Goal: Task Accomplishment & Management: Use online tool/utility

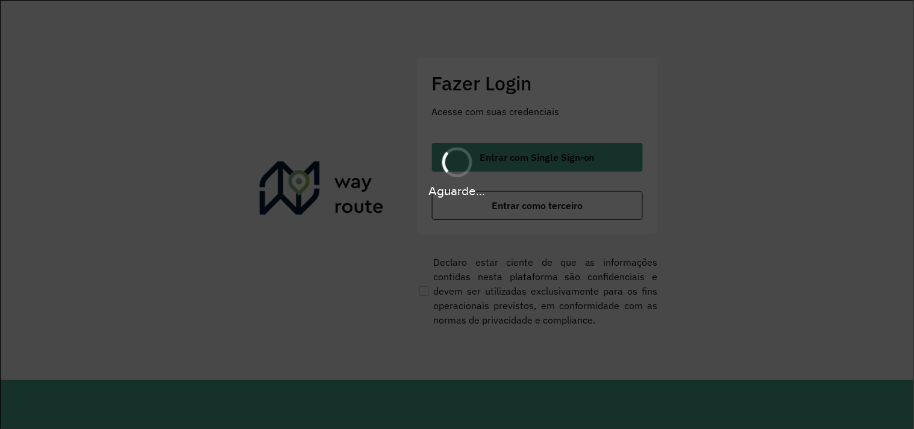
click at [554, 207] on div "Aguarde..." at bounding box center [457, 214] width 914 height 429
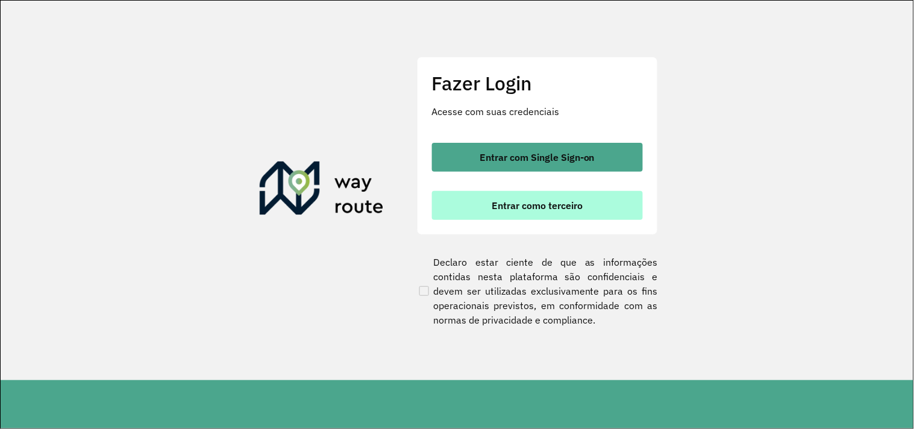
click at [550, 208] on span "Entrar como terceiro" at bounding box center [537, 206] width 91 height 10
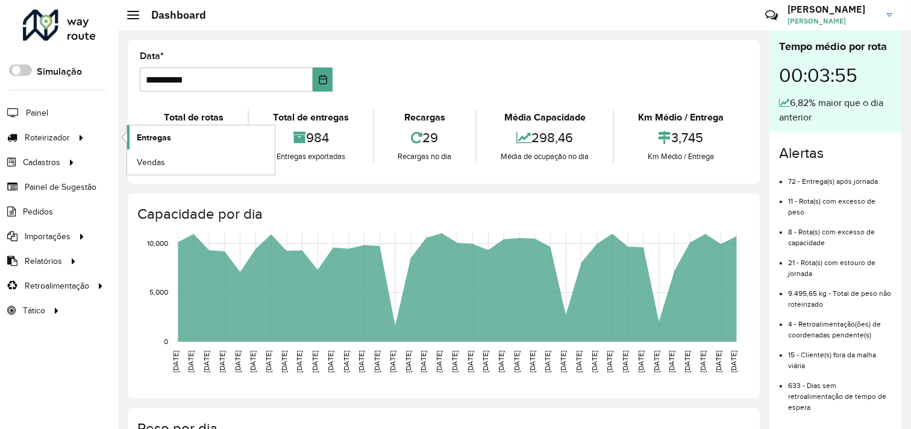
click at [157, 139] on span "Entregas" at bounding box center [154, 137] width 34 height 13
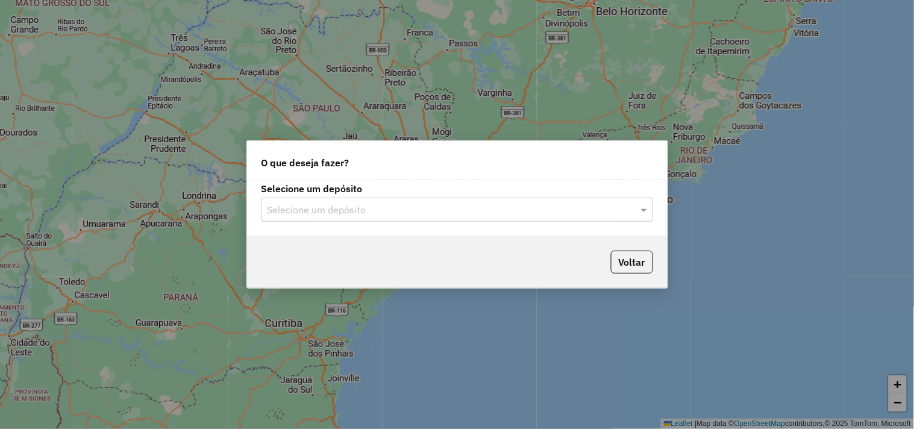
click at [473, 211] on input "text" at bounding box center [446, 210] width 356 height 14
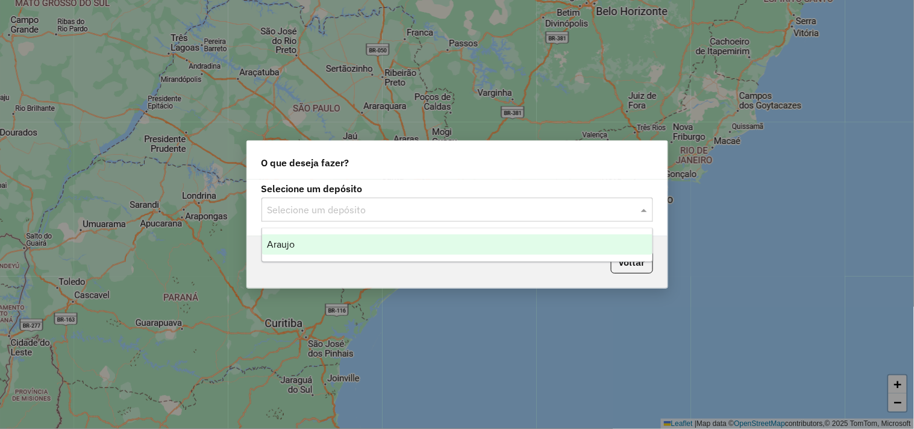
click at [390, 232] on ng-dropdown-panel "Araujo" at bounding box center [458, 245] width 392 height 34
click at [384, 239] on div "Araujo" at bounding box center [457, 244] width 390 height 20
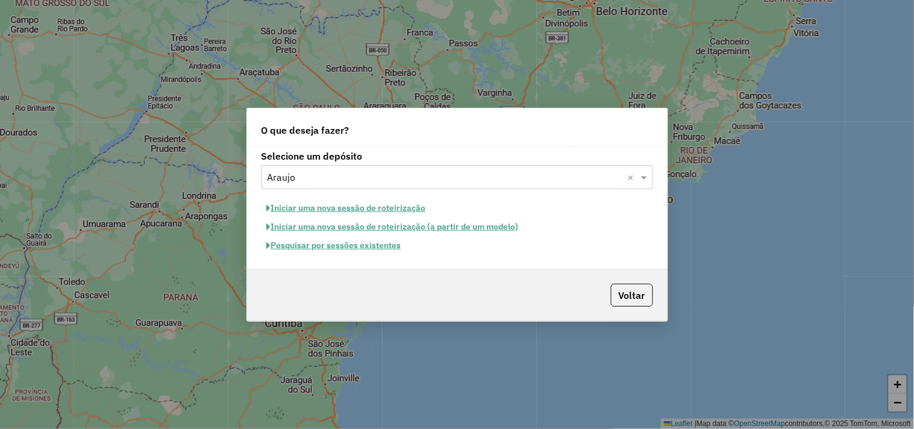
click at [344, 244] on button "Pesquisar por sessões existentes" at bounding box center [334, 245] width 145 height 19
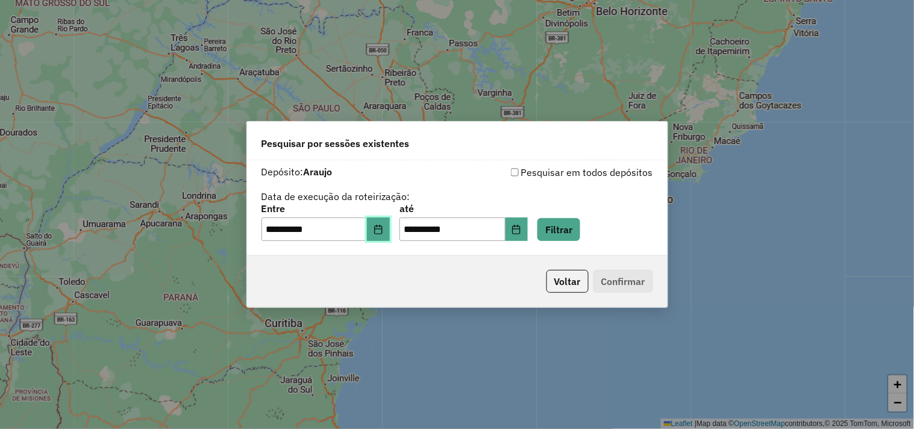
click at [390, 233] on button "Choose Date" at bounding box center [378, 230] width 23 height 24
click at [584, 161] on div "**********" at bounding box center [457, 208] width 421 height 96
click at [580, 230] on button "Filtrar" at bounding box center [558, 229] width 43 height 23
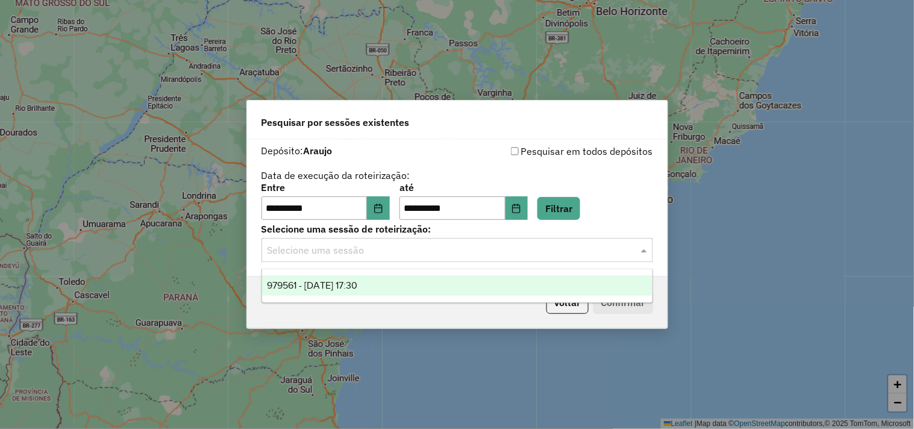
click at [332, 257] on input "text" at bounding box center [446, 250] width 356 height 14
click at [346, 288] on span "979561 - 15/08/2025 17:30" at bounding box center [312, 285] width 90 height 10
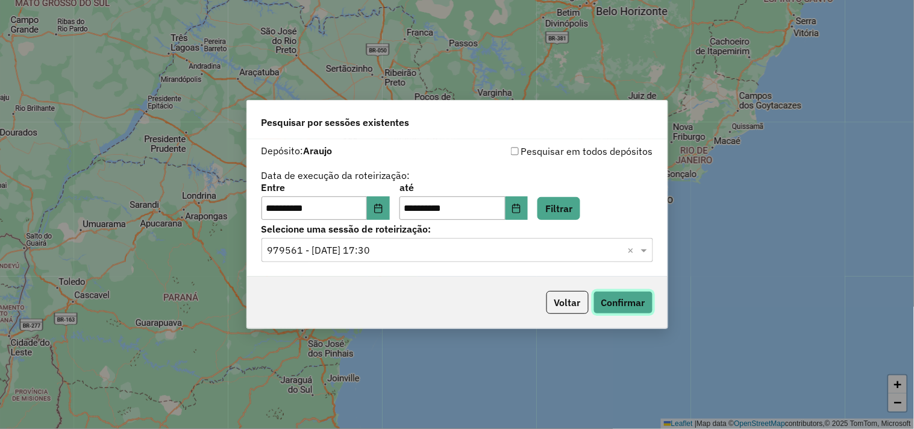
click at [637, 301] on button "Confirmar" at bounding box center [624, 302] width 60 height 23
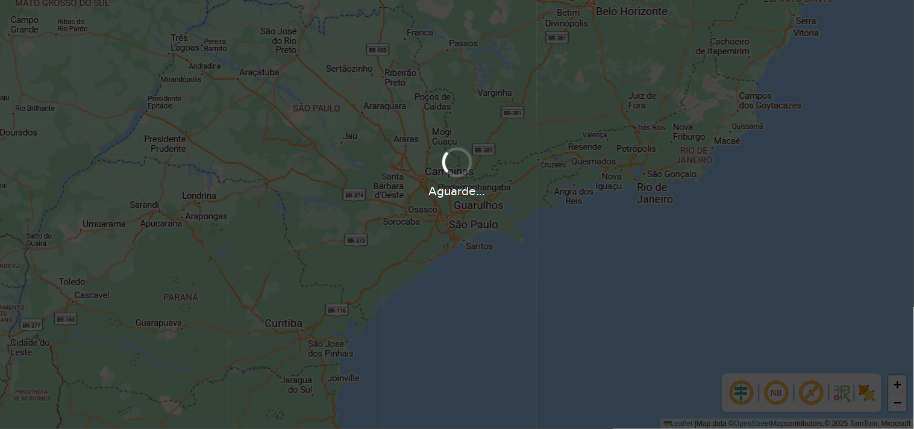
click at [157, 218] on div "Aguarde..." at bounding box center [457, 214] width 914 height 429
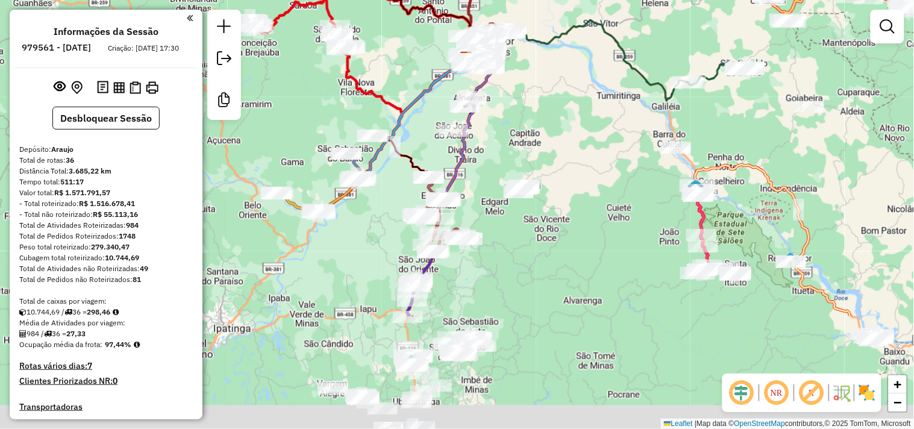
drag, startPoint x: 640, startPoint y: 272, endPoint x: 644, endPoint y: 87, distance: 185.0
click at [649, 72] on div "Janela de atendimento Grade de atendimento Capacidade Transportadoras Veículos …" at bounding box center [457, 214] width 914 height 429
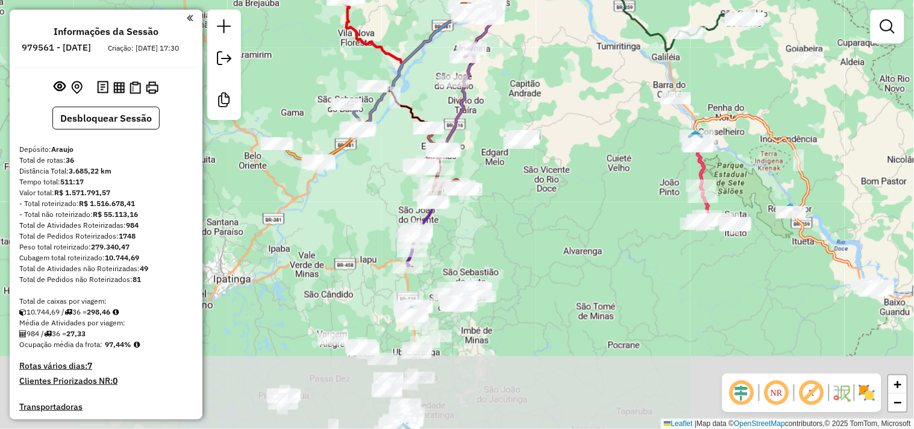
drag, startPoint x: 567, startPoint y: 287, endPoint x: 592, endPoint y: 242, distance: 51.5
click at [592, 242] on div "Janela de atendimento Grade de atendimento Capacidade Transportadoras Veículos …" at bounding box center [457, 214] width 914 height 429
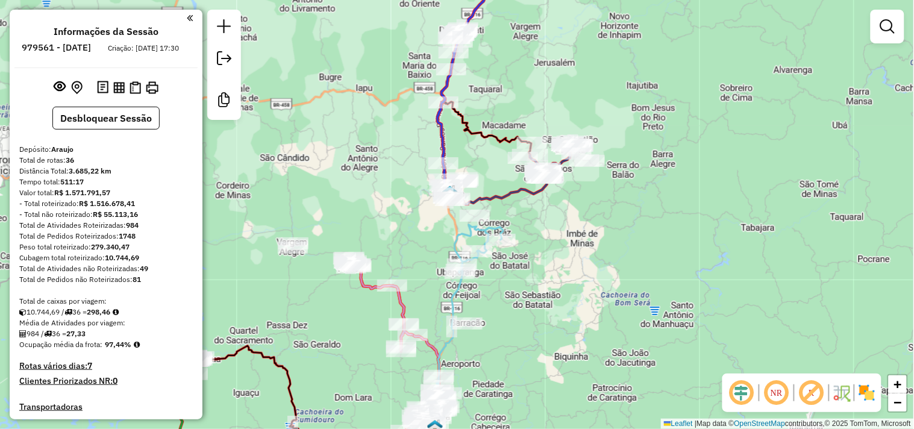
click at [454, 299] on icon at bounding box center [468, 313] width 69 height 176
select select "**********"
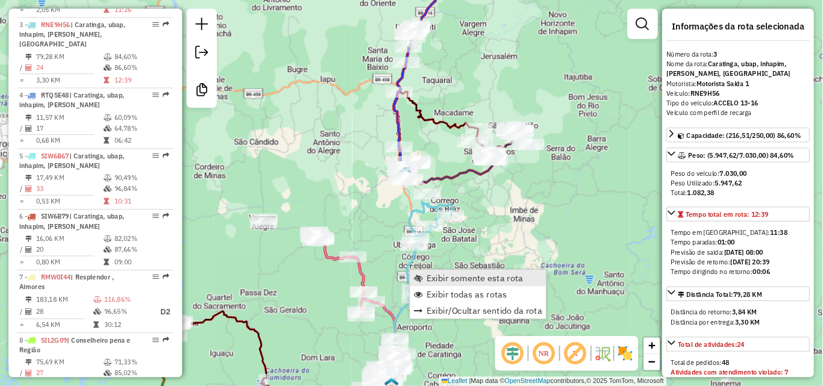
scroll to position [623, 0]
click at [494, 304] on span "Exibir somente esta rota" at bounding box center [527, 309] width 107 height 10
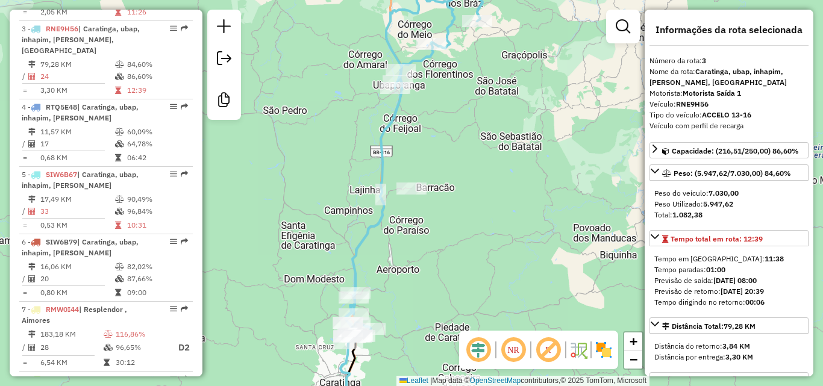
drag, startPoint x: 885, startPoint y: 1, endPoint x: 493, endPoint y: 249, distance: 463.7
click at [503, 234] on div "Janela de atendimento Grade de atendimento Capacidade Transportadoras Veículos …" at bounding box center [411, 193] width 823 height 386
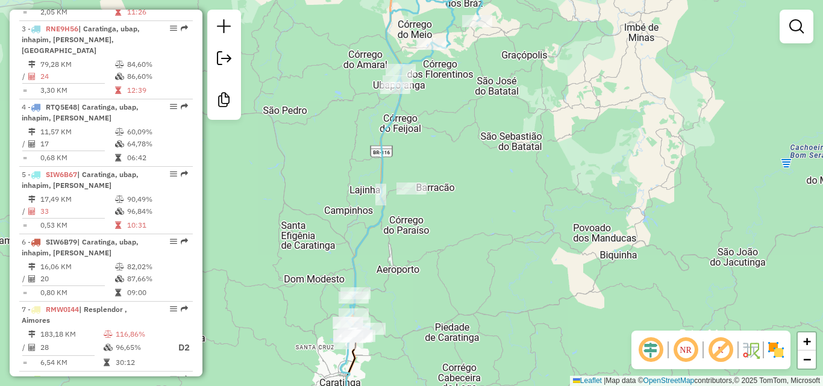
click at [362, 240] on icon at bounding box center [413, 166] width 137 height 353
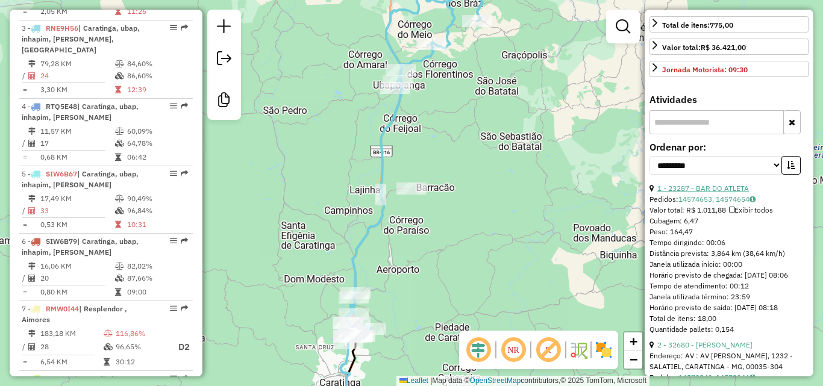
scroll to position [422, 0]
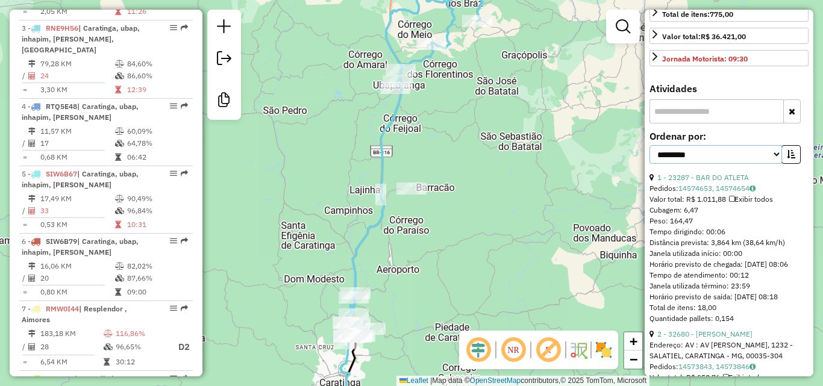
drag, startPoint x: 730, startPoint y: 156, endPoint x: 735, endPoint y: 198, distance: 41.9
click at [730, 156] on select "**********" at bounding box center [716, 154] width 133 height 19
click at [751, 160] on select "**********" at bounding box center [716, 154] width 133 height 19
select select "**********"
click at [650, 145] on select "**********" at bounding box center [716, 154] width 133 height 19
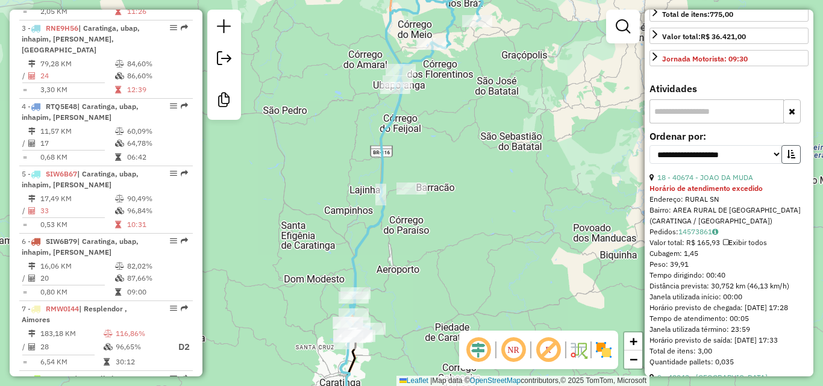
click at [791, 160] on button "button" at bounding box center [791, 154] width 19 height 19
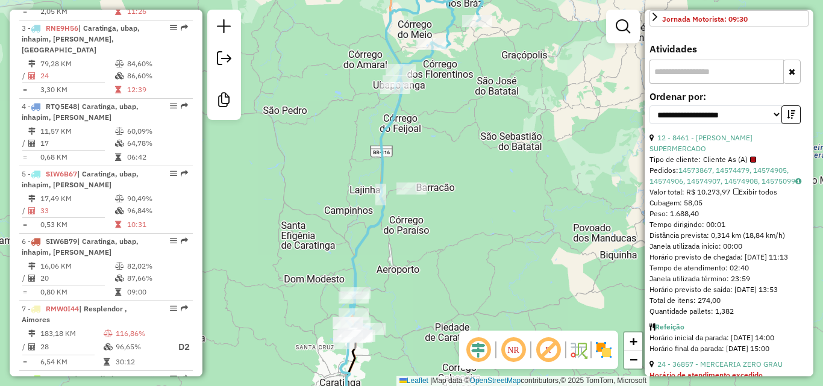
scroll to position [482, 0]
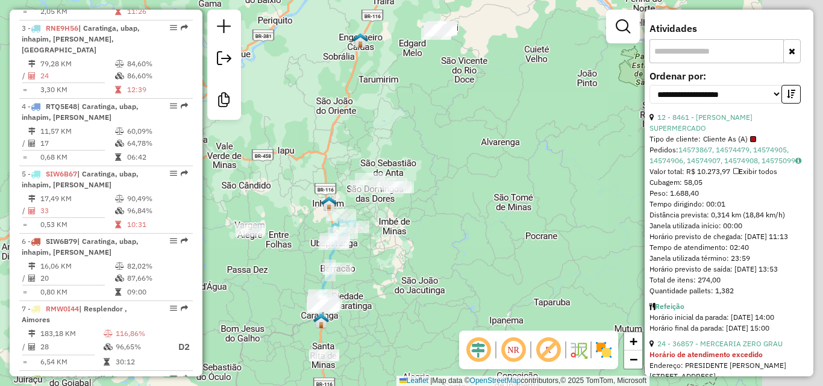
drag, startPoint x: 547, startPoint y: 128, endPoint x: 259, endPoint y: 237, distance: 307.2
click at [262, 235] on div "Janela de atendimento Grade de atendimento Capacidade Transportadoras Veículos …" at bounding box center [411, 193] width 823 height 386
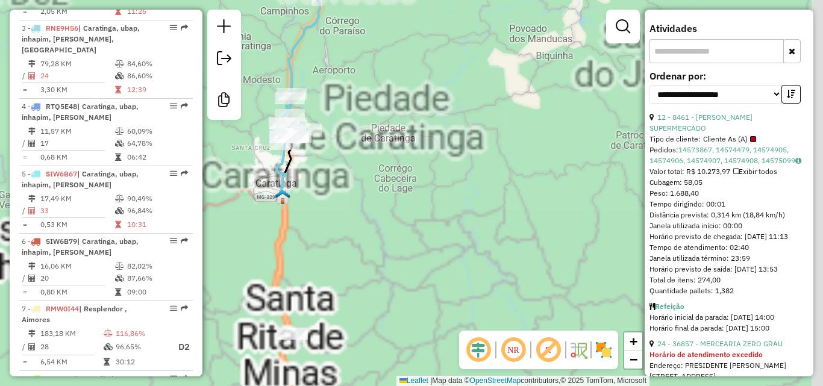
drag, startPoint x: 439, startPoint y: 175, endPoint x: 418, endPoint y: 261, distance: 88.7
click at [418, 261] on div "Janela de atendimento Grade de atendimento Capacidade Transportadoras Veículos …" at bounding box center [411, 193] width 823 height 386
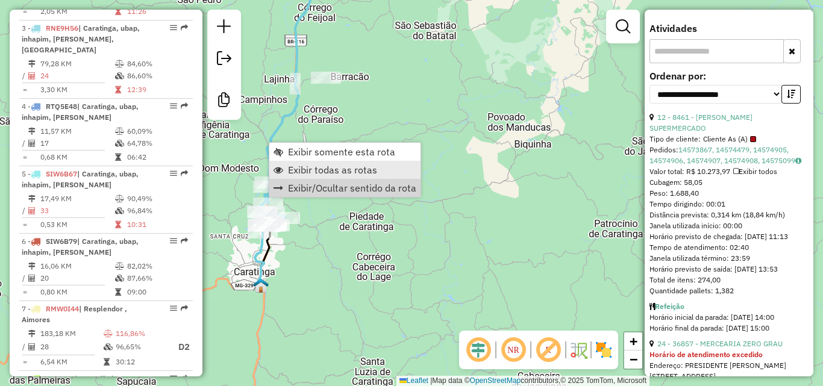
click at [348, 173] on span "Exibir todas as rotas" at bounding box center [332, 170] width 89 height 10
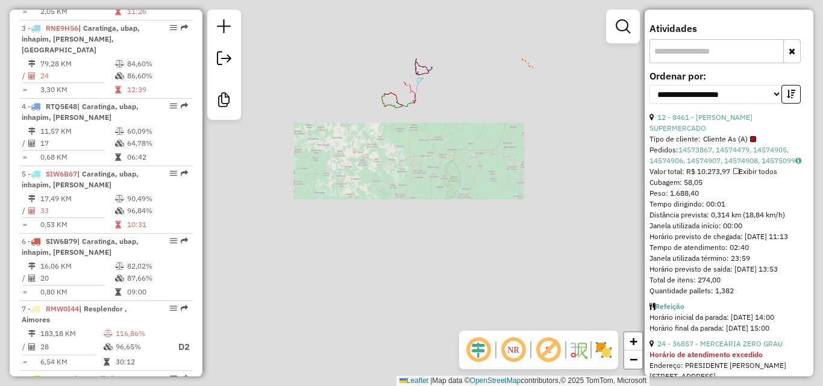
click at [381, 240] on div "Janela de atendimento Grade de atendimento Capacidade Transportadoras Veículos …" at bounding box center [411, 193] width 823 height 386
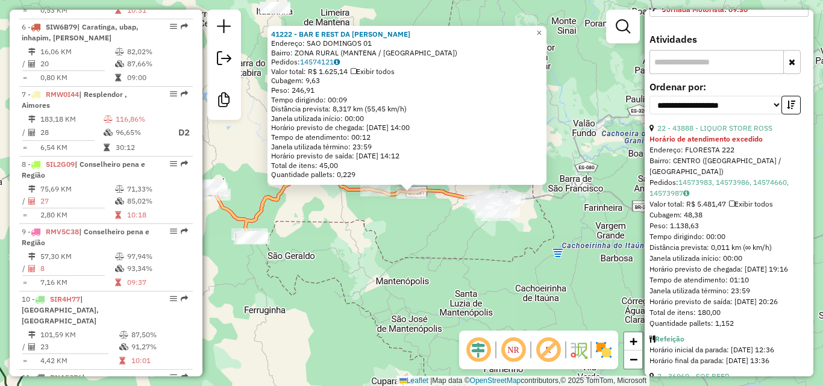
scroll to position [1233, 0]
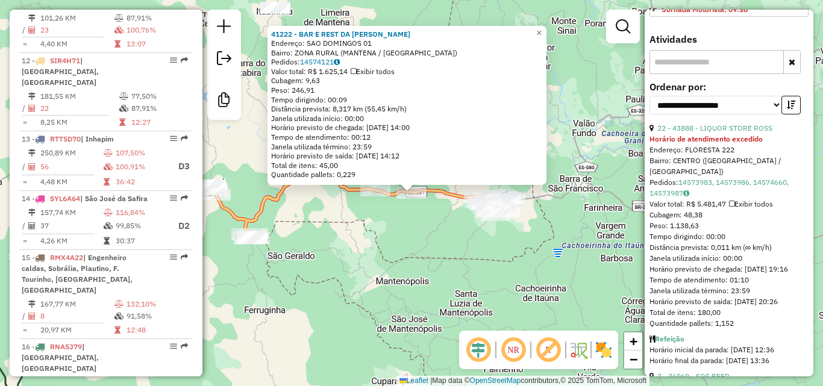
click at [252, 249] on div "Rota 12 - Placa SIR4H71 18602 - BAR DO POVO 41222 - BAR E REST DA MARIA Endereç…" at bounding box center [411, 193] width 823 height 386
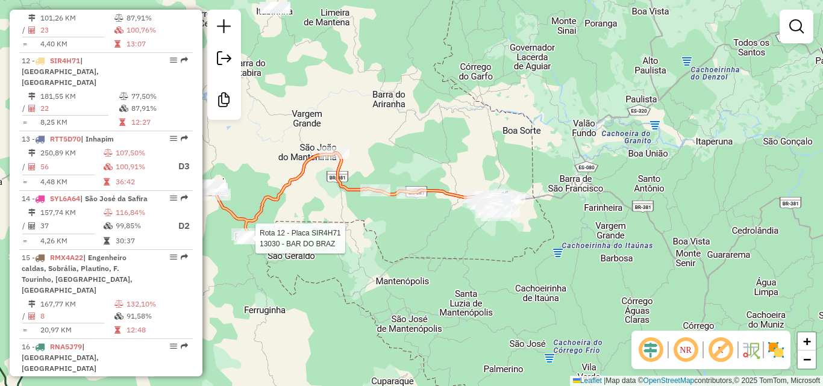
select select "**********"
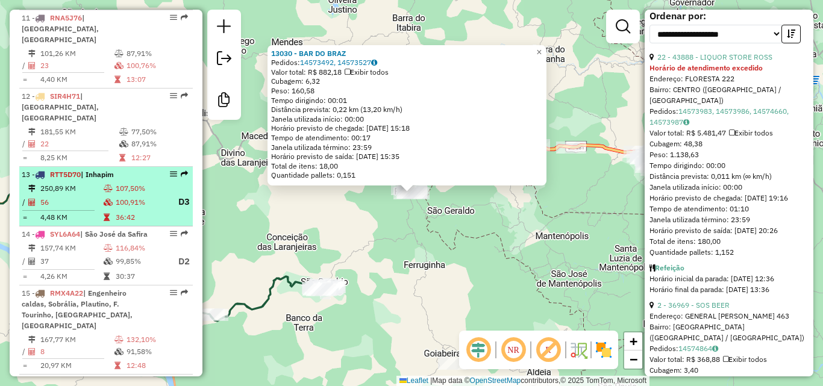
scroll to position [1173, 0]
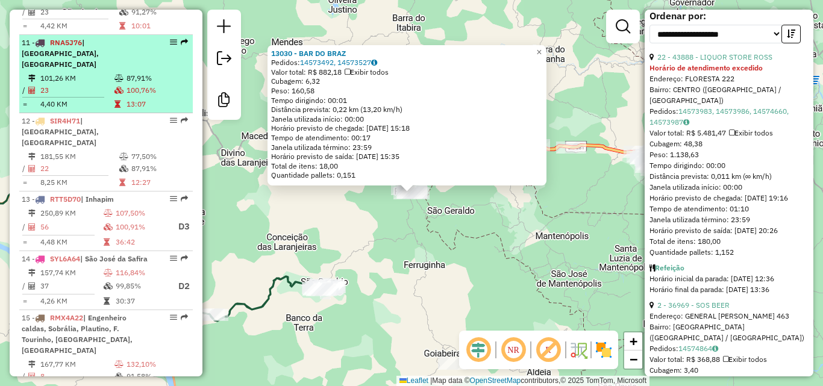
click at [136, 98] on td "13:07" at bounding box center [157, 104] width 62 height 12
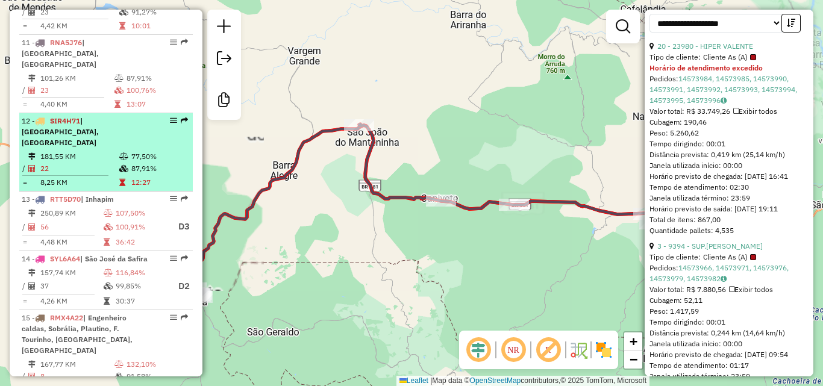
click at [121, 151] on td at bounding box center [125, 157] width 12 height 12
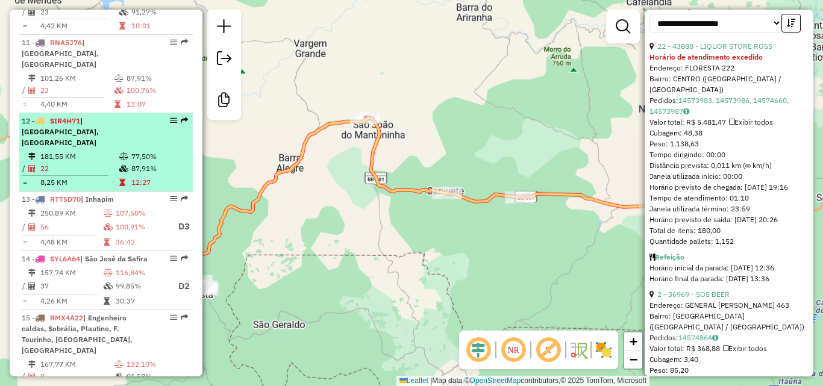
scroll to position [542, 0]
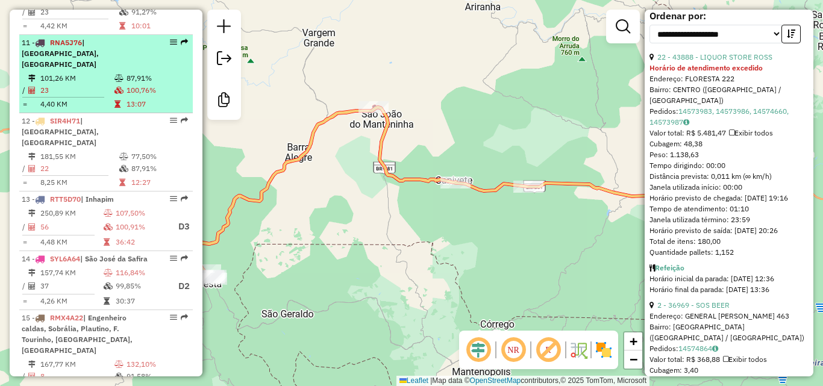
click at [100, 98] on td "4,40 KM" at bounding box center [77, 104] width 74 height 12
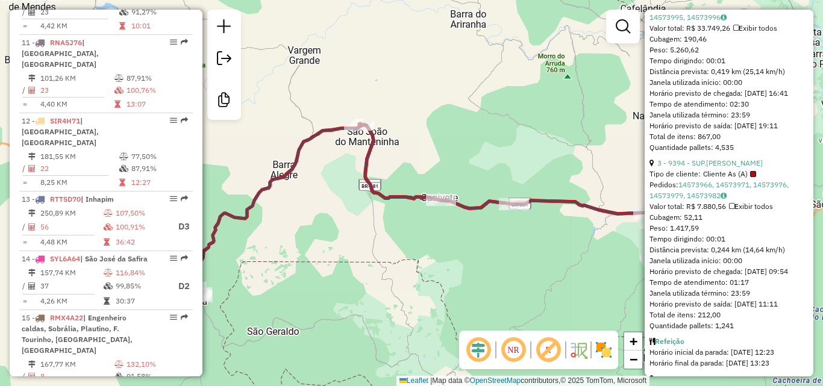
scroll to position [674, 0]
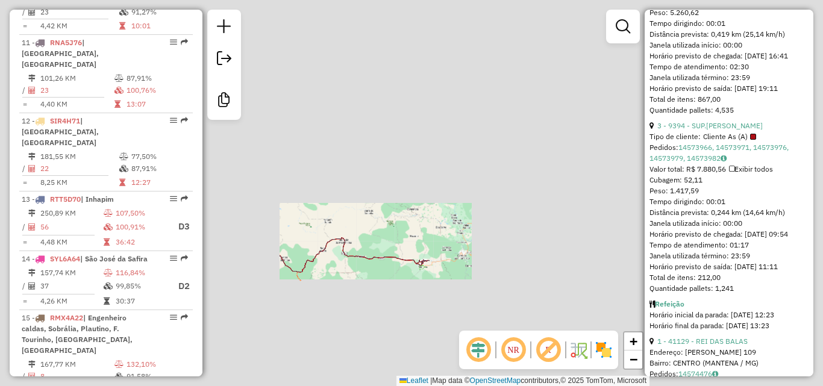
click at [547, 136] on div "Janela de atendimento Grade de atendimento Capacidade Transportadoras Veículos …" at bounding box center [411, 193] width 823 height 386
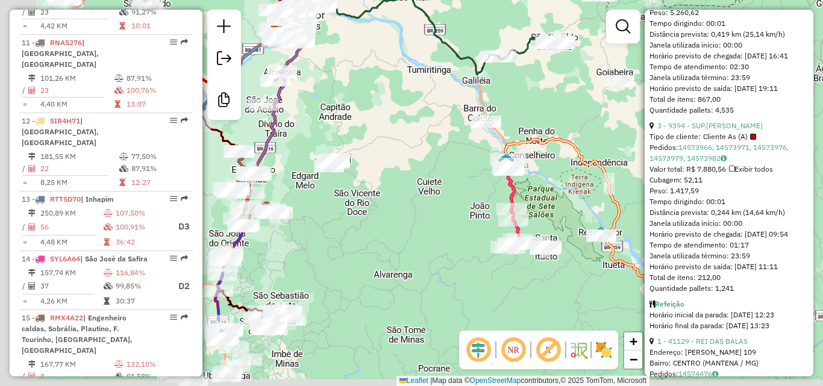
drag, startPoint x: 372, startPoint y: 244, endPoint x: 505, endPoint y: 8, distance: 270.6
click at [505, 8] on div "Janela de atendimento Grade de atendimento Capacidade Transportadoras Veículos …" at bounding box center [411, 193] width 823 height 386
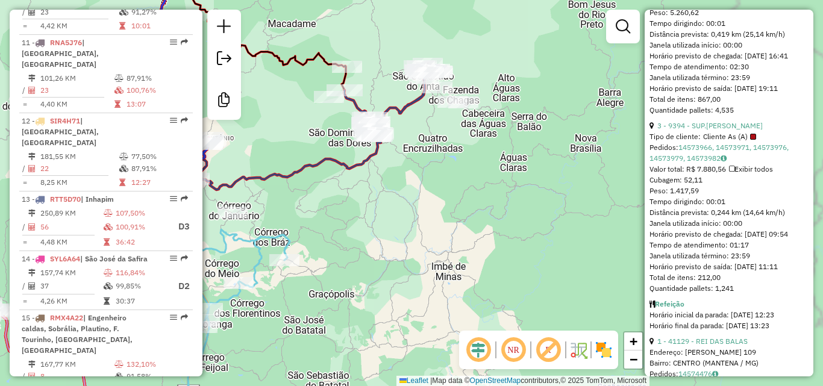
drag, startPoint x: 417, startPoint y: 55, endPoint x: 407, endPoint y: 155, distance: 101.1
click at [417, 295] on div "Rota 13 - Placa RTT5D70 28562 - POSTO ATLANTA Rota 13 - Placa RTT5D70 28747 - P…" at bounding box center [411, 193] width 823 height 386
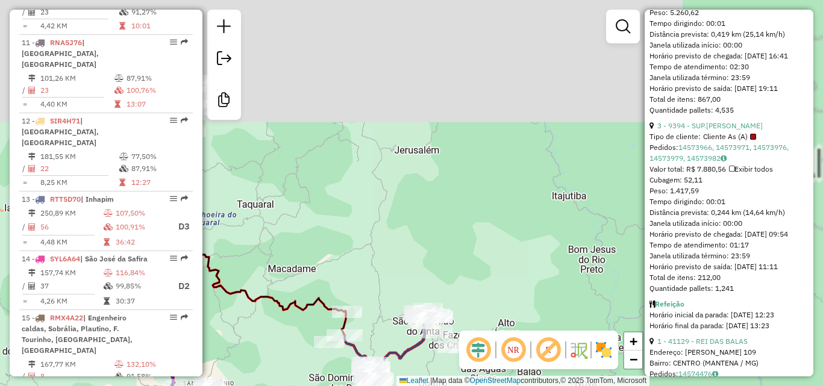
drag, startPoint x: 383, startPoint y: 222, endPoint x: 377, endPoint y: 275, distance: 52.8
click at [377, 275] on div "Rota 13 - Placa RTT5D70 28747 - PIZZARIA FREITAS Janela de atendimento Grade de…" at bounding box center [411, 193] width 823 height 386
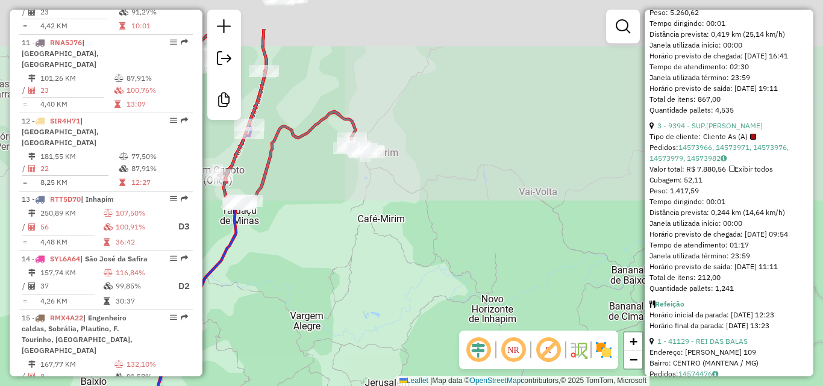
drag, startPoint x: 437, startPoint y: 108, endPoint x: 428, endPoint y: 169, distance: 61.5
click at [428, 169] on div "Rota 13 - Placa RTT5D70 28562 - POSTO ATLANTA Rota 13 - Placa RTT5D70 38897 - B…" at bounding box center [411, 193] width 823 height 386
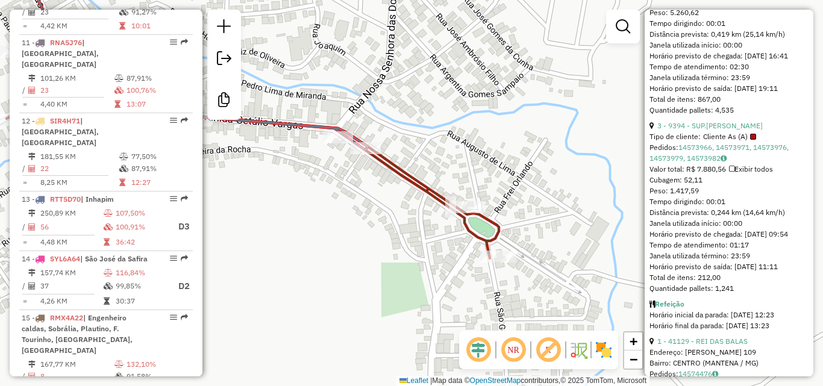
click at [334, 128] on icon at bounding box center [193, 55] width 347 height 189
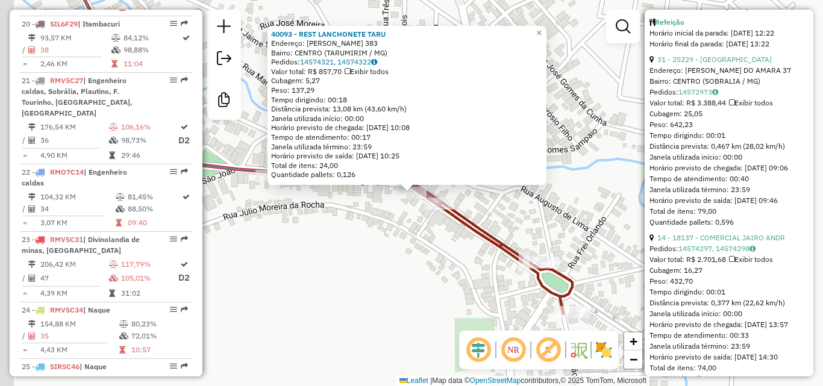
scroll to position [1828, 0]
click at [353, 261] on div "40093 - REST LANCHONETE TARU Endereço: ARISTIDES PEREIRA DE OLIVE 383 Bairro: C…" at bounding box center [411, 193] width 823 height 386
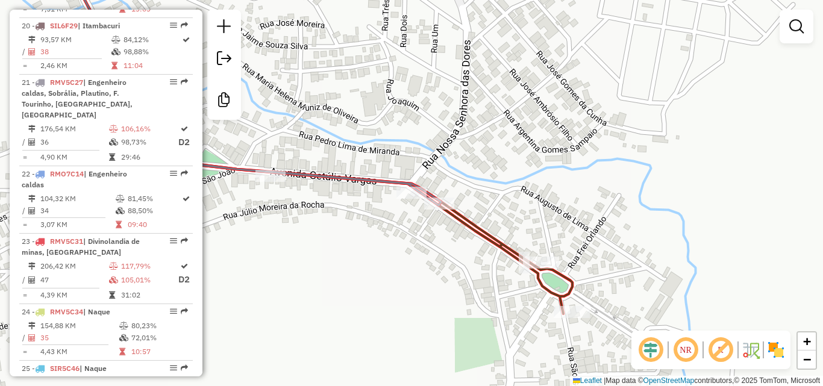
click at [472, 198] on div "Janela de atendimento Grade de atendimento Capacidade Transportadoras Veículos …" at bounding box center [411, 193] width 823 height 386
click at [471, 221] on icon at bounding box center [323, 137] width 497 height 353
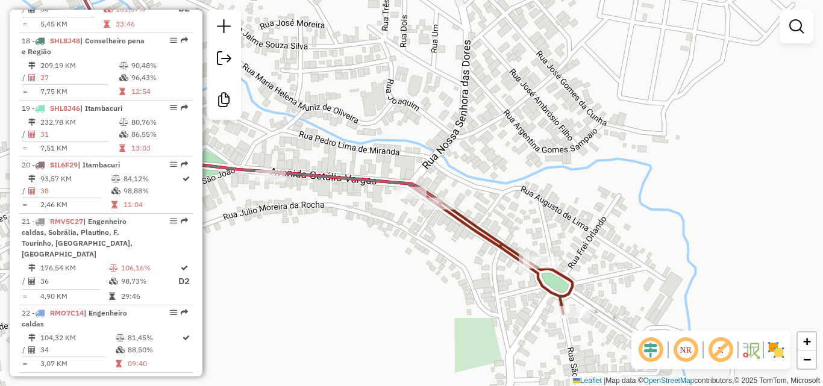
select select "**********"
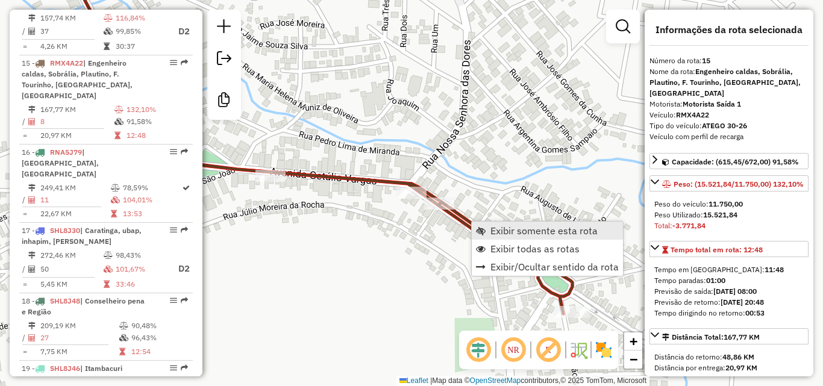
scroll to position [1431, 0]
click at [521, 227] on span "Exibir somente esta rota" at bounding box center [543, 231] width 107 height 10
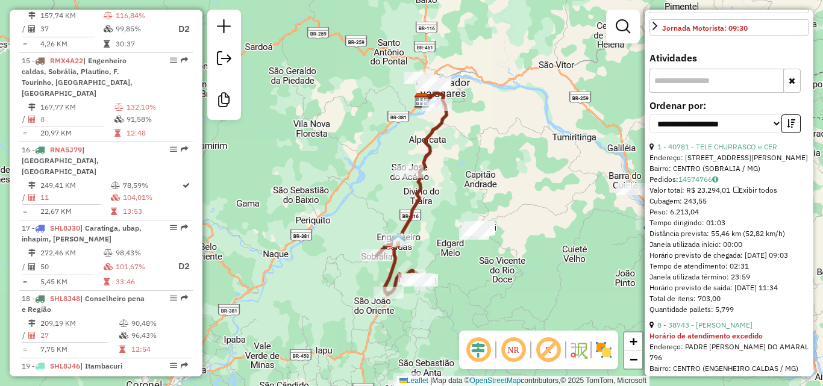
scroll to position [482, 0]
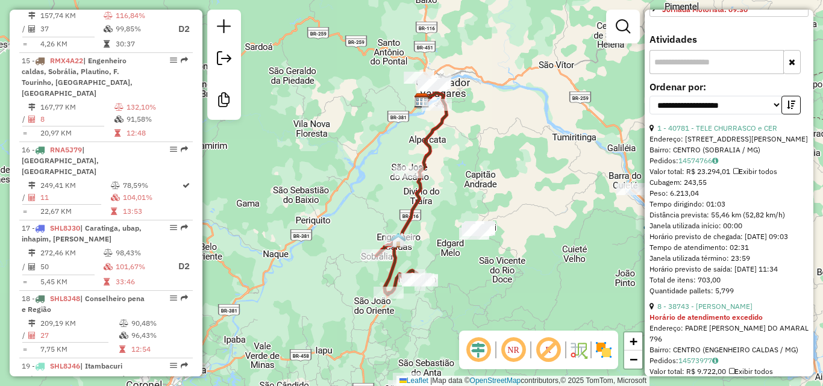
drag, startPoint x: 417, startPoint y: 199, endPoint x: 443, endPoint y: 199, distance: 25.9
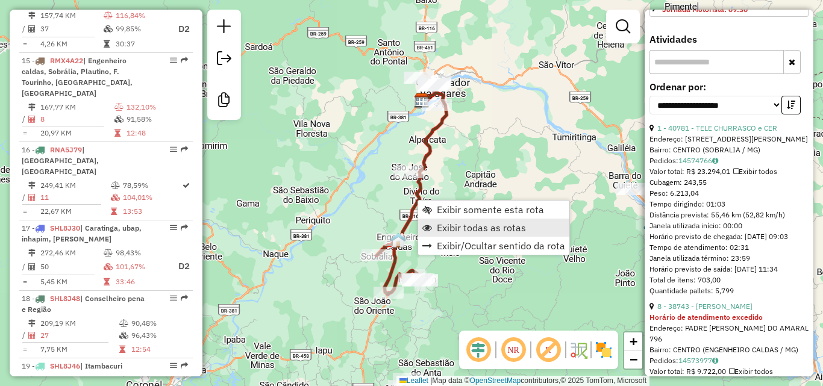
click at [474, 224] on span "Exibir todas as rotas" at bounding box center [481, 228] width 89 height 10
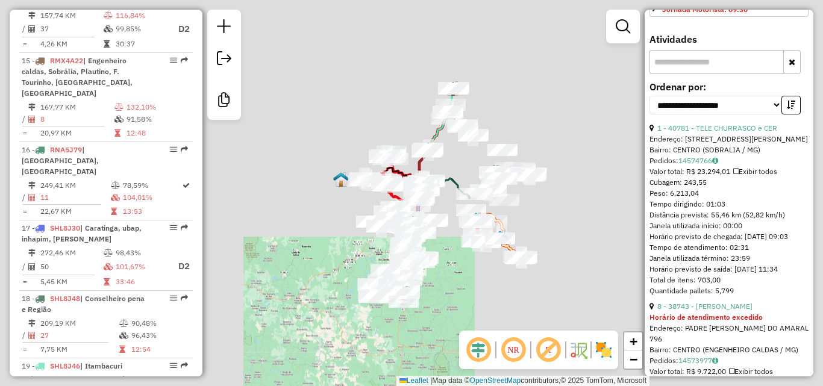
click at [457, 216] on div at bounding box center [471, 210] width 30 height 12
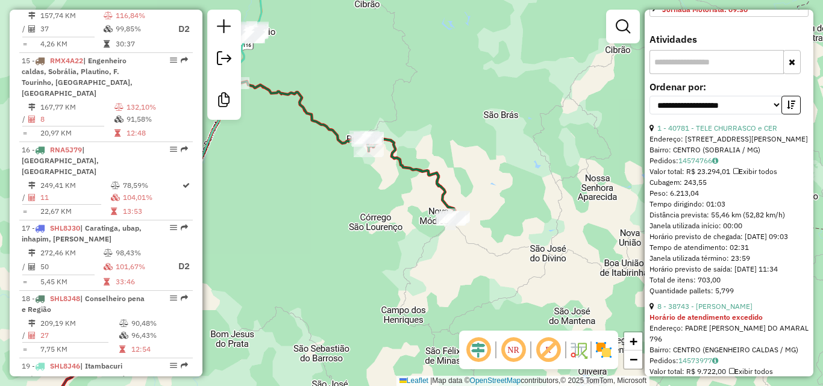
click at [417, 164] on icon at bounding box center [410, 178] width 90 height 83
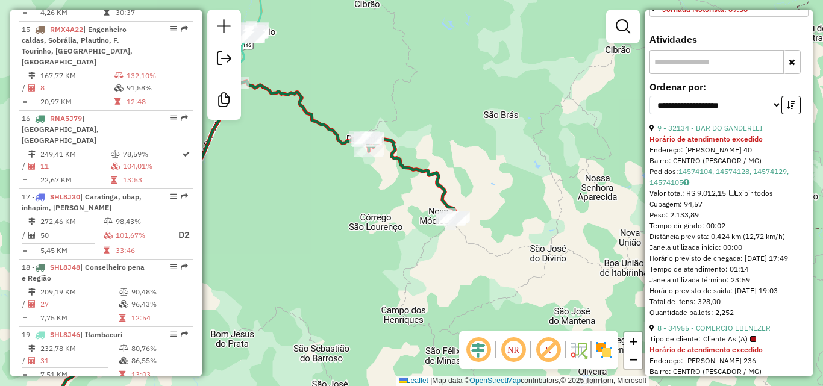
scroll to position [1509, 0]
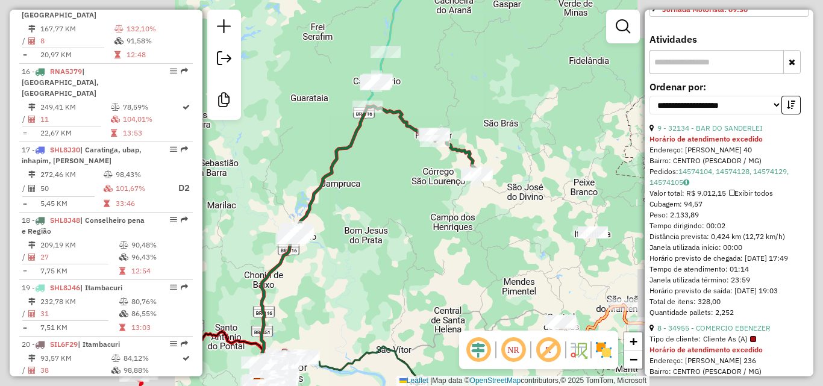
drag, startPoint x: 463, startPoint y: 254, endPoint x: 493, endPoint y: 175, distance: 85.1
click at [493, 175] on div "Janela de atendimento Grade de atendimento Capacidade Transportadoras Veículos …" at bounding box center [411, 193] width 823 height 386
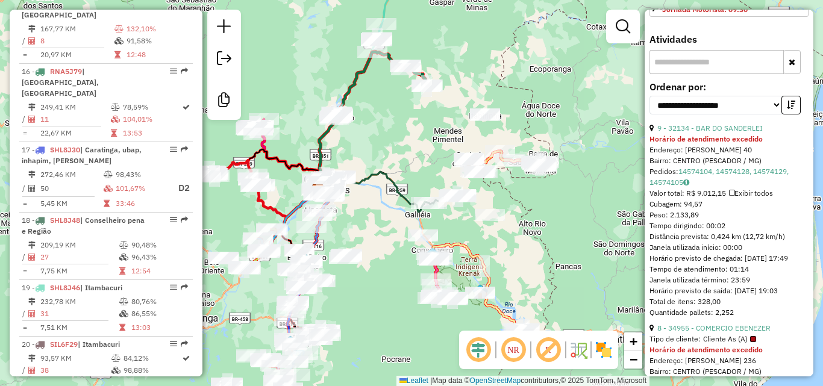
drag, startPoint x: 484, startPoint y: 207, endPoint x: 418, endPoint y: 154, distance: 85.3
click at [418, 154] on div "Janela de atendimento Grade de atendimento Capacidade Transportadoras Veículos …" at bounding box center [411, 193] width 823 height 386
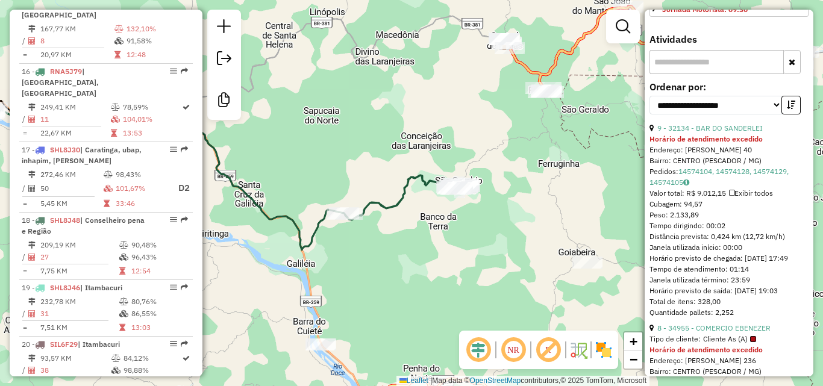
click at [387, 201] on icon at bounding box center [220, 169] width 483 height 161
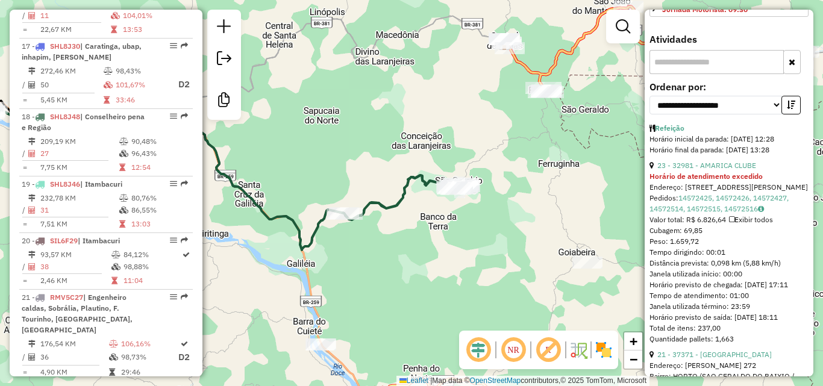
scroll to position [1647, 0]
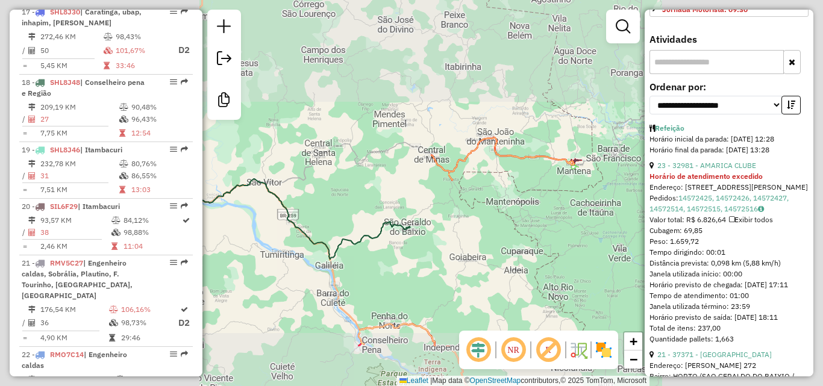
click at [563, 275] on div "Janela de atendimento Grade de atendimento Capacidade Transportadoras Veículos …" at bounding box center [411, 193] width 823 height 386
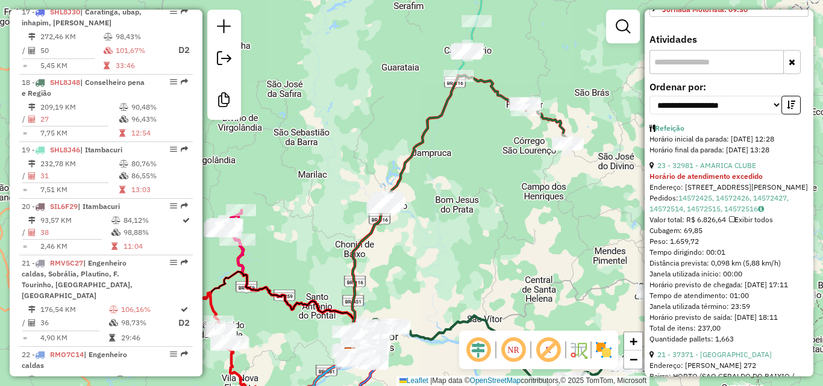
drag, startPoint x: 471, startPoint y: 137, endPoint x: 461, endPoint y: 233, distance: 96.4
click at [461, 233] on div "Janela de atendimento Grade de atendimento Capacidade Transportadoras Veículos …" at bounding box center [411, 193] width 823 height 386
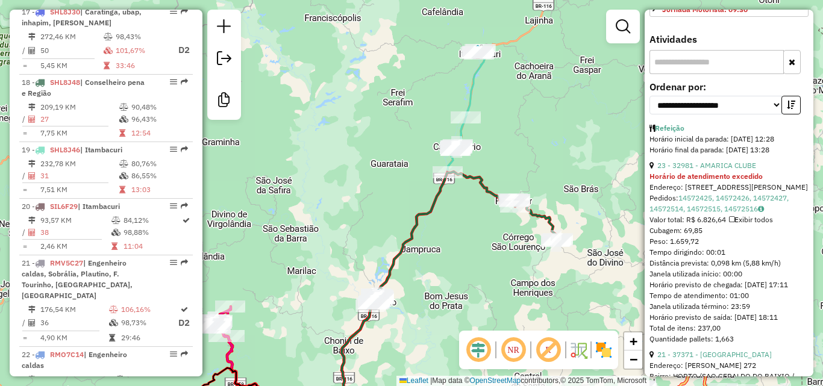
click at [468, 98] on icon at bounding box center [466, 111] width 39 height 123
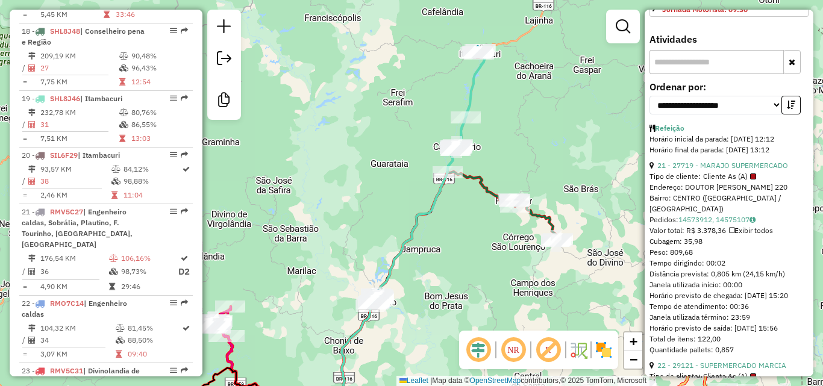
scroll to position [1714, 0]
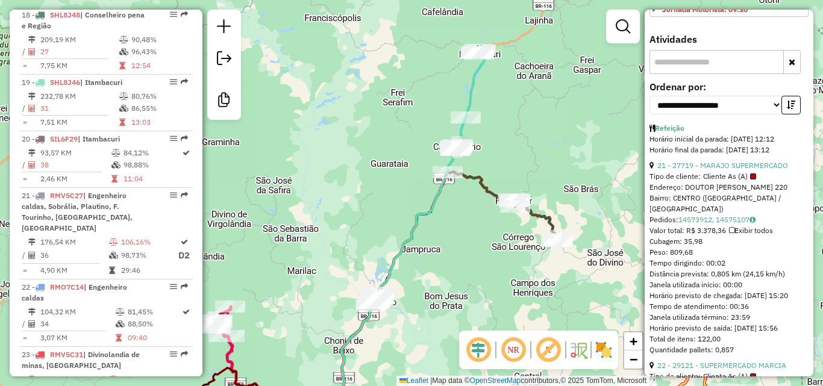
click at [478, 78] on icon at bounding box center [466, 111] width 39 height 123
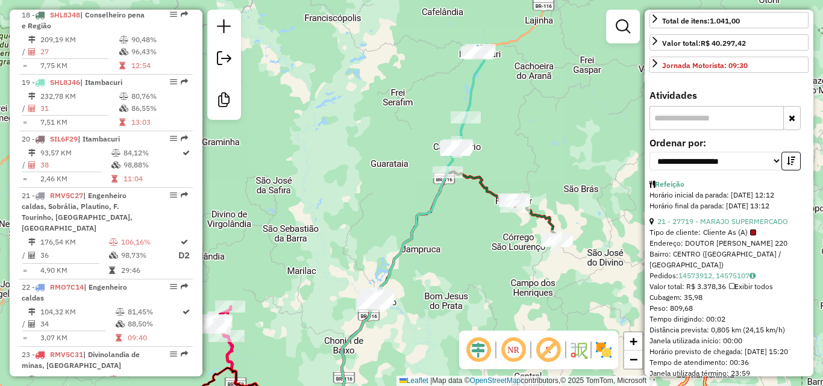
scroll to position [411, 0]
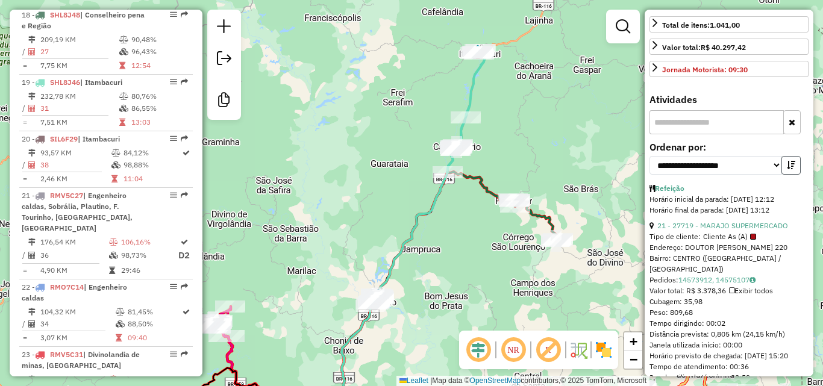
click at [789, 161] on icon "button" at bounding box center [791, 165] width 8 height 8
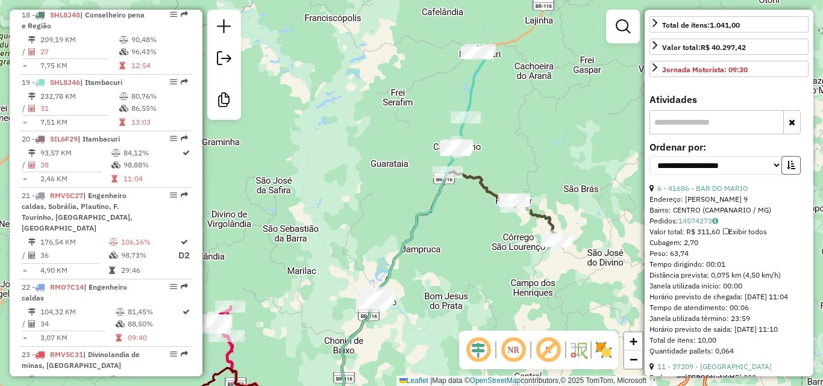
click at [789, 165] on icon "button" at bounding box center [791, 165] width 8 height 8
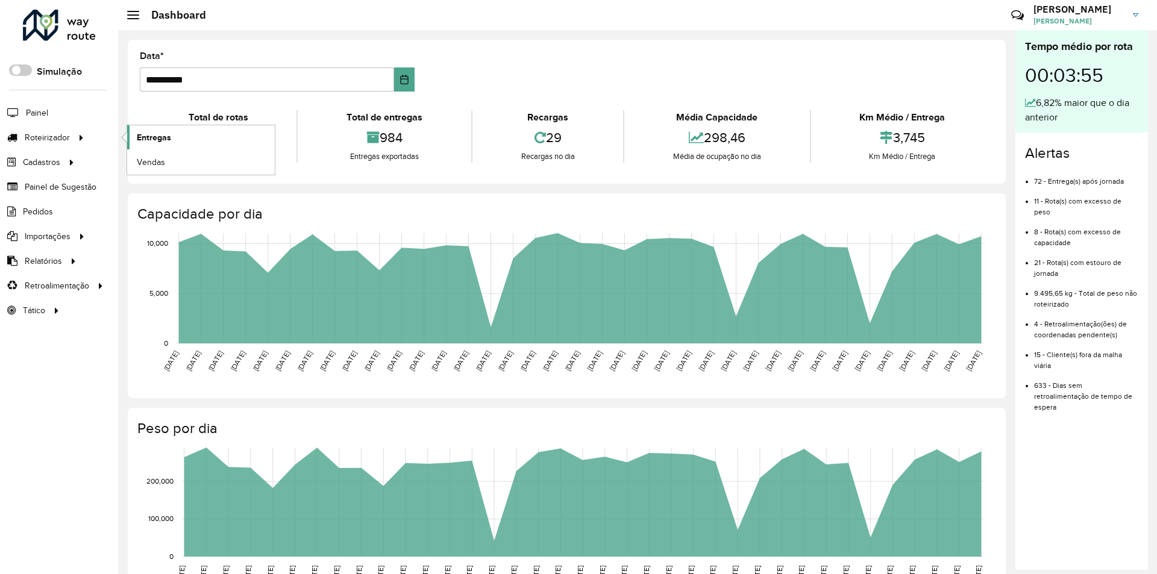
click at [175, 137] on link "Entregas" at bounding box center [201, 137] width 148 height 24
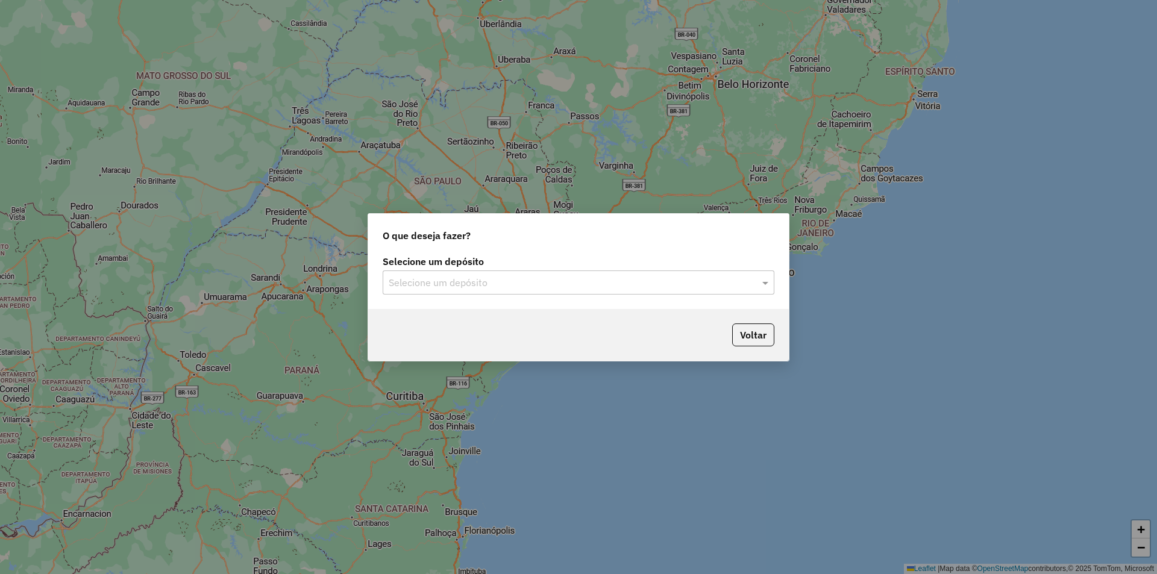
click at [537, 287] on input "text" at bounding box center [567, 283] width 356 height 14
click at [509, 321] on div "Araujo" at bounding box center [578, 317] width 390 height 20
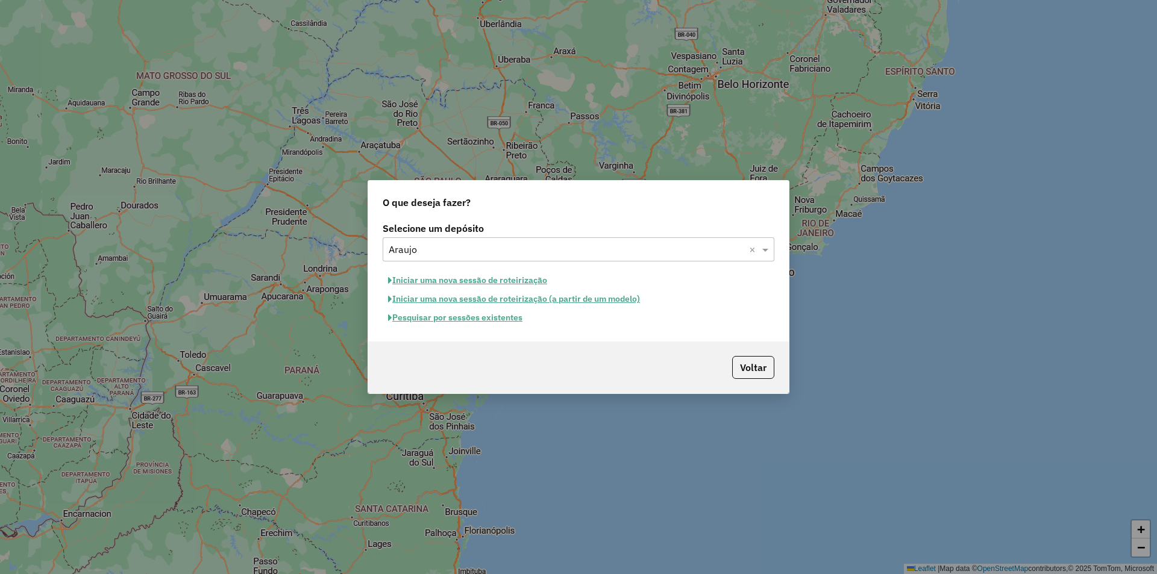
click at [493, 321] on button "Pesquisar por sessões existentes" at bounding box center [455, 318] width 145 height 19
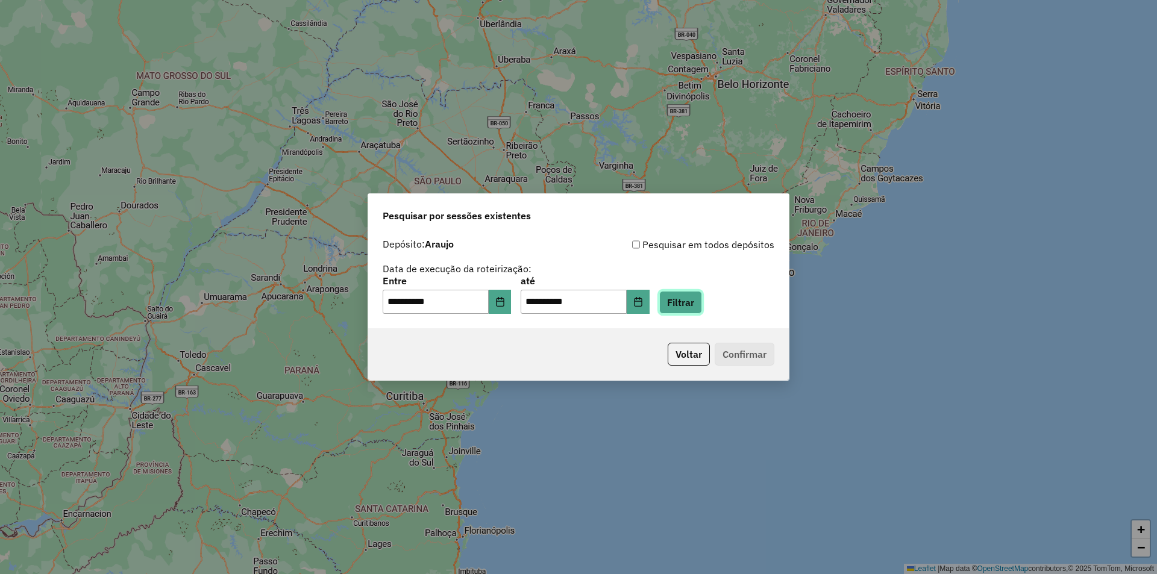
click at [697, 298] on button "Filtrar" at bounding box center [680, 302] width 43 height 23
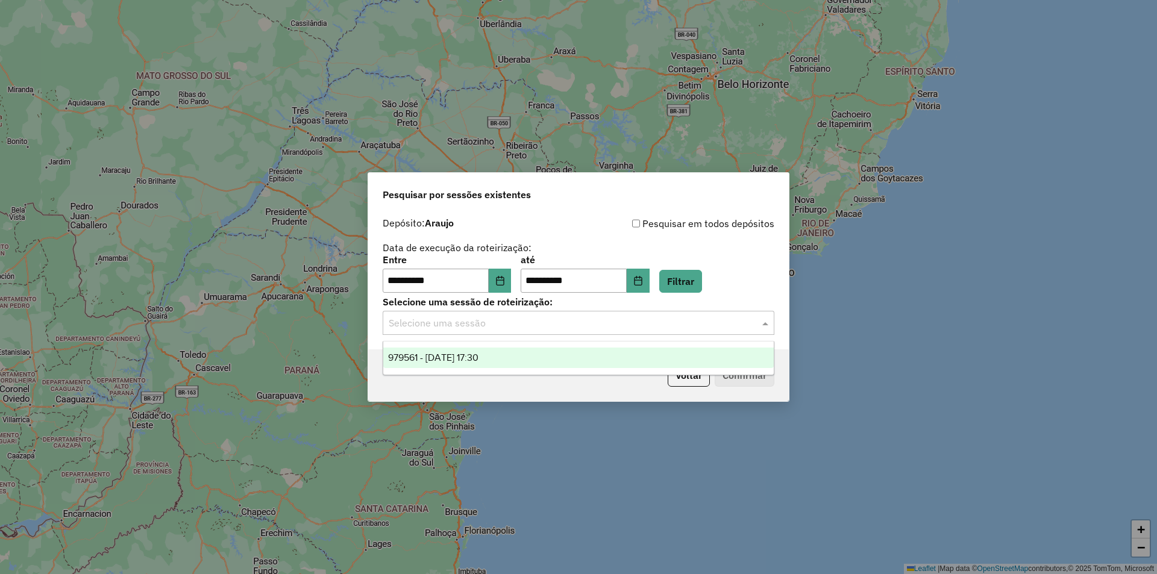
click at [496, 331] on div "Selecione uma sessão" at bounding box center [579, 323] width 392 height 24
click at [501, 351] on div "979561 - 15/08/2025 17:30" at bounding box center [578, 358] width 390 height 20
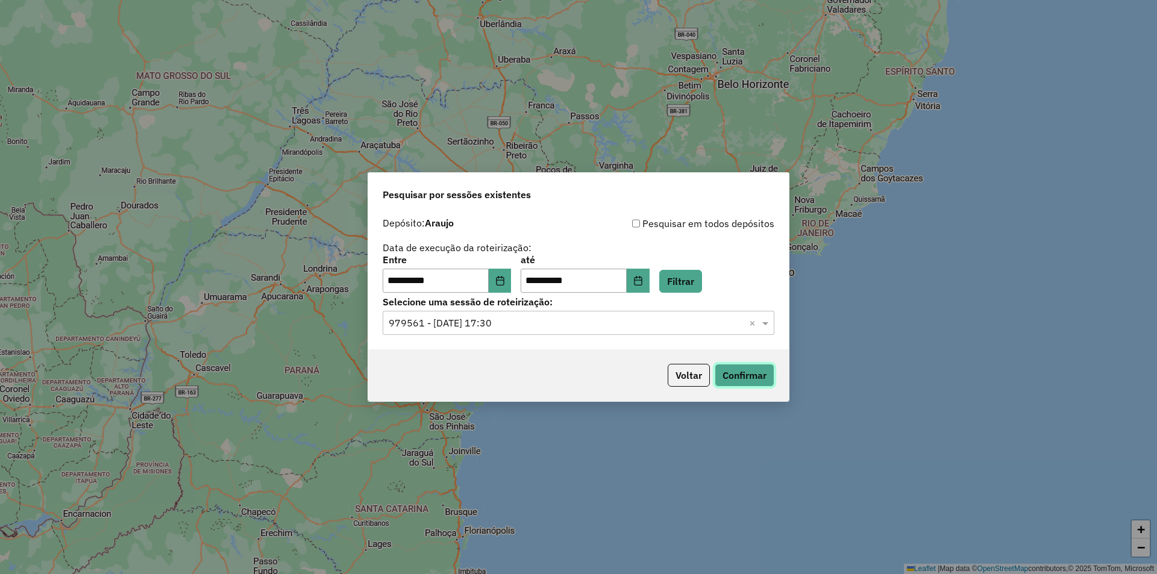
click at [765, 373] on button "Confirmar" at bounding box center [745, 375] width 60 height 23
click at [512, 271] on button "Choose Date" at bounding box center [500, 281] width 23 height 24
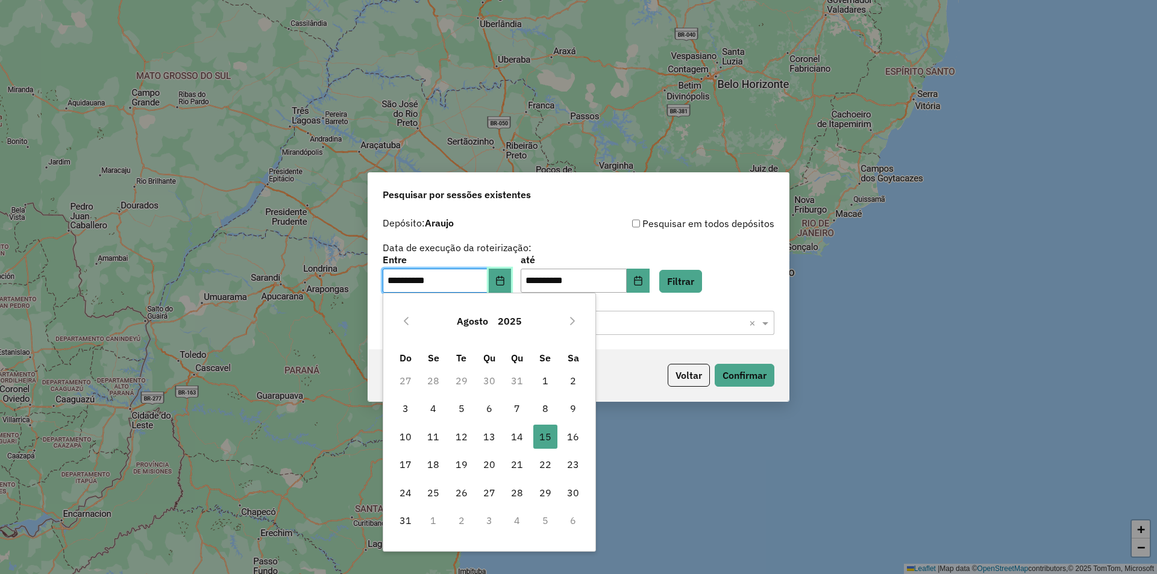
click at [512, 275] on button "Choose Date" at bounding box center [500, 281] width 23 height 24
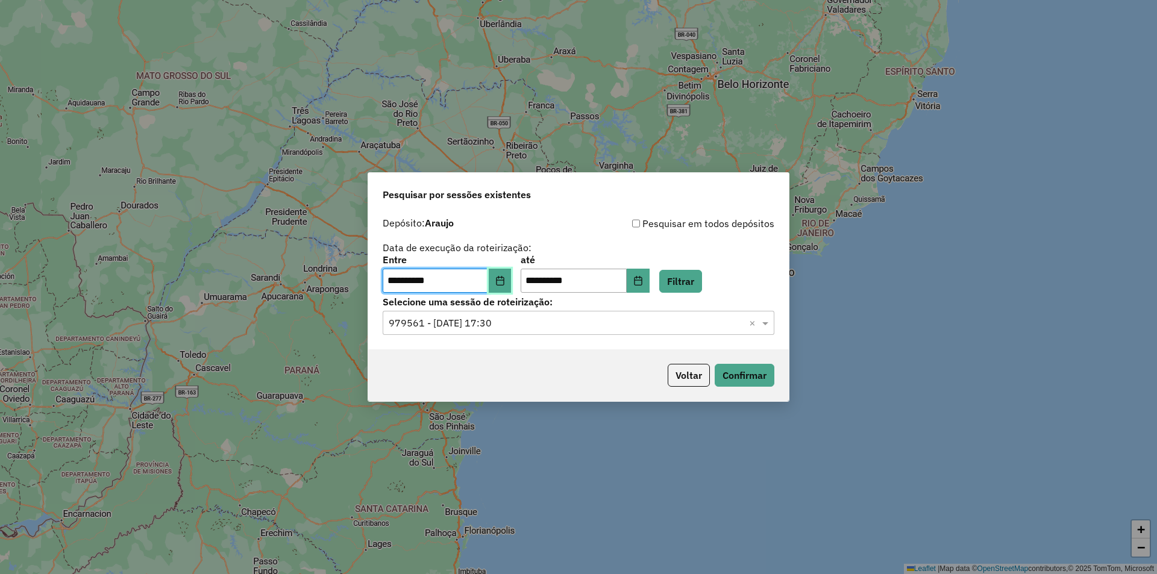
click at [512, 275] on button "Choose Date" at bounding box center [500, 281] width 23 height 24
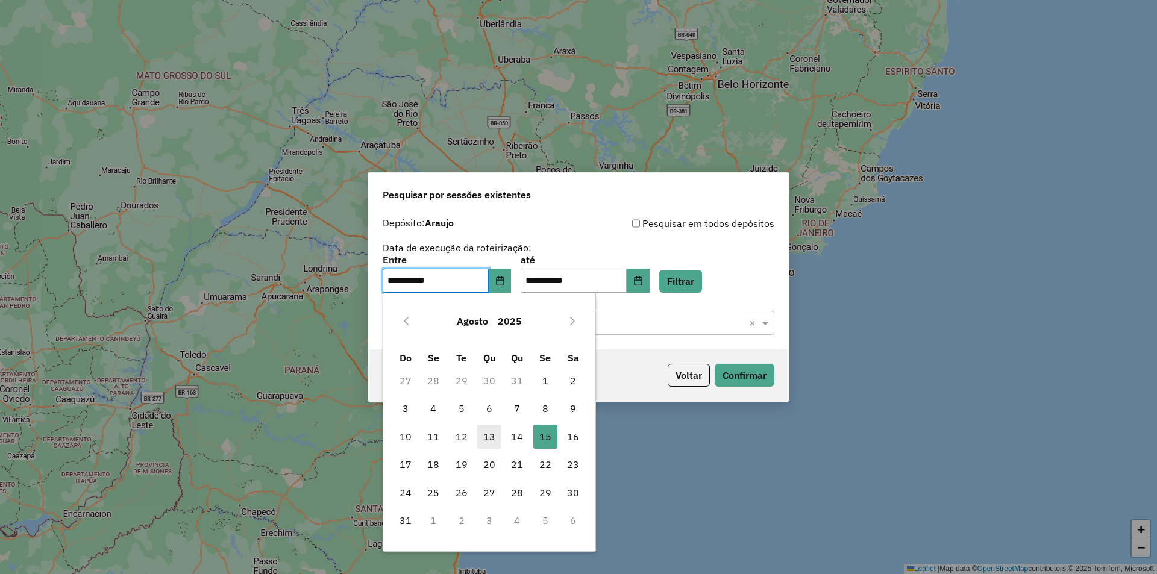
click at [485, 442] on span "13" at bounding box center [489, 437] width 24 height 24
type input "**********"
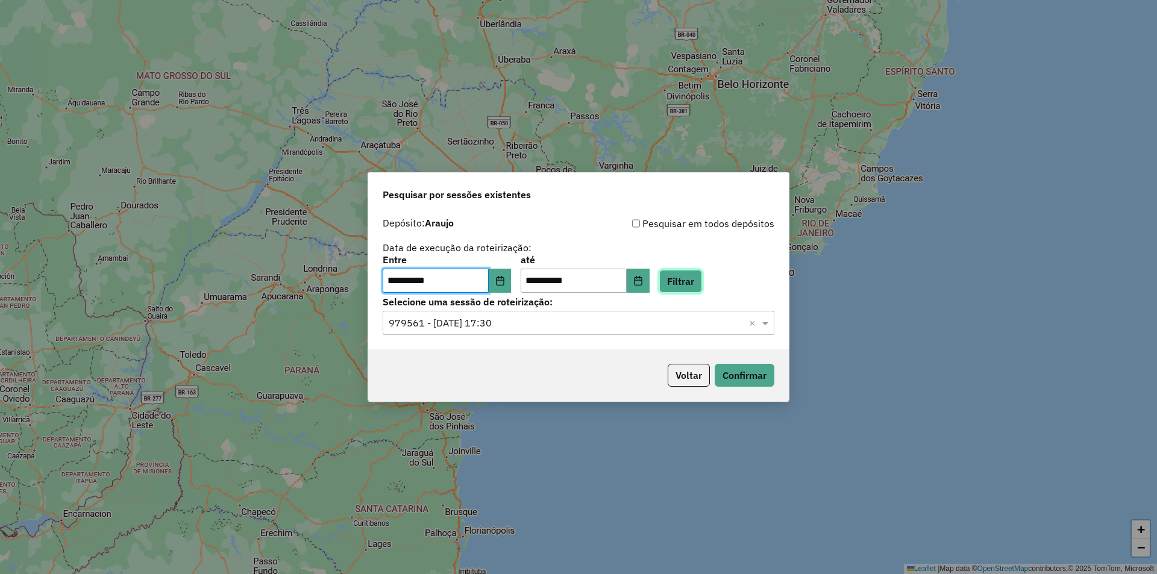
click at [702, 287] on button "Filtrar" at bounding box center [680, 281] width 43 height 23
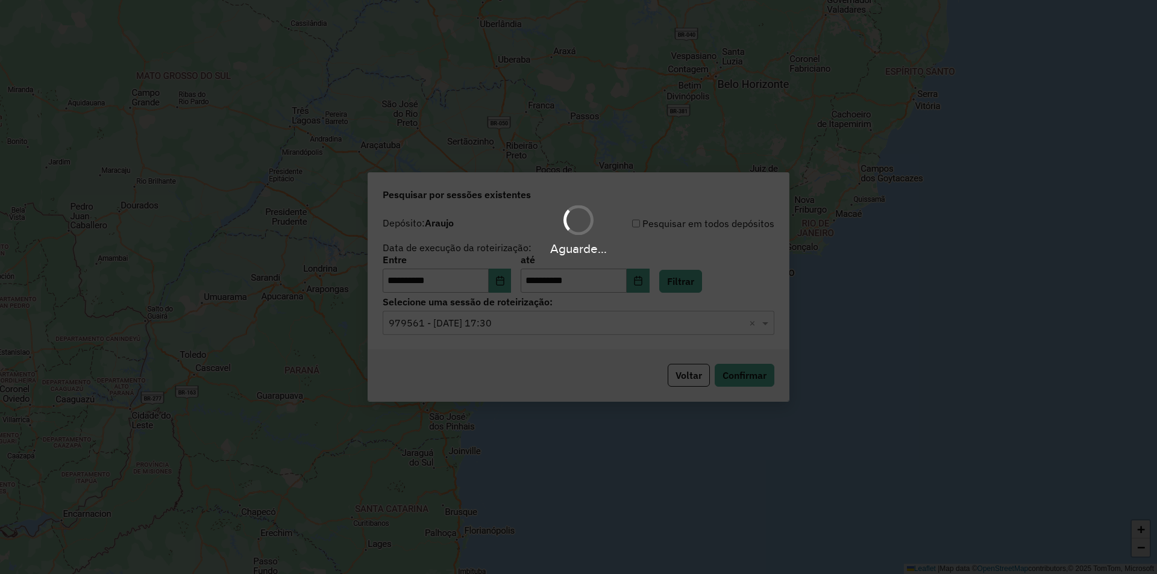
click at [562, 319] on hb-app "**********" at bounding box center [578, 287] width 1157 height 574
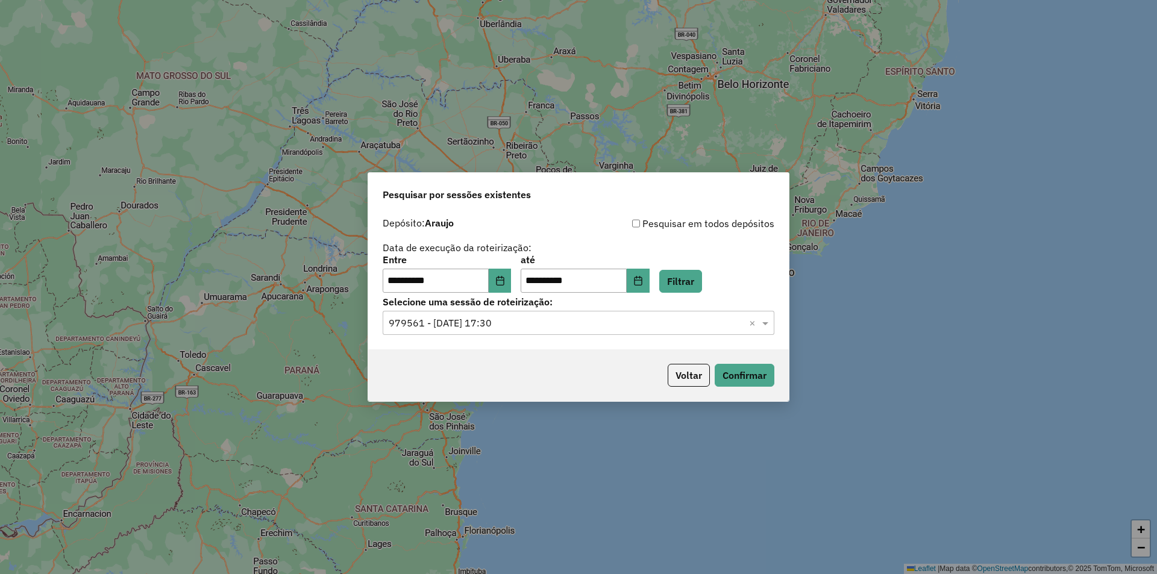
click at [563, 331] on div "Selecione uma sessão × 979561 - 15/08/2025 17:30 ×" at bounding box center [579, 323] width 392 height 24
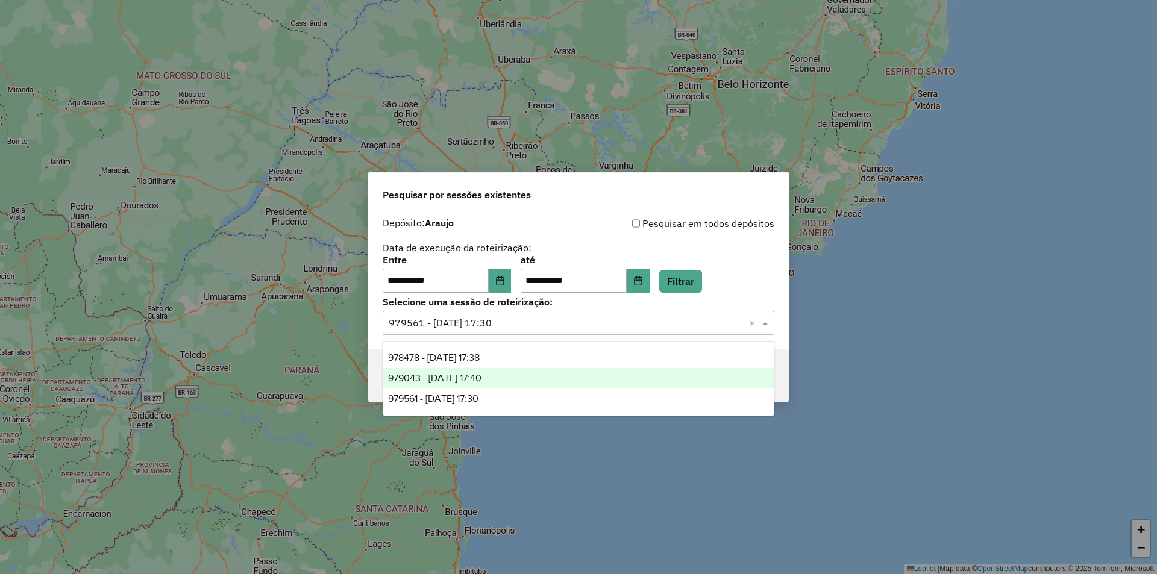
click at [522, 372] on div "979043 - 14/08/2025 17:40" at bounding box center [578, 378] width 390 height 20
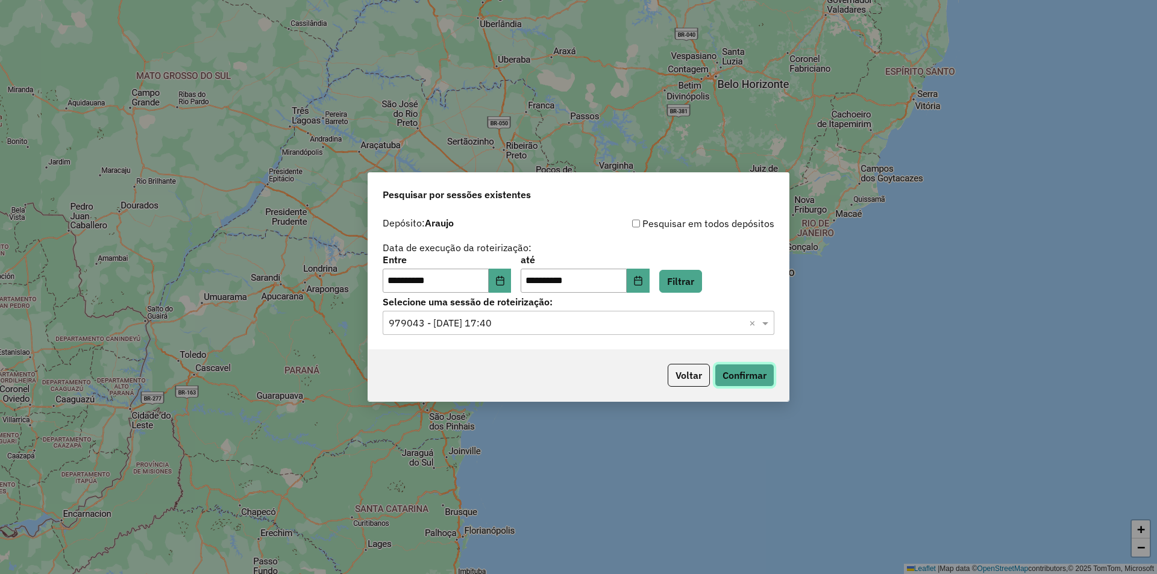
click at [759, 371] on button "Confirmar" at bounding box center [745, 375] width 60 height 23
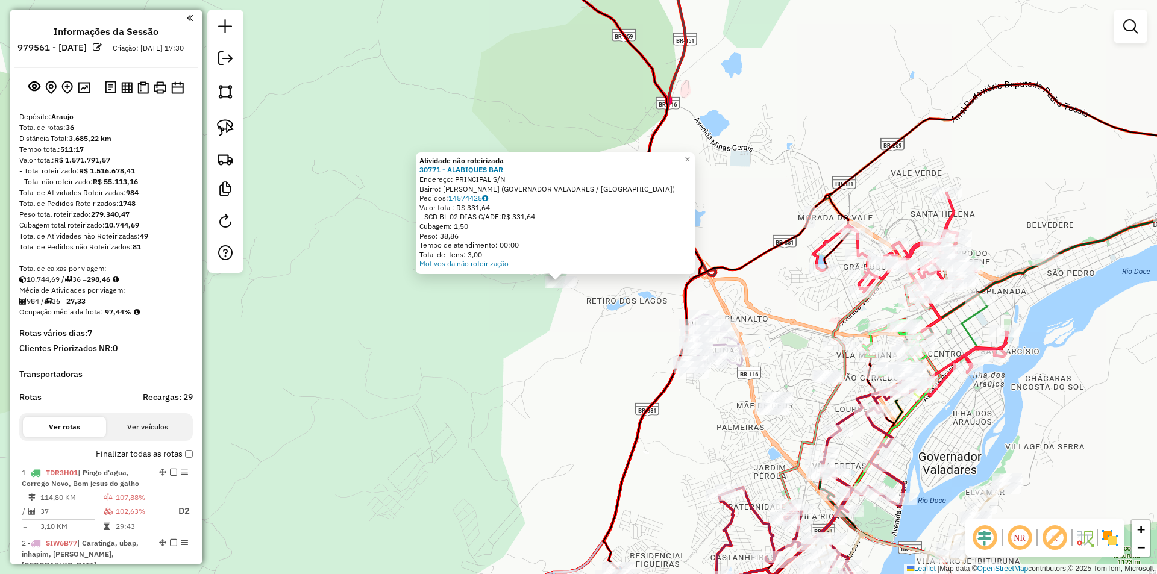
click at [509, 359] on div "Rota 30 - Placa RTM4D32 36911 - CANTINHO DO GORDO Rota 29 - Placa PZC5191 26947…" at bounding box center [578, 287] width 1157 height 574
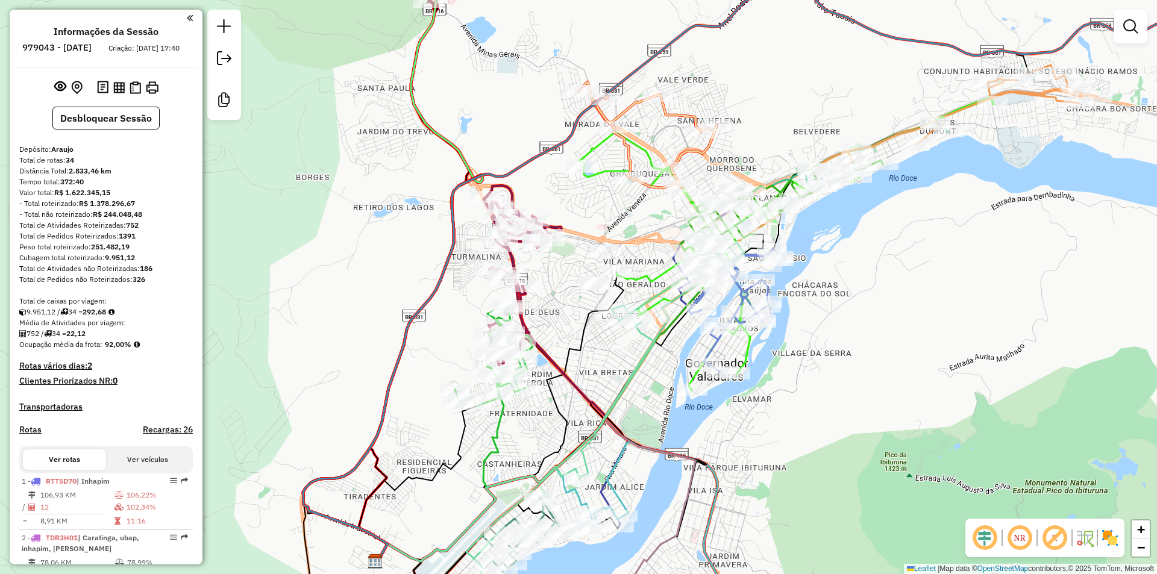
click at [741, 354] on icon at bounding box center [787, 243] width 414 height 293
select select "**********"
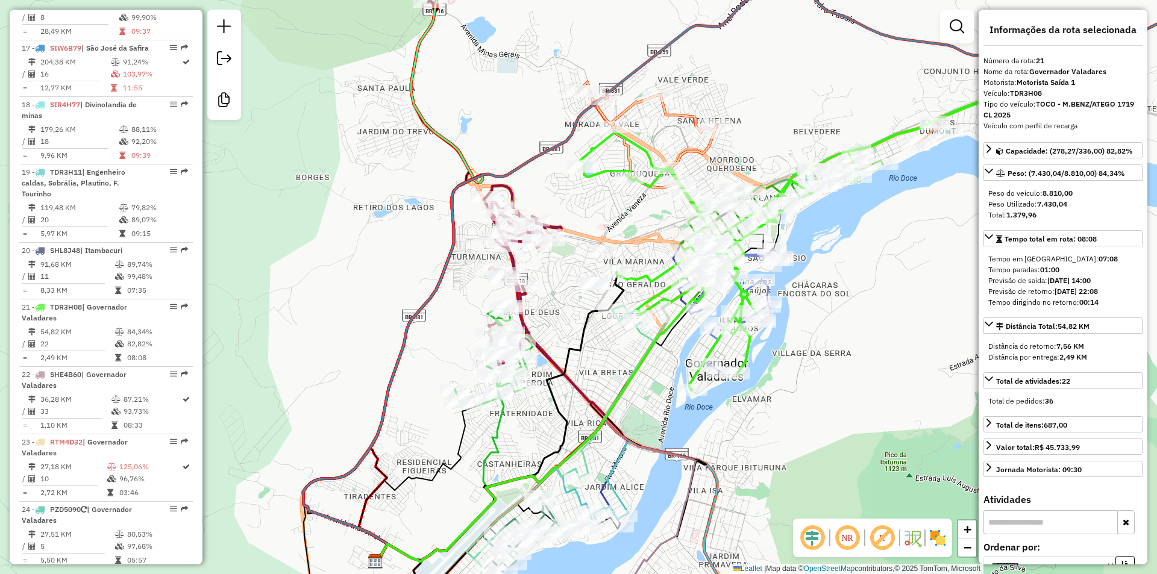
scroll to position [1787, 0]
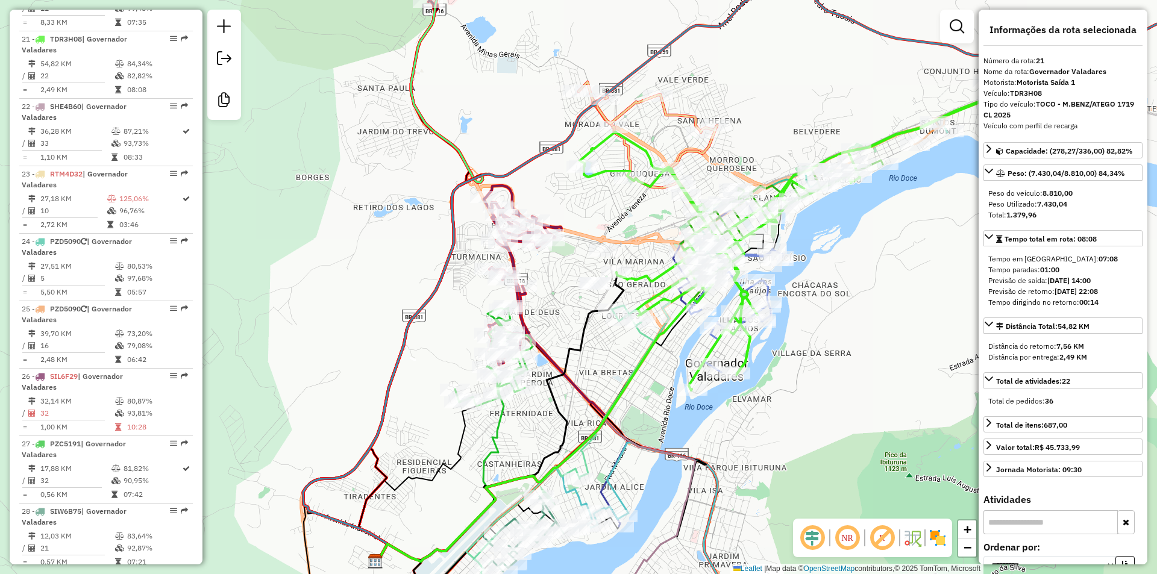
click at [800, 342] on div "Janela de atendimento Grade de atendimento Capacidade Transportadoras Veículos …" at bounding box center [578, 287] width 1157 height 574
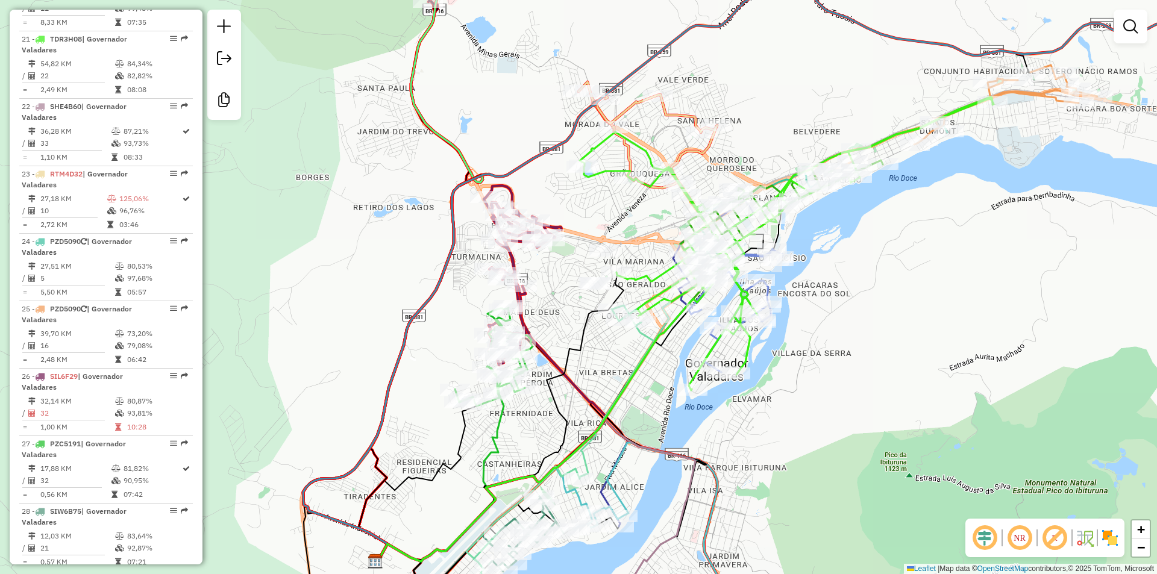
click at [934, 331] on div "Janela de atendimento Grade de atendimento Capacidade Transportadoras Veículos …" at bounding box center [578, 287] width 1157 height 574
drag, startPoint x: 774, startPoint y: 418, endPoint x: 822, endPoint y: 232, distance: 191.7
click at [822, 232] on div "Janela de atendimento Grade de atendimento Capacidade Transportadoras Veículos …" at bounding box center [578, 287] width 1157 height 574
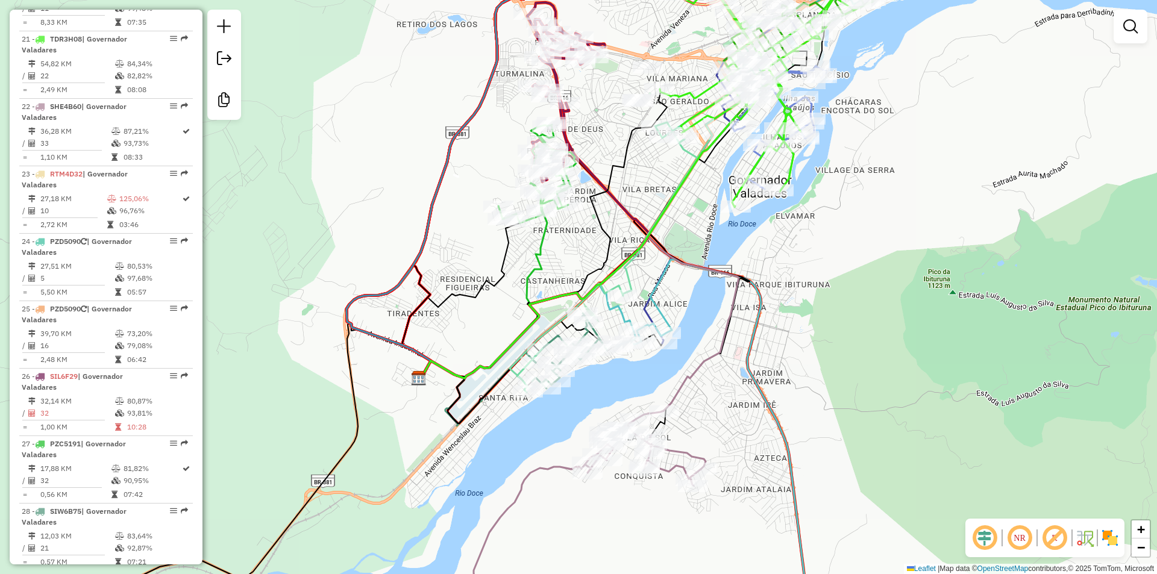
drag, startPoint x: 857, startPoint y: 236, endPoint x: 826, endPoint y: 243, distance: 32.3
click at [826, 243] on div "Janela de atendimento Grade de atendimento Capacidade Transportadoras Veículos …" at bounding box center [578, 287] width 1157 height 574
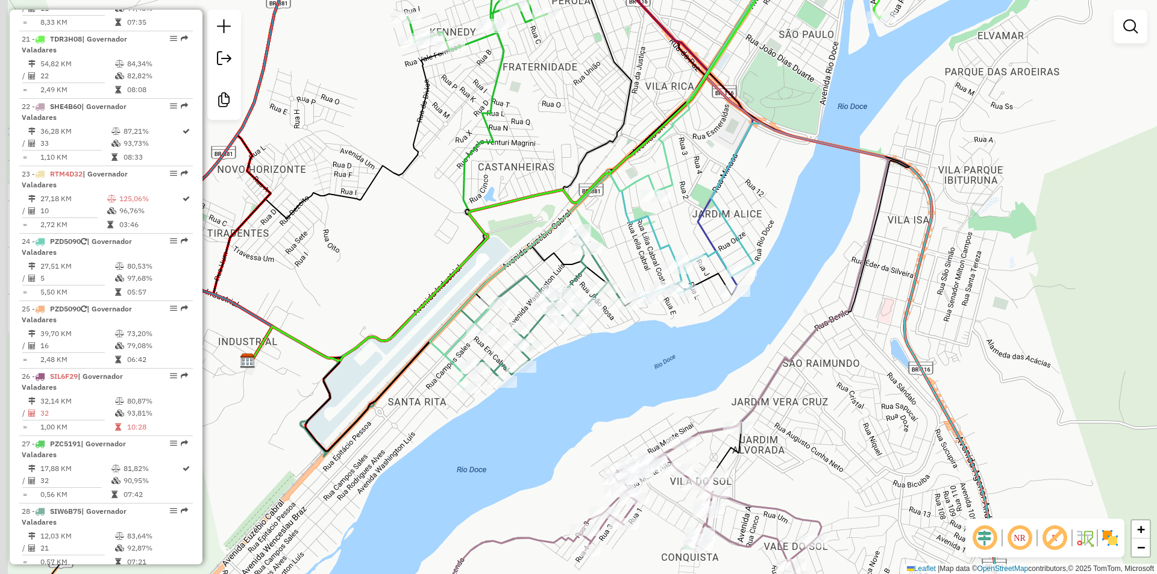
drag, startPoint x: 541, startPoint y: 372, endPoint x: 565, endPoint y: 366, distance: 24.7
click at [565, 366] on div "Janela de atendimento Grade de atendimento Capacidade Transportadoras Veículos …" at bounding box center [578, 287] width 1157 height 574
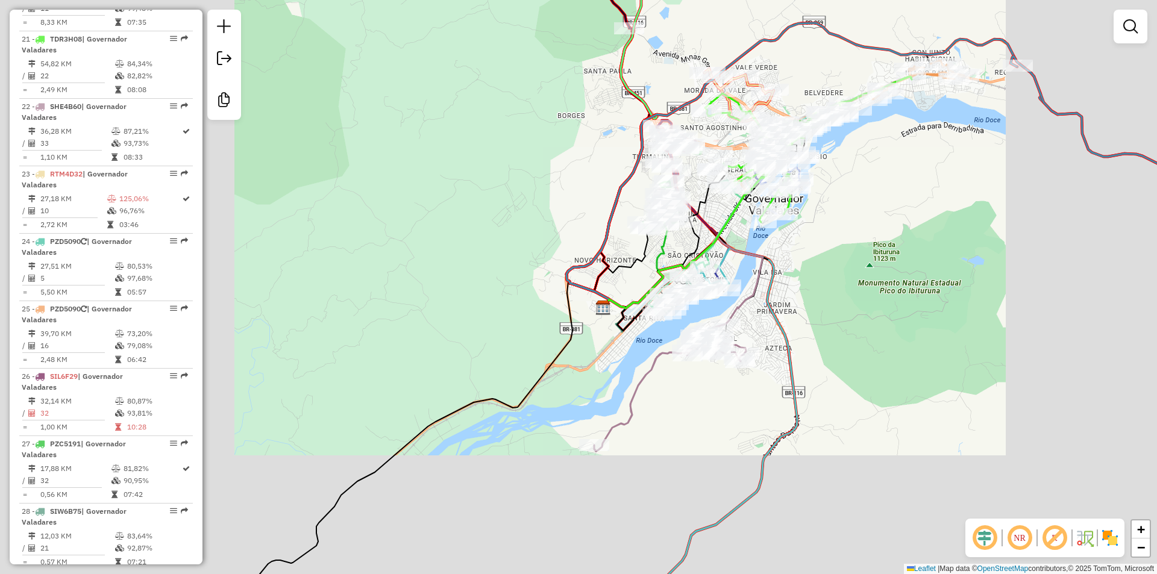
drag, startPoint x: 871, startPoint y: 236, endPoint x: 836, endPoint y: 284, distance: 59.1
click at [836, 284] on div "Janela de atendimento Grade de atendimento Capacidade Transportadoras Veículos …" at bounding box center [578, 287] width 1157 height 574
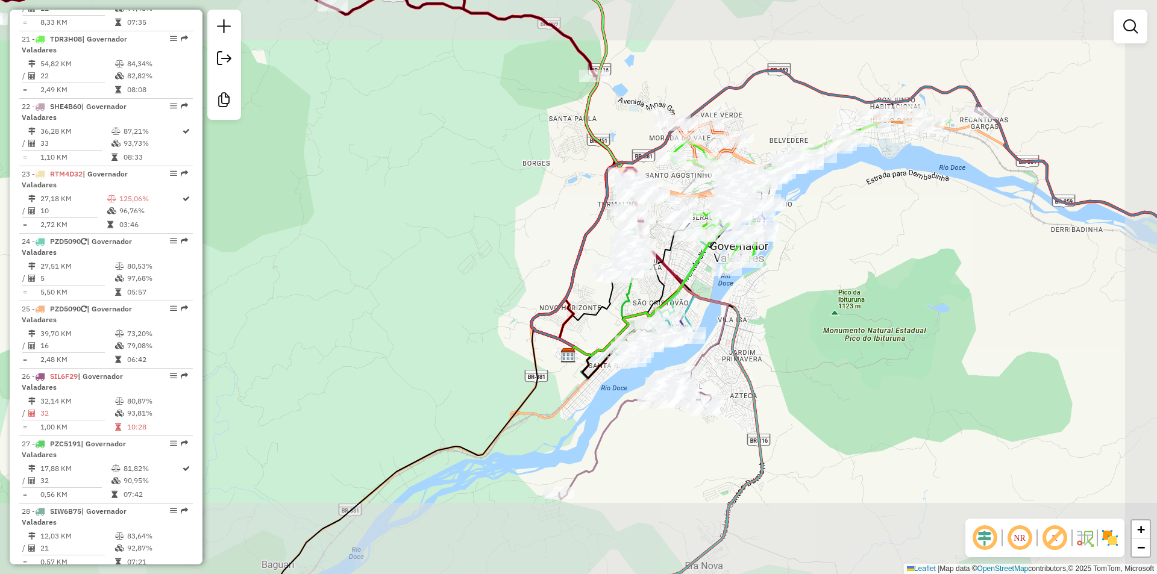
drag, startPoint x: 836, startPoint y: 284, endPoint x: 816, endPoint y: 303, distance: 27.3
click at [816, 303] on div "Janela de atendimento Grade de atendimento Capacidade Transportadoras Veículos …" at bounding box center [578, 287] width 1157 height 574
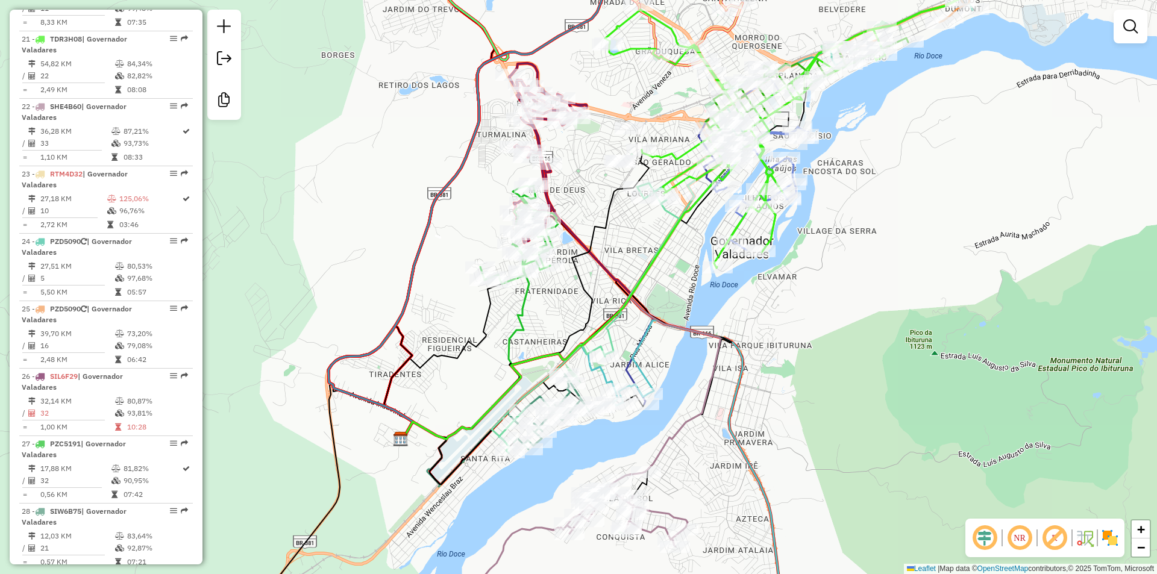
drag, startPoint x: 747, startPoint y: 319, endPoint x: 747, endPoint y: 292, distance: 27.1
click at [747, 292] on div "Janela de atendimento Grade de atendimento Capacidade Transportadoras Veículos …" at bounding box center [578, 287] width 1157 height 574
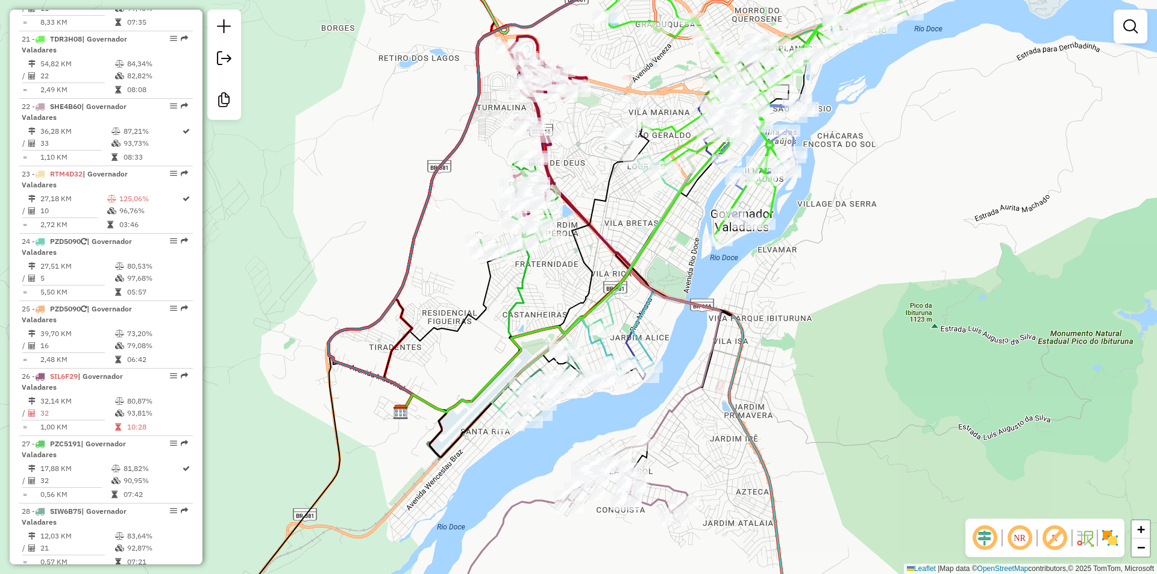
click at [681, 413] on div "Janela de atendimento Grade de atendimento Capacidade Transportadoras Veículos …" at bounding box center [578, 287] width 1157 height 574
click at [675, 411] on icon at bounding box center [562, 357] width 318 height 175
select select "**********"
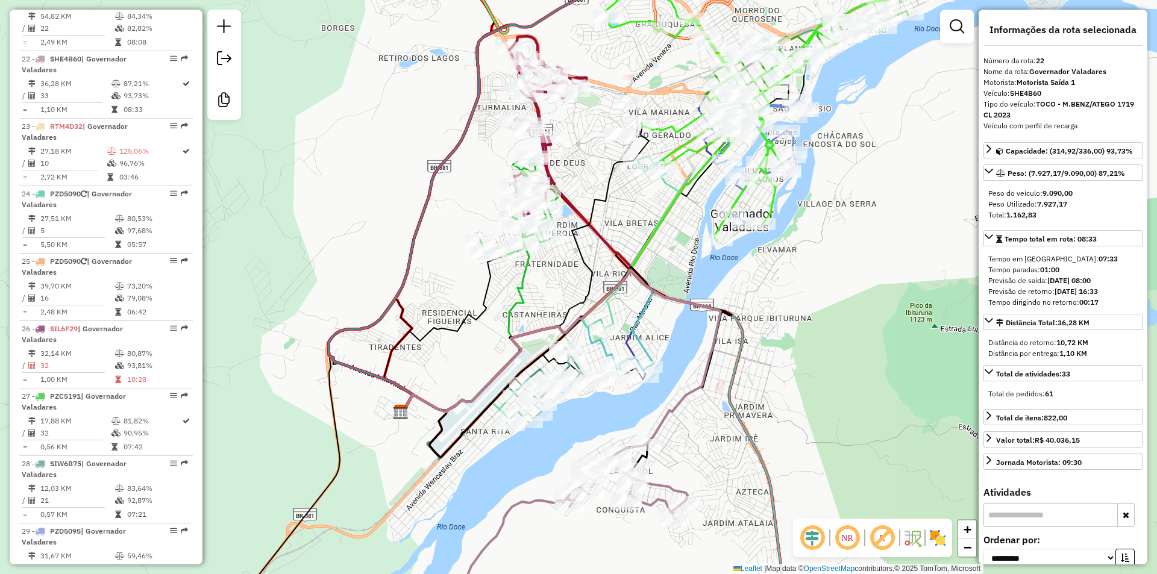
scroll to position [1854, 0]
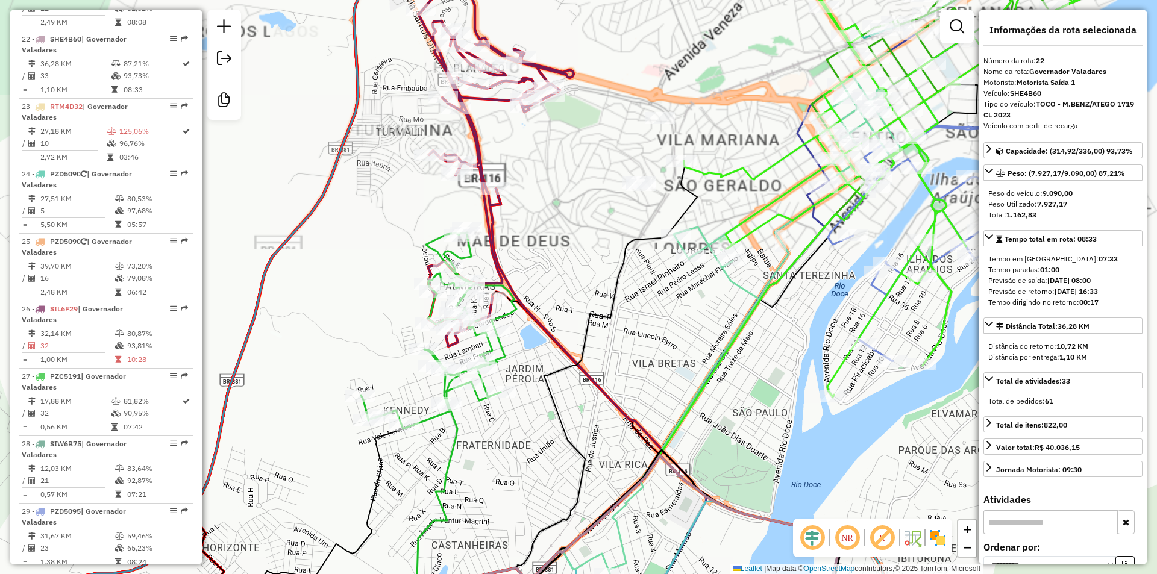
drag, startPoint x: 707, startPoint y: 109, endPoint x: 686, endPoint y: 158, distance: 53.4
click at [686, 158] on div "Janela de atendimento Grade de atendimento Capacidade Transportadoras Veículos …" at bounding box center [578, 287] width 1157 height 574
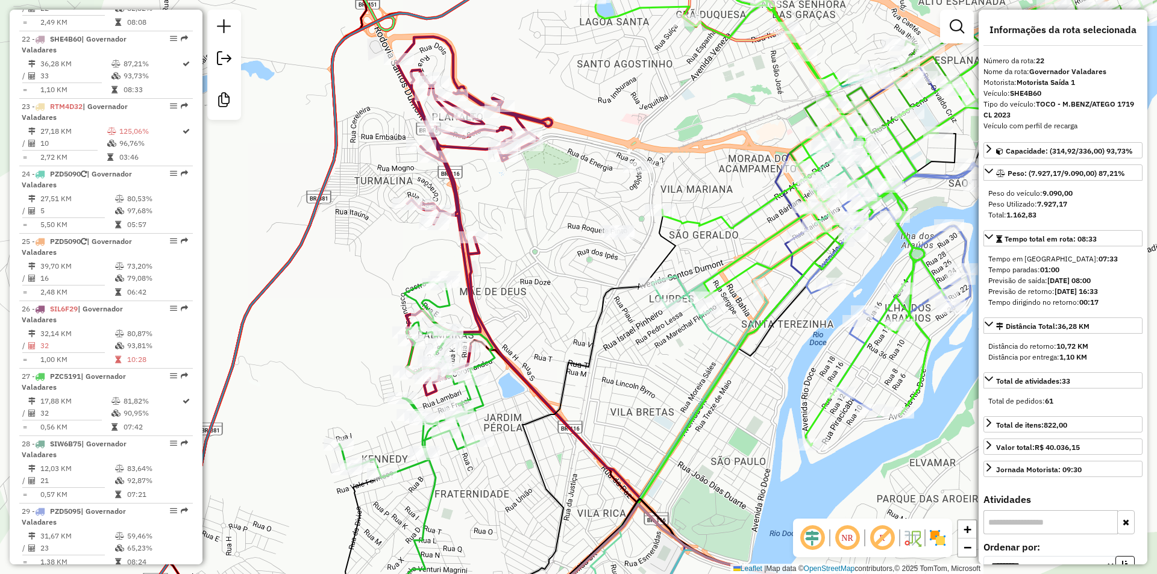
click at [449, 175] on icon at bounding box center [473, 216] width 155 height 359
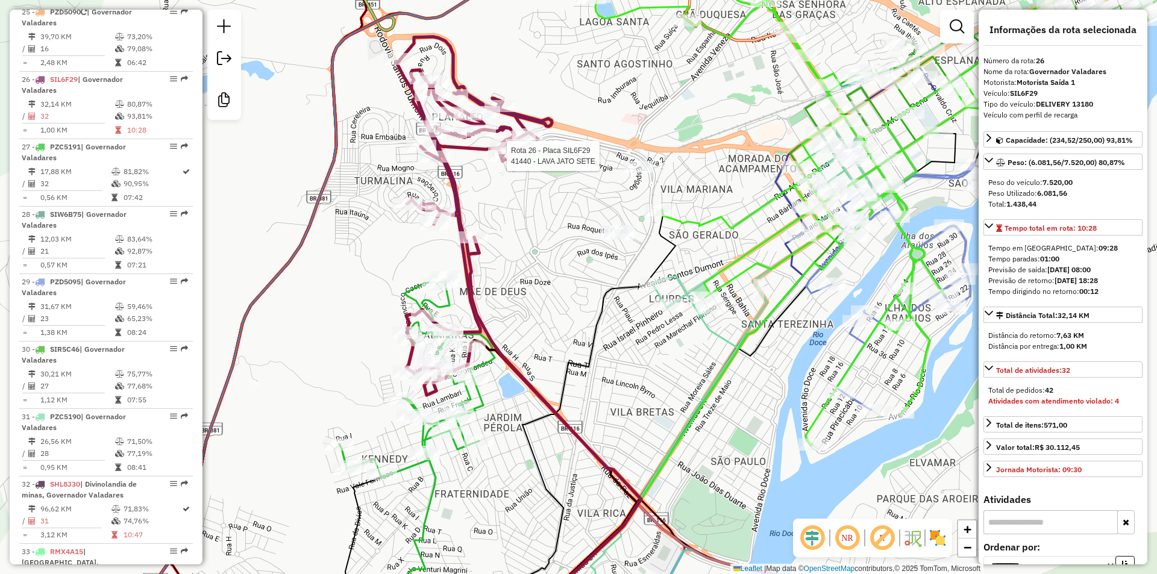
scroll to position [2124, 0]
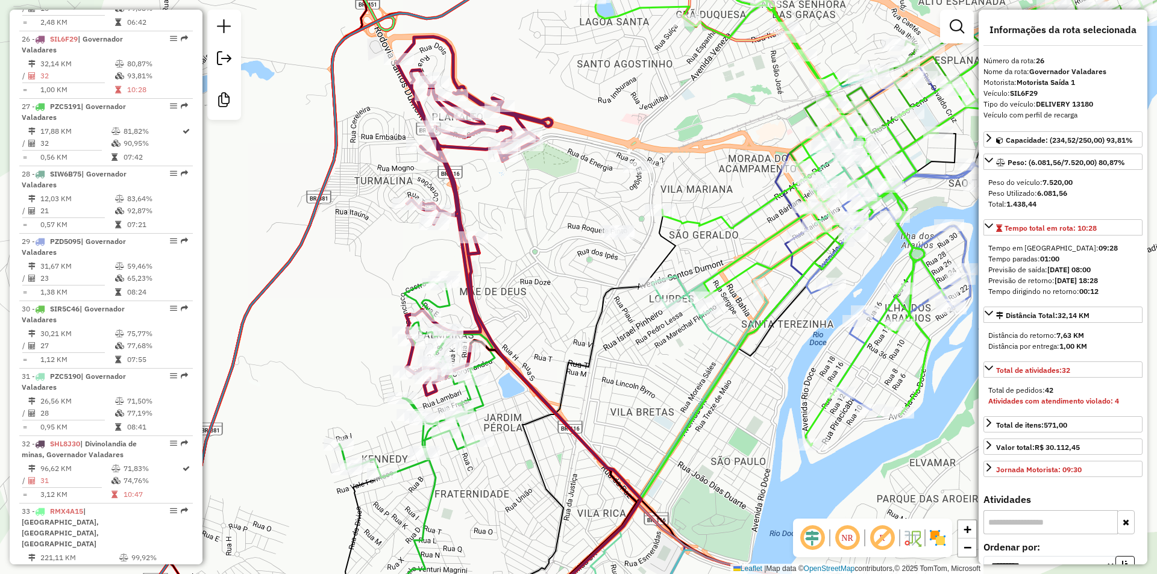
drag, startPoint x: 594, startPoint y: 72, endPoint x: 586, endPoint y: 131, distance: 59.7
click at [586, 131] on div "Janela de atendimento Grade de atendimento Capacidade Transportadoras Veículos …" at bounding box center [578, 287] width 1157 height 574
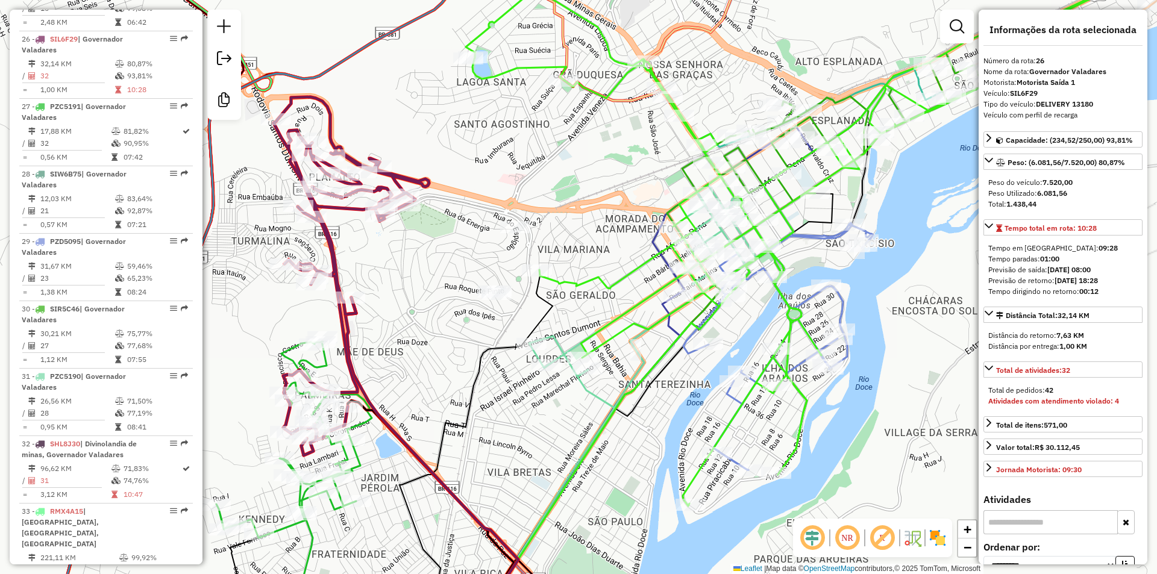
drag, startPoint x: 650, startPoint y: 165, endPoint x: 613, endPoint y: 178, distance: 39.1
click at [613, 178] on div "Janela de atendimento Grade de atendimento Capacidade Transportadoras Veículos …" at bounding box center [578, 287] width 1157 height 574
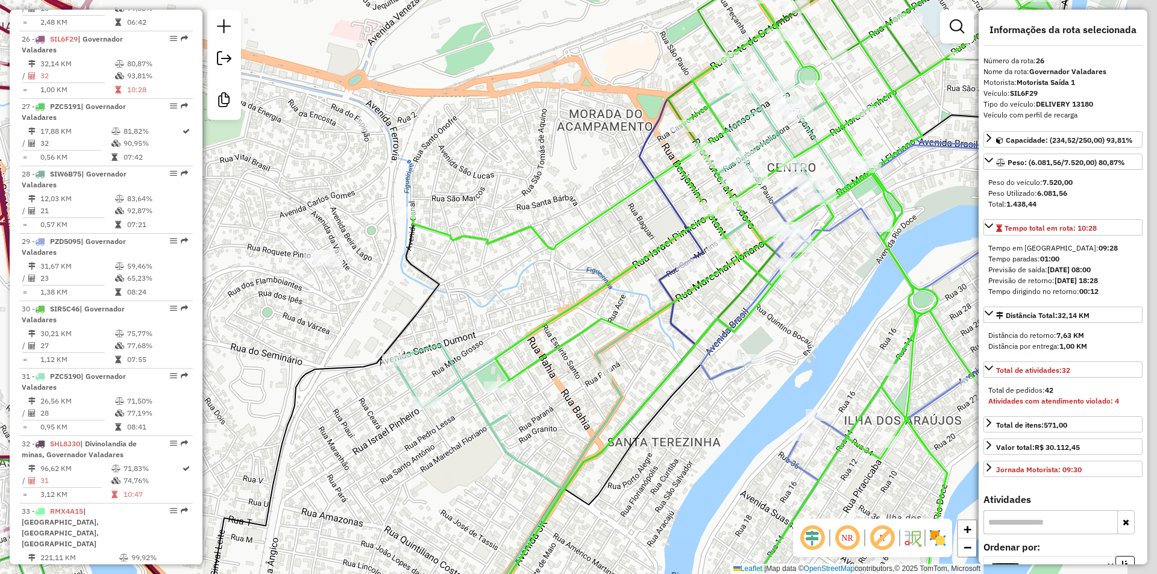
drag, startPoint x: 757, startPoint y: 400, endPoint x: 709, endPoint y: 385, distance: 50.5
click at [709, 385] on icon at bounding box center [891, 360] width 380 height 483
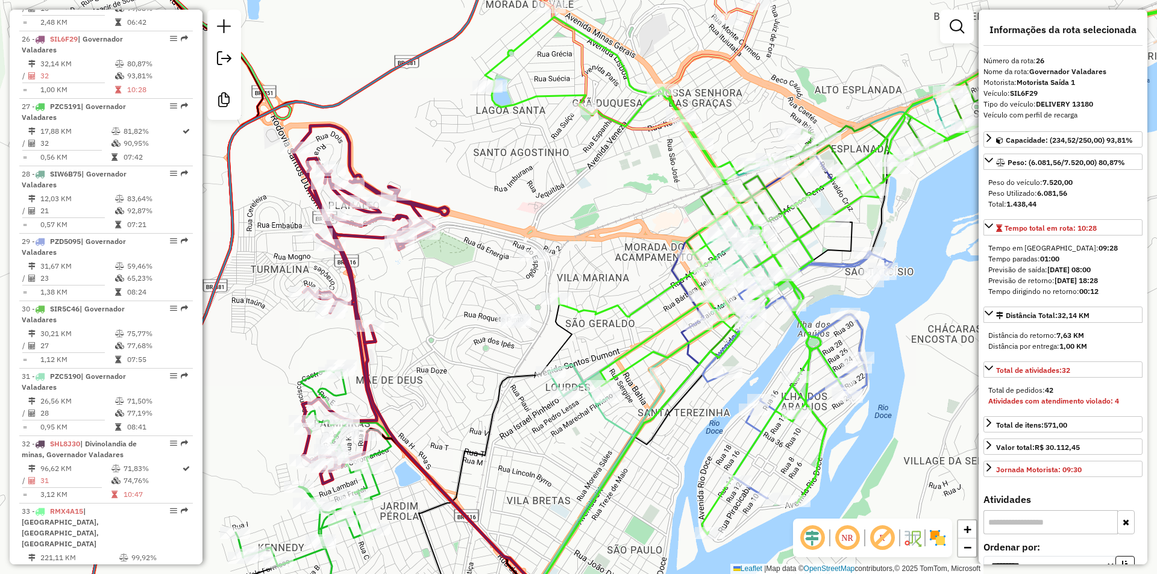
drag, startPoint x: 860, startPoint y: 292, endPoint x: 771, endPoint y: 314, distance: 92.5
click at [775, 314] on div "Janela de atendimento Grade de atendimento Capacidade Transportadoras Veículos …" at bounding box center [578, 287] width 1157 height 574
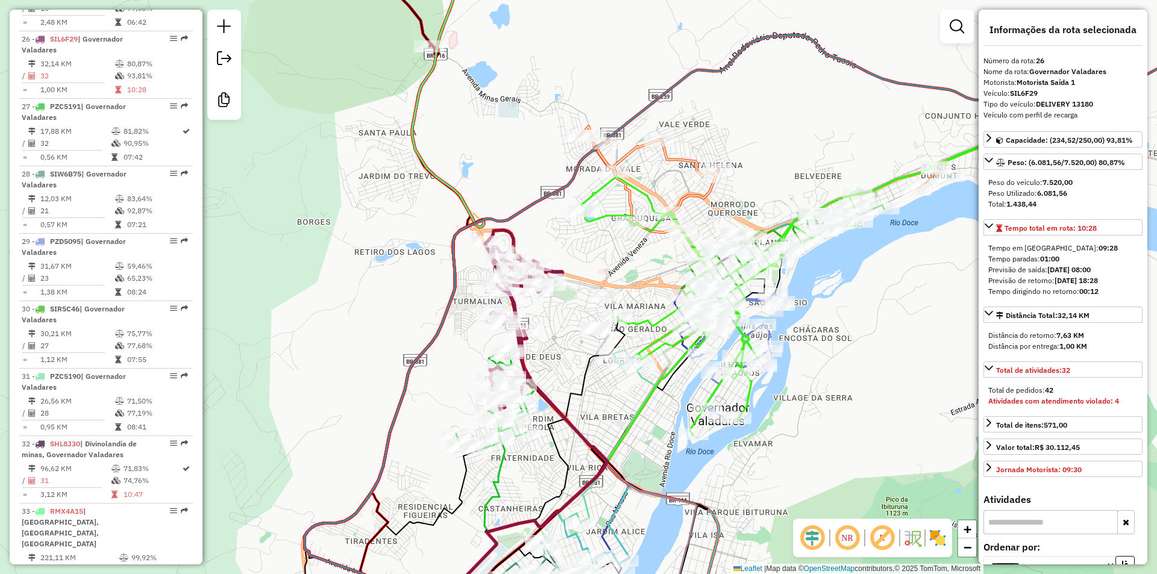
click at [769, 338] on icon at bounding box center [737, 355] width 95 height 124
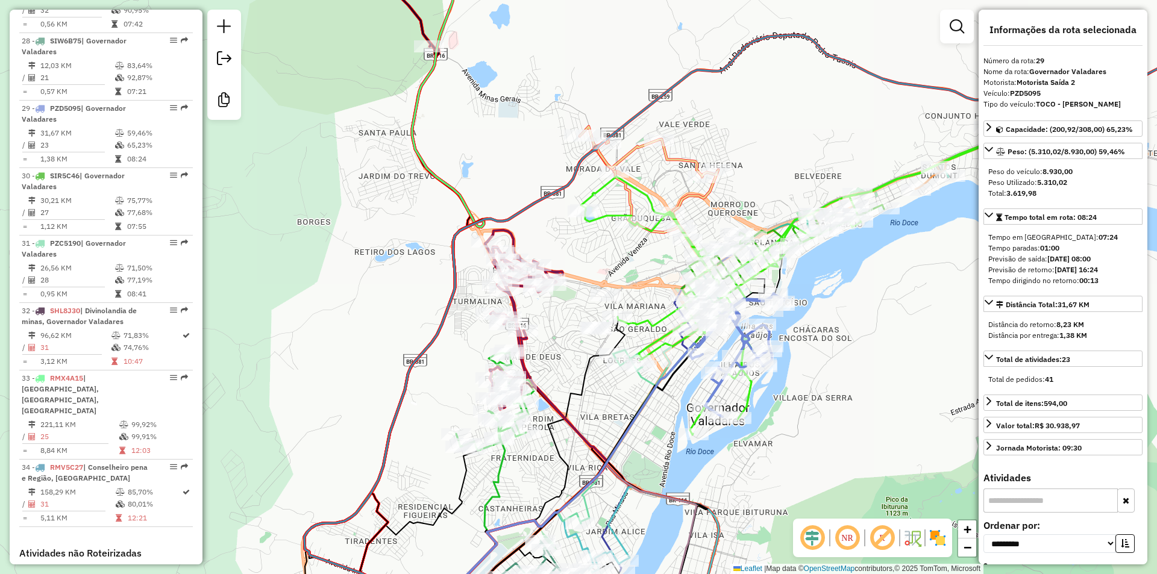
scroll to position [2327, 0]
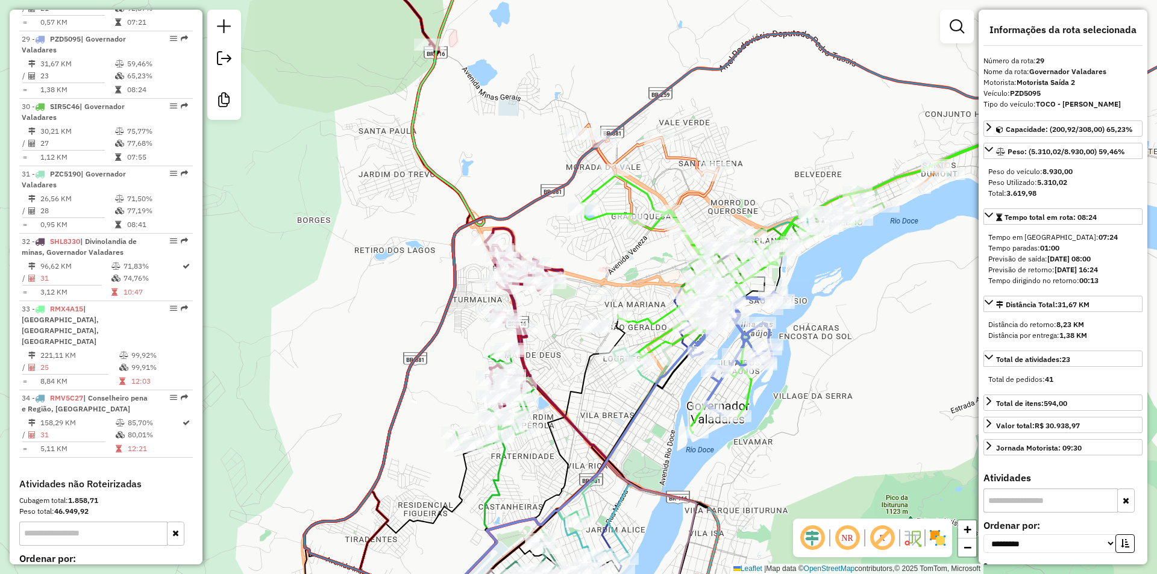
drag, startPoint x: 648, startPoint y: 466, endPoint x: 645, endPoint y: 380, distance: 86.2
click at [645, 380] on div "Janela de atendimento Grade de atendimento Capacidade Transportadoras Veículos …" at bounding box center [578, 287] width 1157 height 574
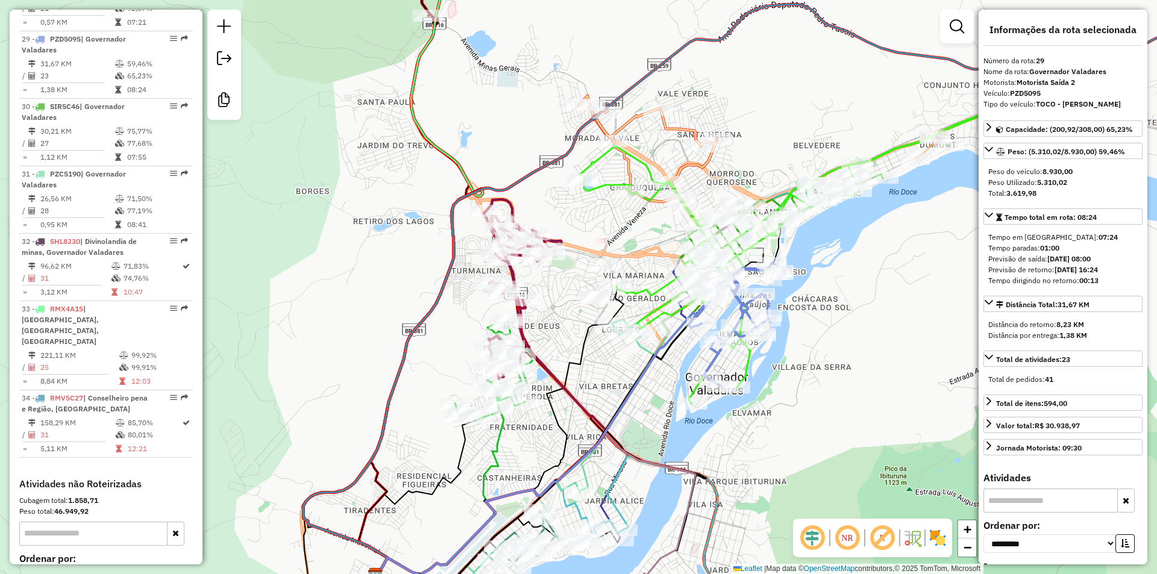
drag, startPoint x: 798, startPoint y: 342, endPoint x: 800, endPoint y: 399, distance: 57.3
click at [800, 399] on div "Janela de atendimento Grade de atendimento Capacidade Transportadoras Veículos …" at bounding box center [578, 287] width 1157 height 574
click at [746, 365] on icon at bounding box center [787, 257] width 414 height 293
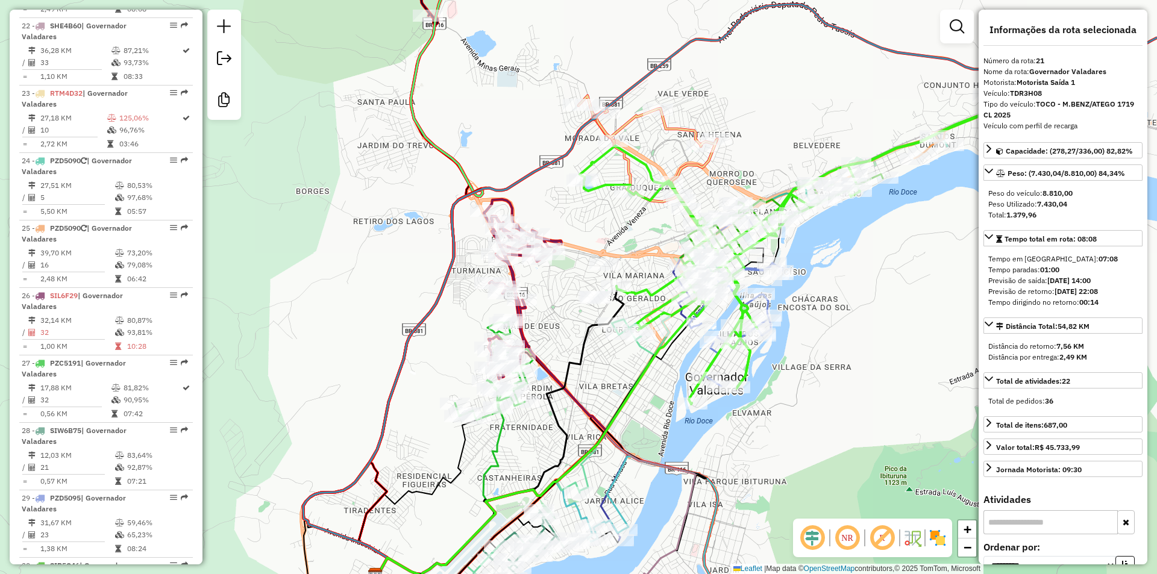
scroll to position [1787, 0]
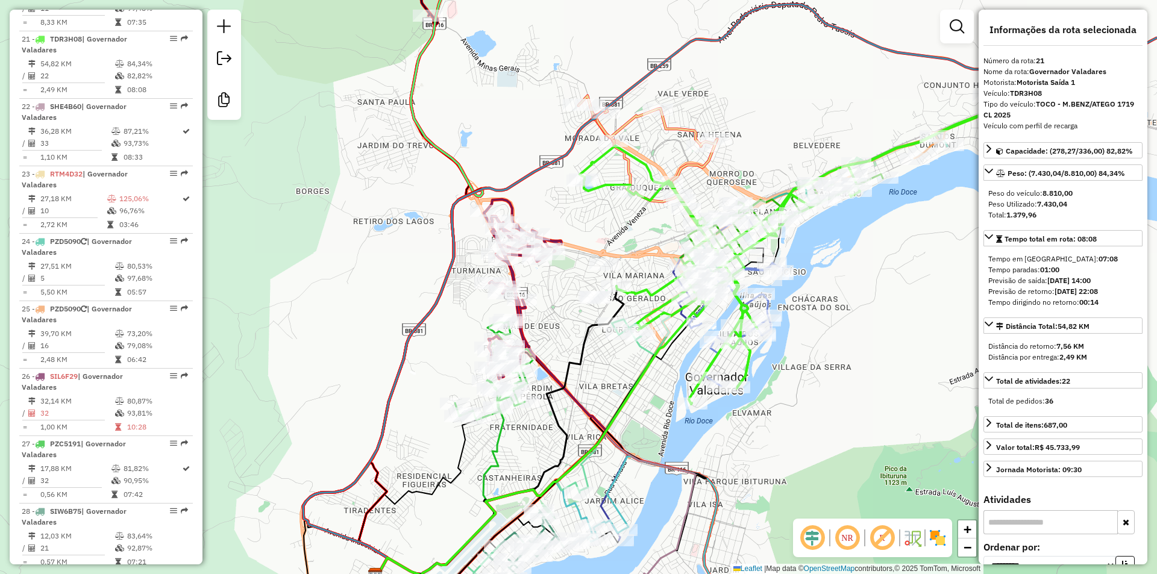
click at [787, 377] on div "Janela de atendimento Grade de atendimento Capacidade Transportadoras Veículos …" at bounding box center [578, 287] width 1157 height 574
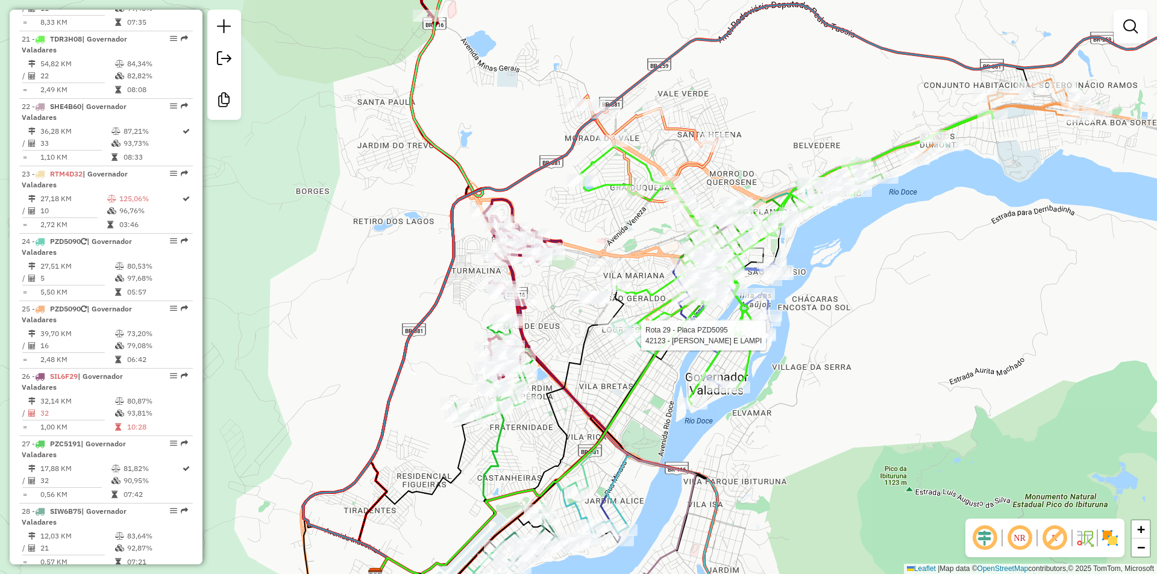
select select "**********"
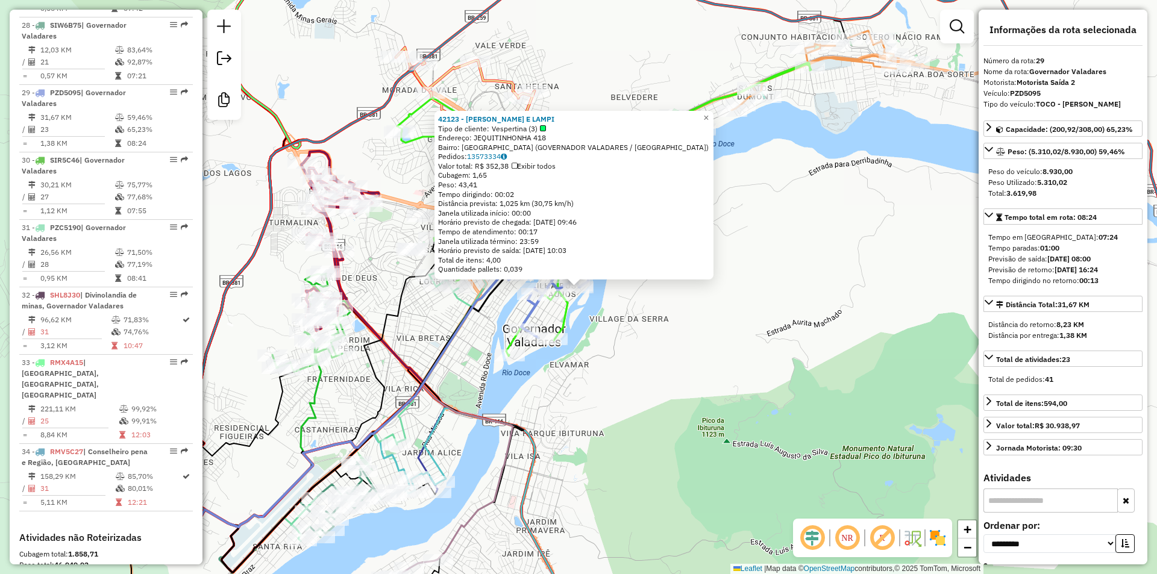
scroll to position [2327, 0]
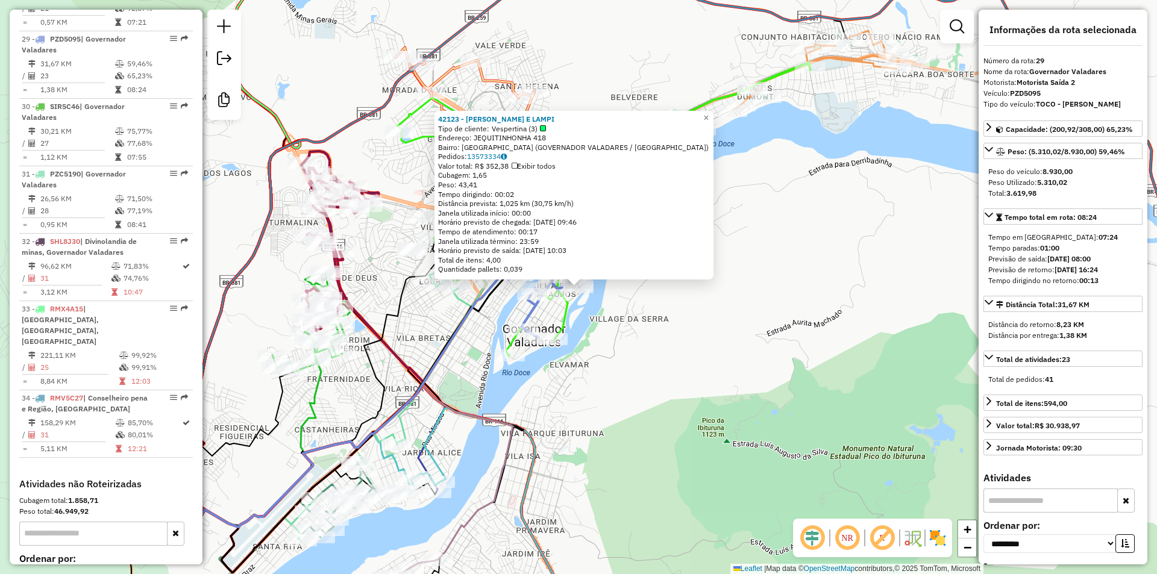
click at [631, 368] on div "Rota 29 - Placa PZD5095 42123 - MARIA BONITA E LAMPI 42123 - MARIA BONITA E LAM…" at bounding box center [578, 287] width 1157 height 574
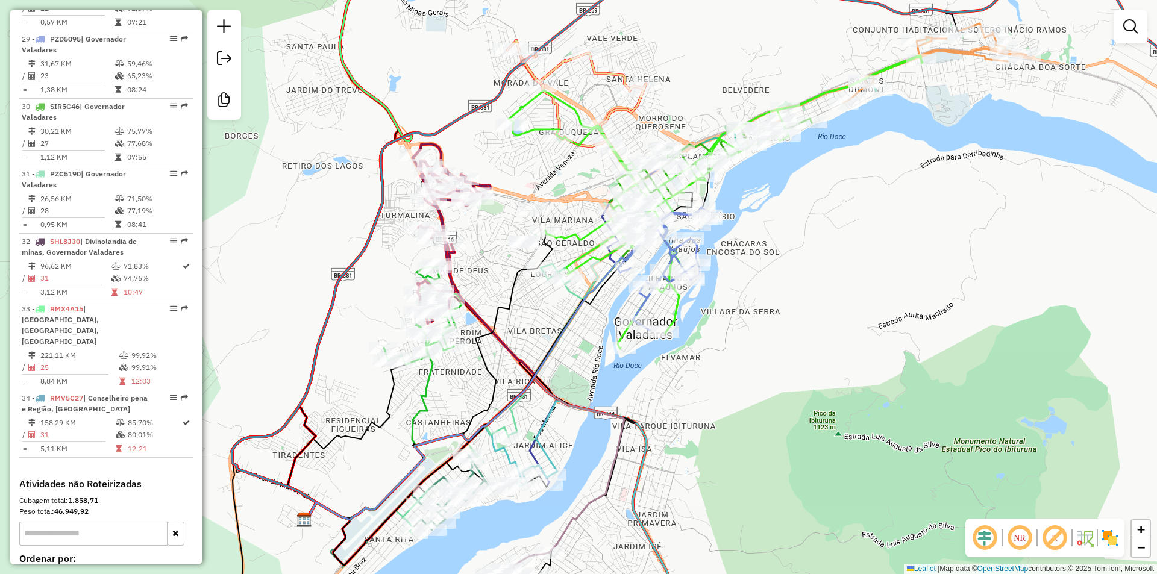
click at [793, 290] on div "Janela de atendimento Grade de atendimento Capacidade Transportadoras Veículos …" at bounding box center [578, 287] width 1157 height 574
click at [551, 458] on icon at bounding box center [590, 516] width 178 height 231
select select "**********"
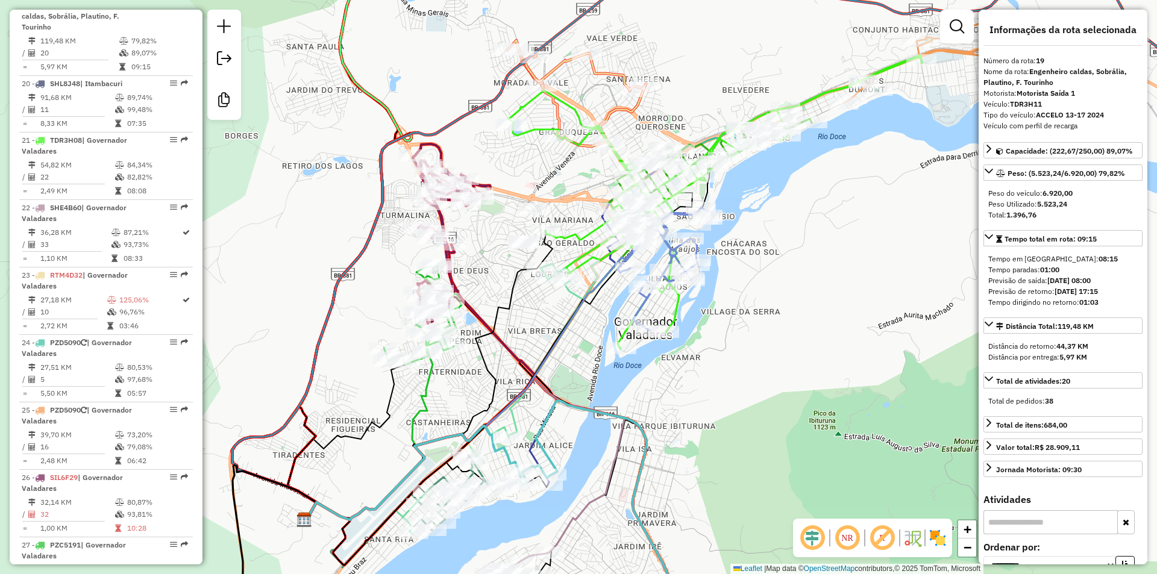
scroll to position [1652, 0]
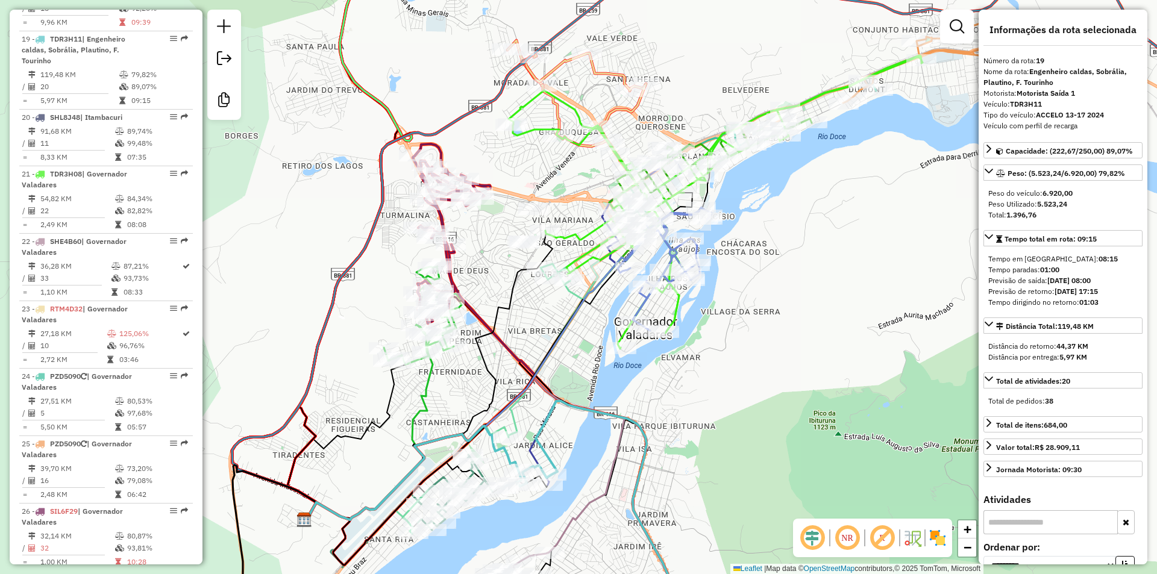
click at [783, 60] on div "Janela de atendimento Grade de atendimento Capacidade Transportadoras Veículos …" at bounding box center [578, 287] width 1157 height 574
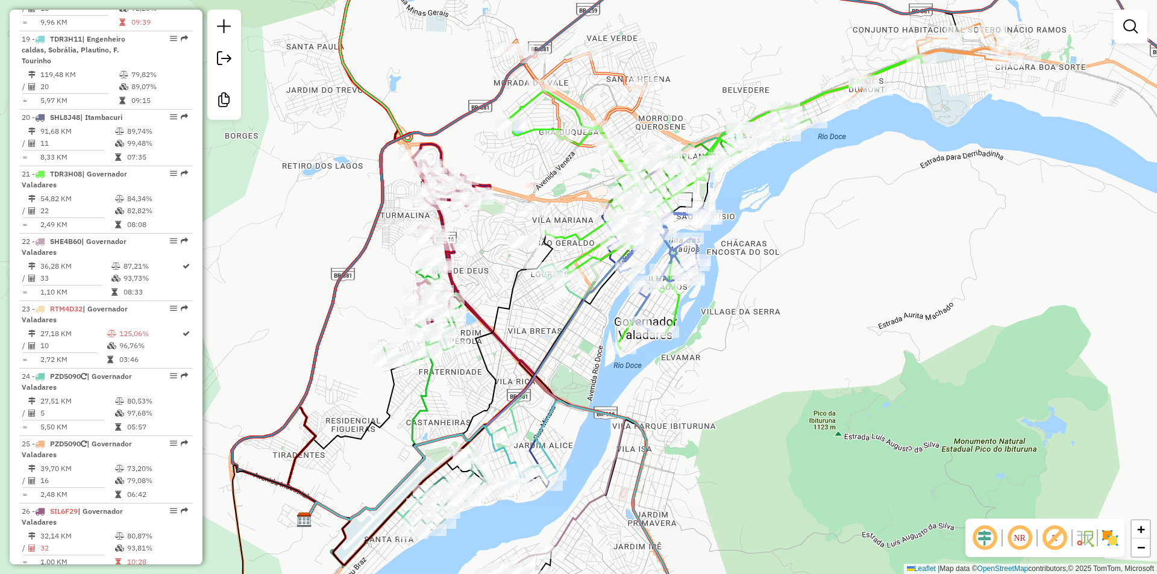
click at [612, 468] on icon at bounding box center [465, 465] width 318 height 175
select select "**********"
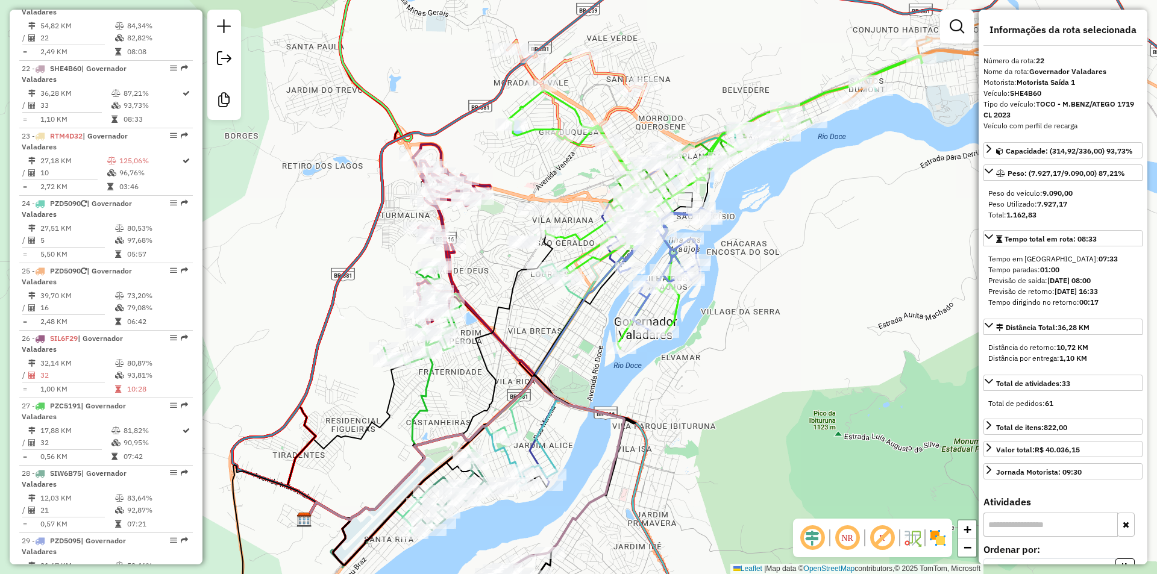
click at [753, 351] on div "Janela de atendimento Grade de atendimento Capacidade Transportadoras Veículos …" at bounding box center [578, 287] width 1157 height 574
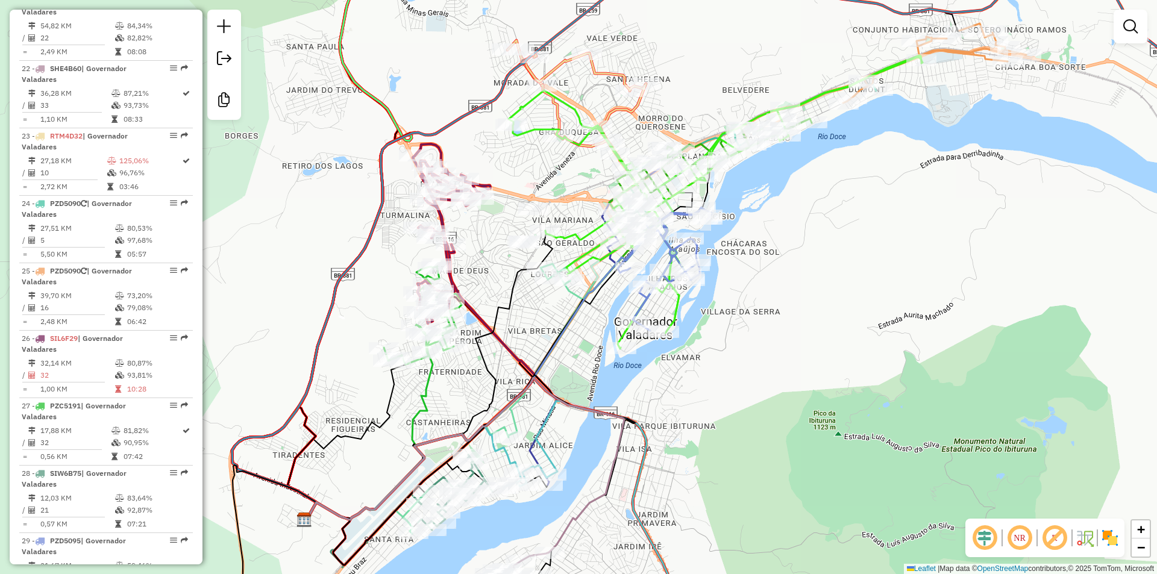
scroll to position [1854, 0]
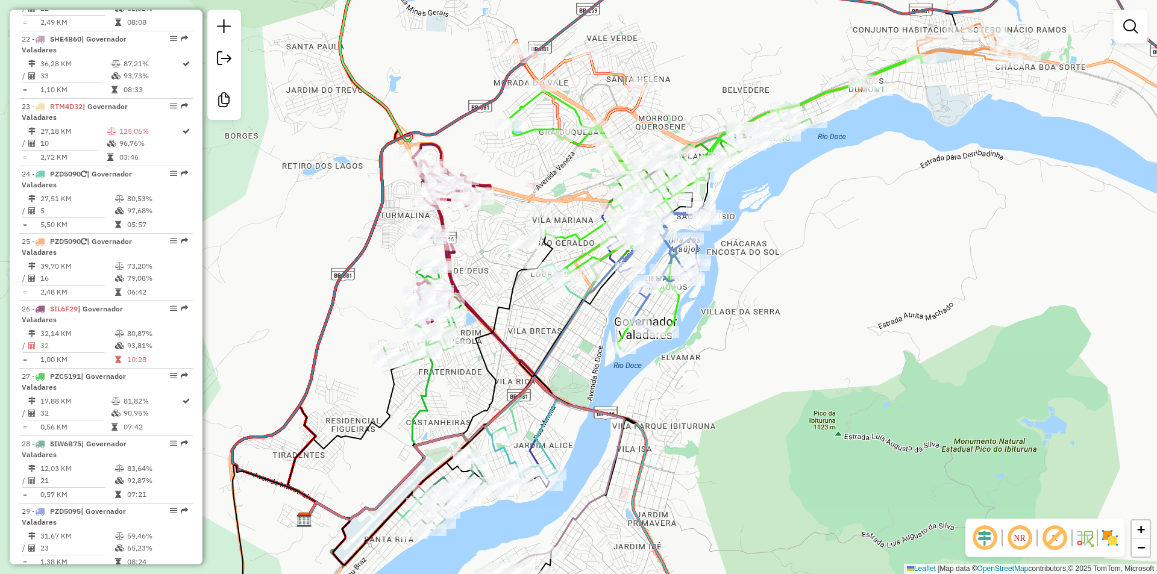
click at [842, 372] on div "Janela de atendimento Grade de atendimento Capacidade Transportadoras Veículos …" at bounding box center [578, 287] width 1157 height 574
click at [945, 183] on div "Janela de atendimento Grade de atendimento Capacidade Transportadoras Veículos …" at bounding box center [578, 287] width 1157 height 574
click at [675, 419] on div "Janela de atendimento Grade de atendimento Capacidade Transportadoras Veículos …" at bounding box center [578, 287] width 1157 height 574
click at [557, 347] on icon at bounding box center [488, 370] width 365 height 299
select select "**********"
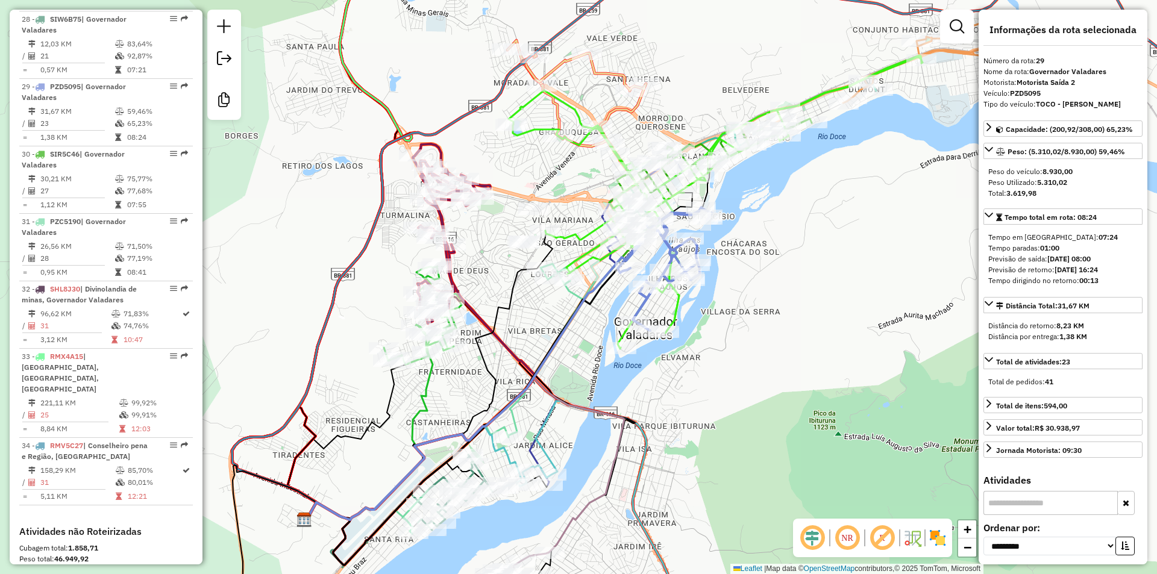
click at [659, 370] on div "Janela de atendimento Grade de atendimento Capacidade Transportadoras Veículos …" at bounding box center [578, 287] width 1157 height 574
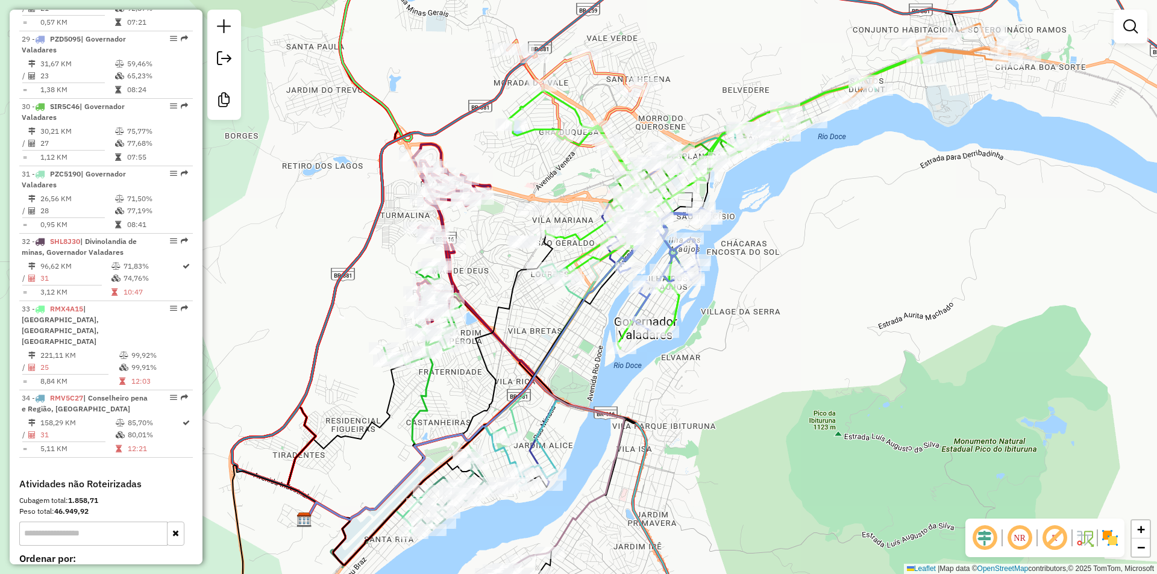
click at [619, 442] on icon at bounding box center [465, 465] width 318 height 175
select select "**********"
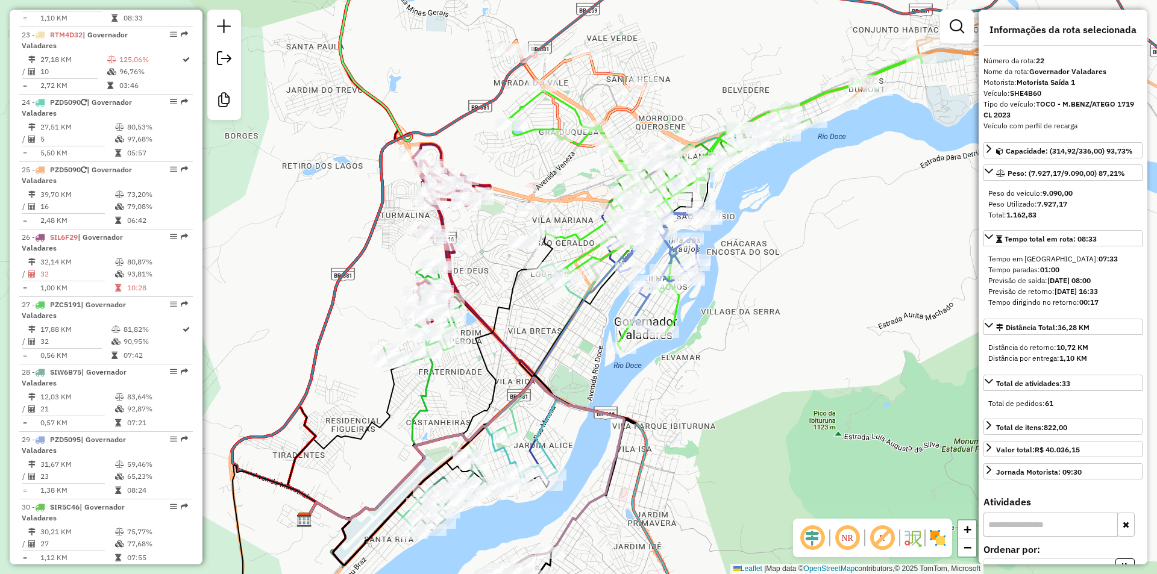
scroll to position [1854, 0]
drag, startPoint x: 769, startPoint y: 429, endPoint x: 783, endPoint y: 370, distance: 60.7
click at [791, 318] on div "Janela de atendimento Grade de atendimento Capacidade Transportadoras Veículos …" at bounding box center [578, 287] width 1157 height 574
click at [783, 370] on div "Janela de atendimento Grade de atendimento Capacidade Transportadoras Veículos …" at bounding box center [578, 287] width 1157 height 574
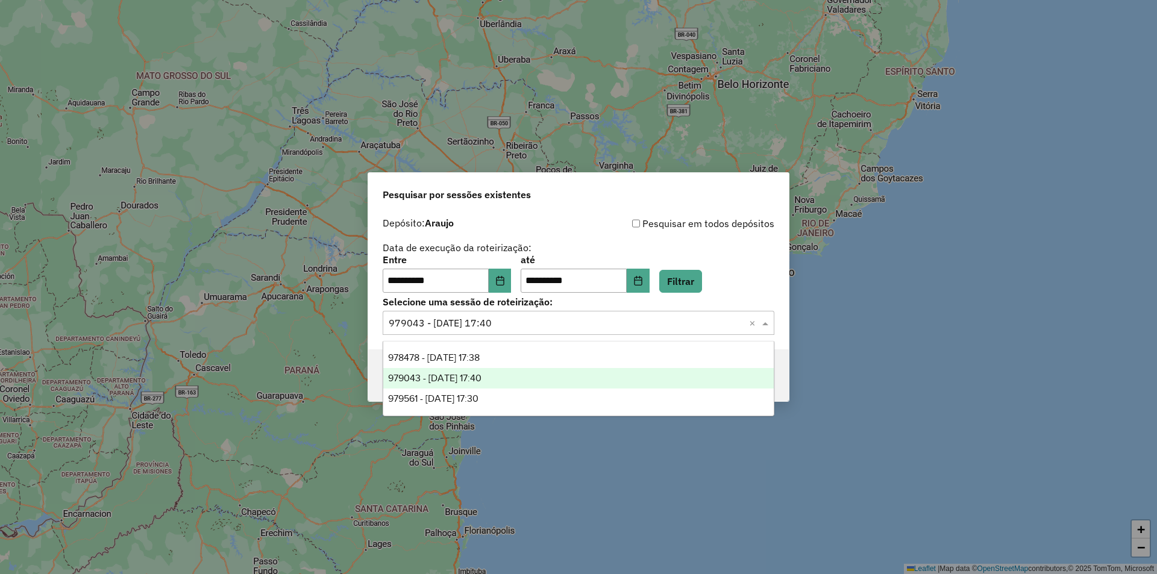
click at [526, 316] on input "text" at bounding box center [567, 323] width 356 height 14
click at [506, 356] on div "978478 - [DATE] 17:38" at bounding box center [578, 358] width 390 height 20
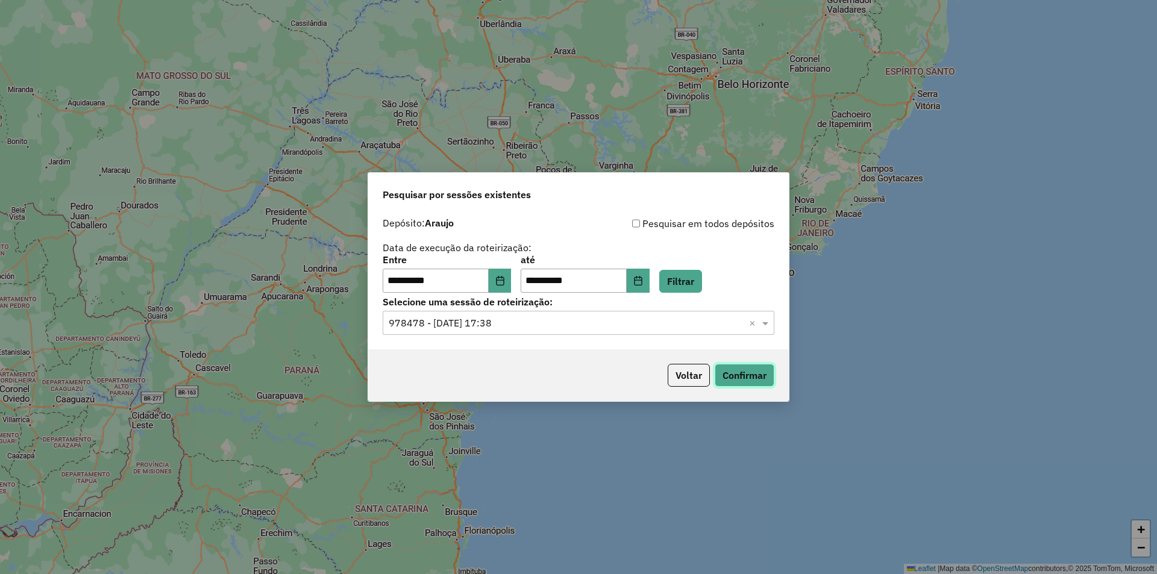
click at [755, 374] on button "Confirmar" at bounding box center [745, 375] width 60 height 23
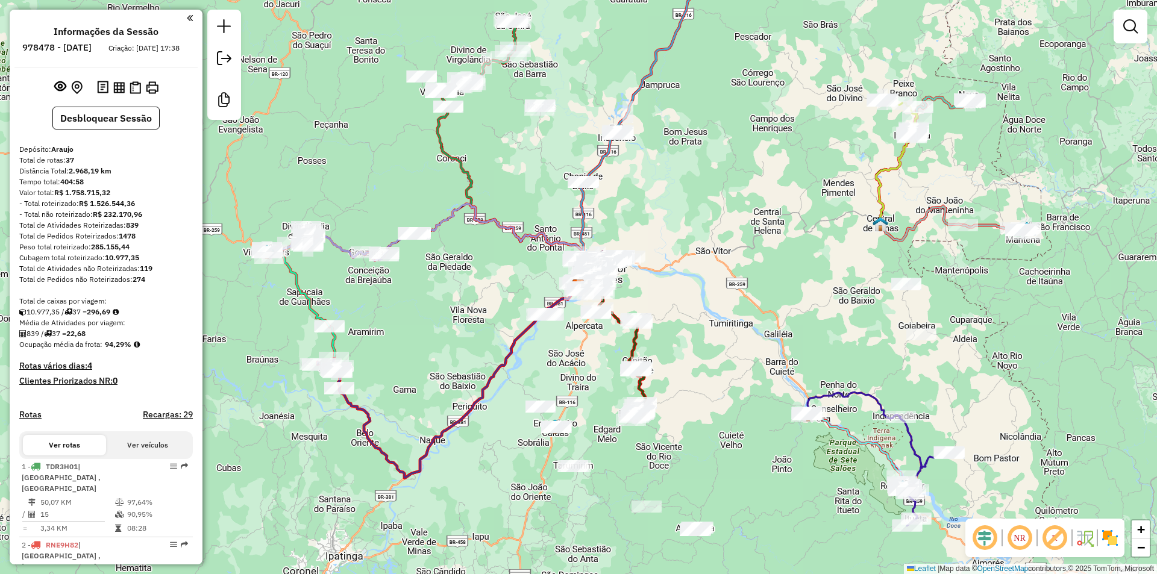
click at [989, 351] on div "Janela de atendimento Grade de atendimento Capacidade Transportadoras Veículos …" at bounding box center [578, 287] width 1157 height 574
click at [434, 348] on div "Janela de atendimento Grade de atendimento Capacidade Transportadoras Veículos …" at bounding box center [578, 287] width 1157 height 574
drag, startPoint x: 281, startPoint y: 334, endPoint x: 340, endPoint y: 338, distance: 58.6
click at [281, 334] on div "Janela de atendimento Grade de atendimento Capacidade Transportadoras Veículos …" at bounding box center [578, 287] width 1157 height 574
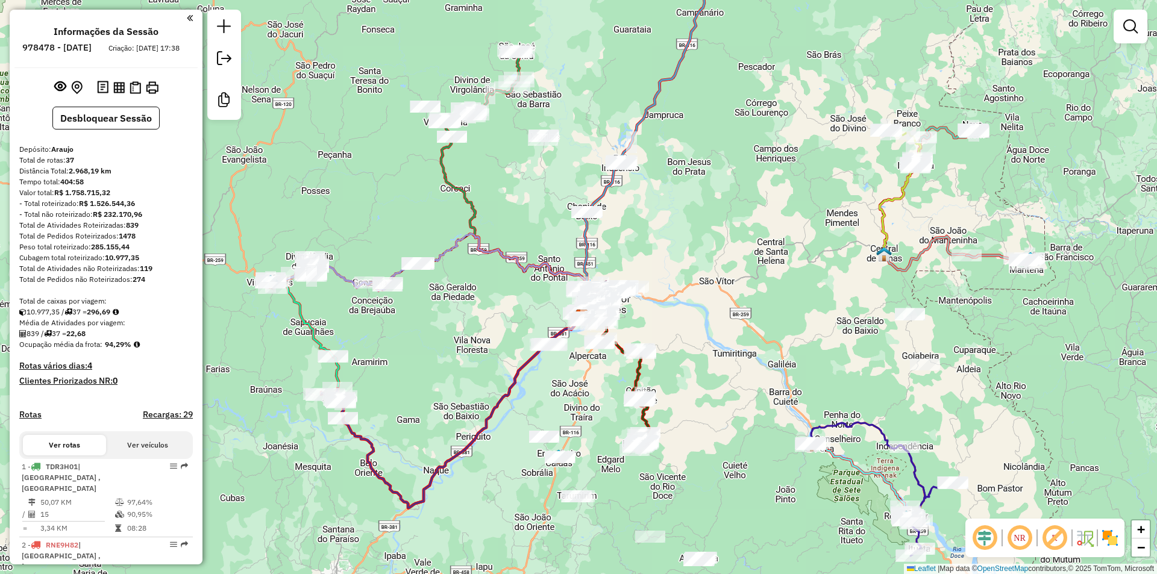
drag, startPoint x: 425, startPoint y: 351, endPoint x: 447, endPoint y: 357, distance: 23.1
click at [427, 359] on div "Janela de atendimento Grade de atendimento Capacidade Transportadoras Veículos …" at bounding box center [578, 287] width 1157 height 574
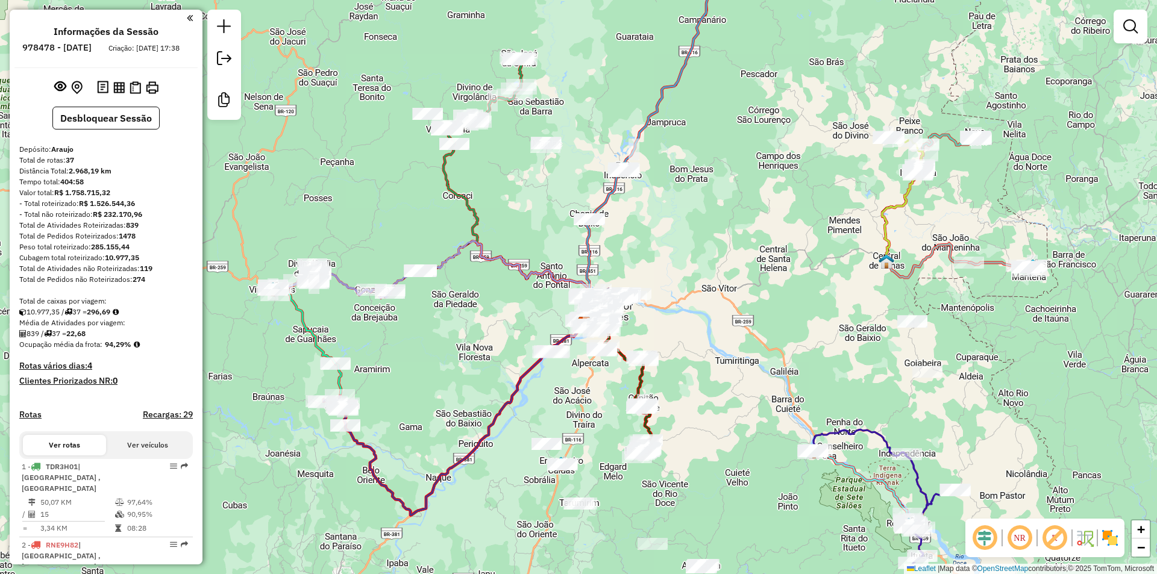
click at [519, 394] on icon at bounding box center [464, 418] width 242 height 195
select select "**********"
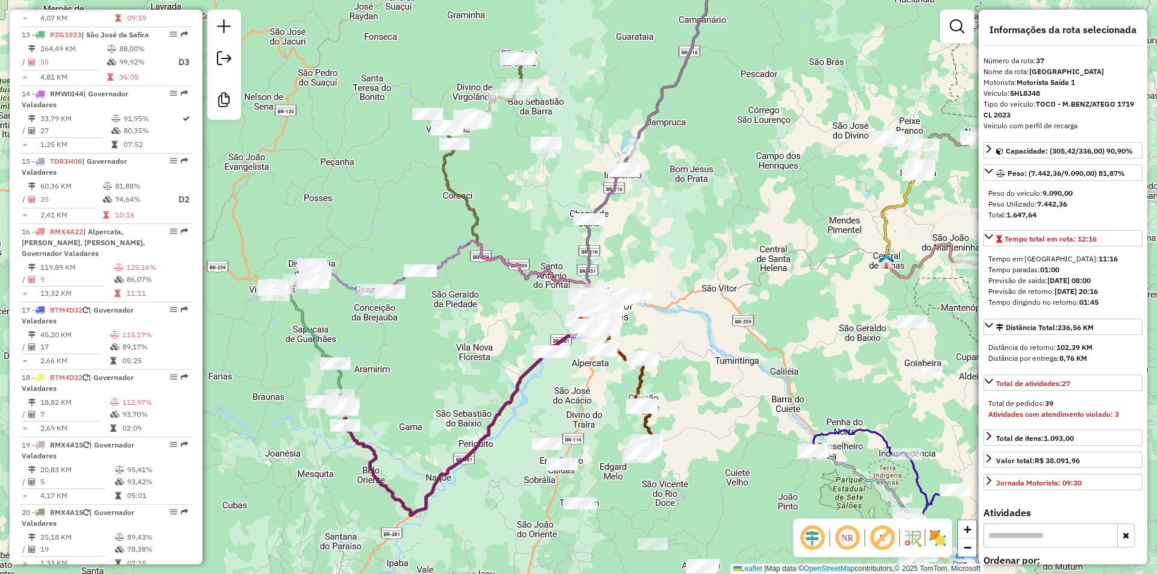
drag, startPoint x: 754, startPoint y: 295, endPoint x: 727, endPoint y: 298, distance: 27.3
click at [751, 295] on div "Janela de atendimento Grade de atendimento Capacidade Transportadoras Veículos …" at bounding box center [578, 287] width 1157 height 574
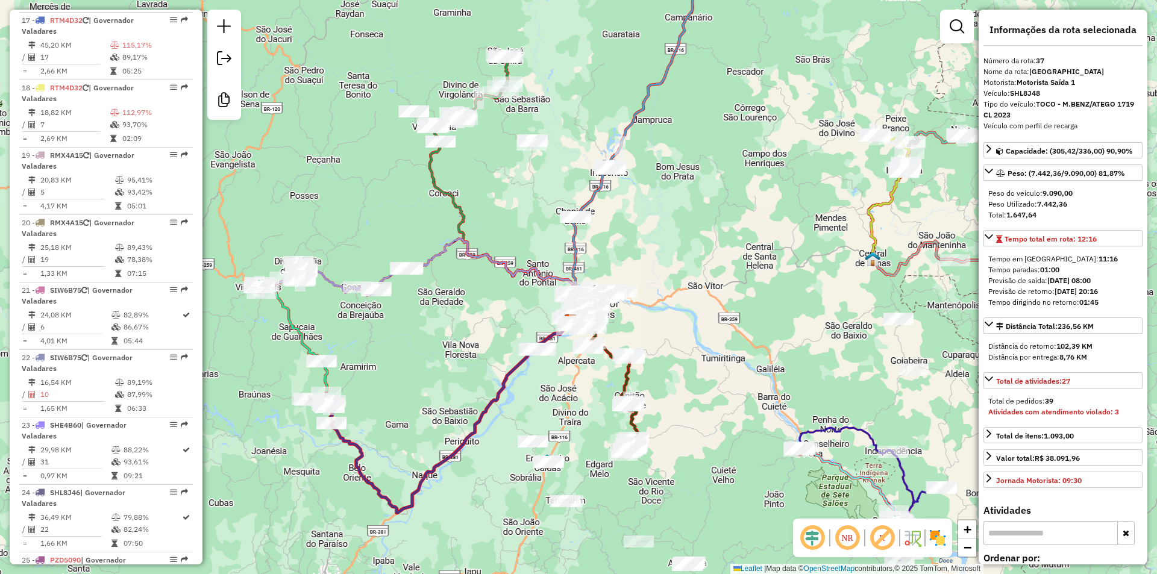
scroll to position [2612, 0]
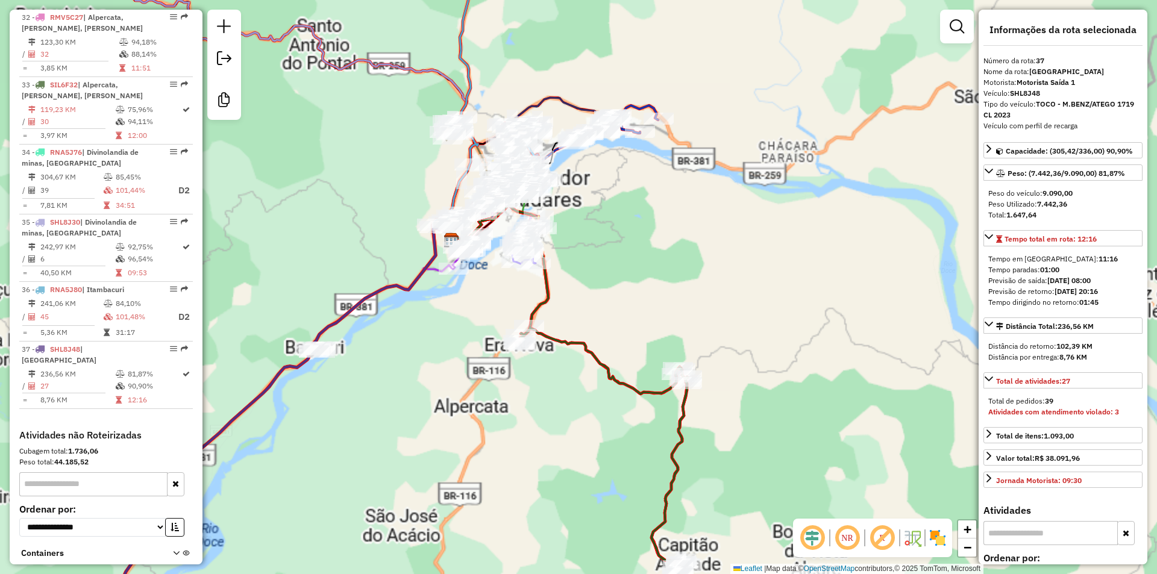
click at [542, 297] on icon at bounding box center [499, 266] width 97 height 122
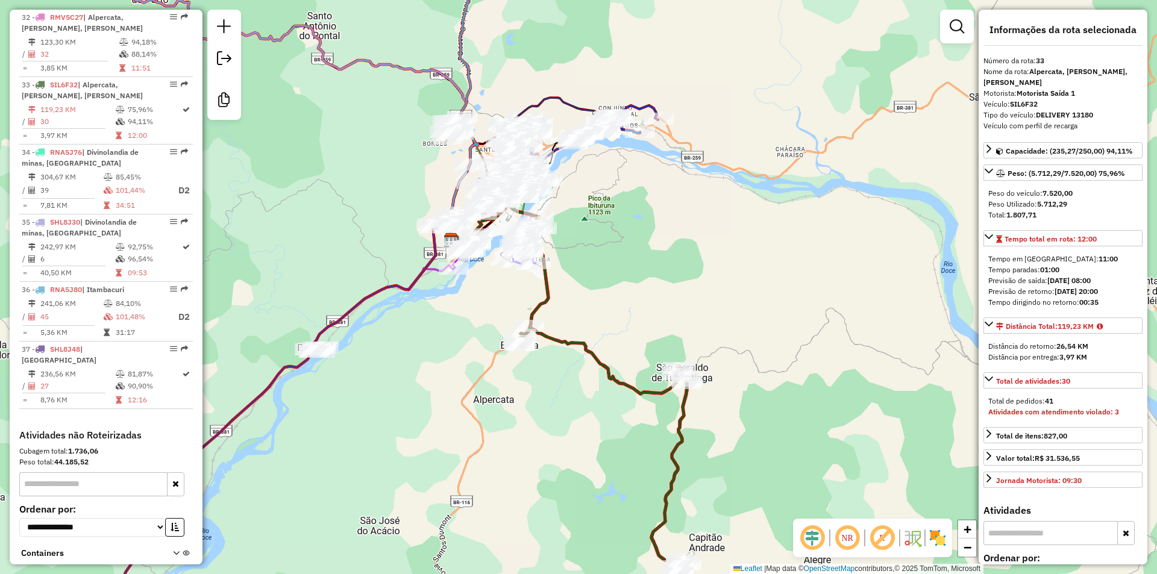
click at [630, 279] on div "Janela de atendimento Grade de atendimento Capacidade Transportadoras Veículos …" at bounding box center [578, 287] width 1157 height 574
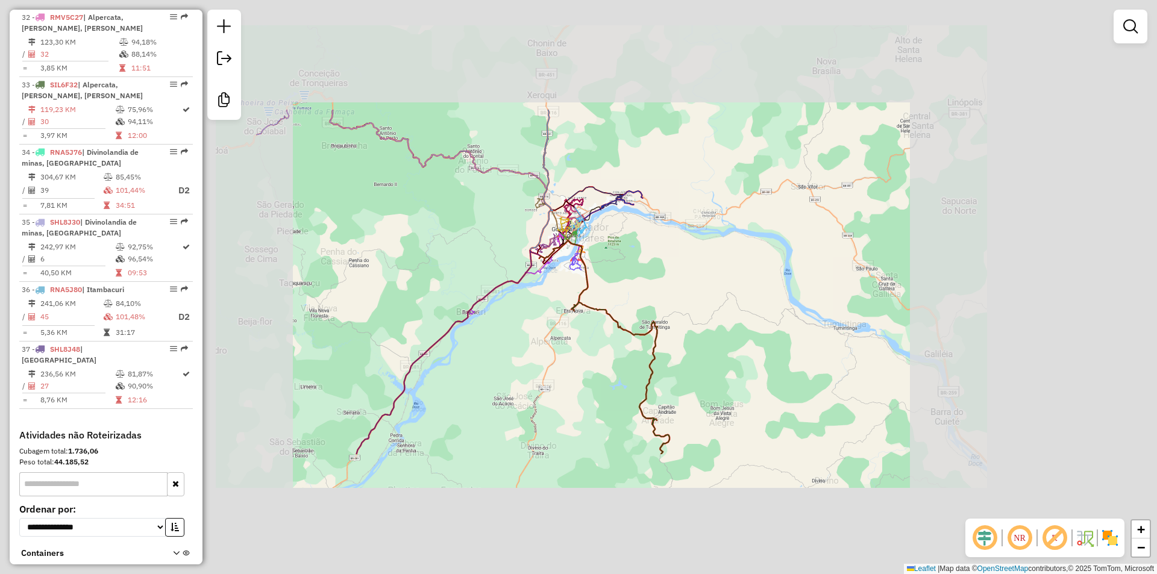
click at [598, 369] on div "Janela de atendimento Grade de atendimento Capacidade Transportadoras Veículos …" at bounding box center [578, 287] width 1157 height 574
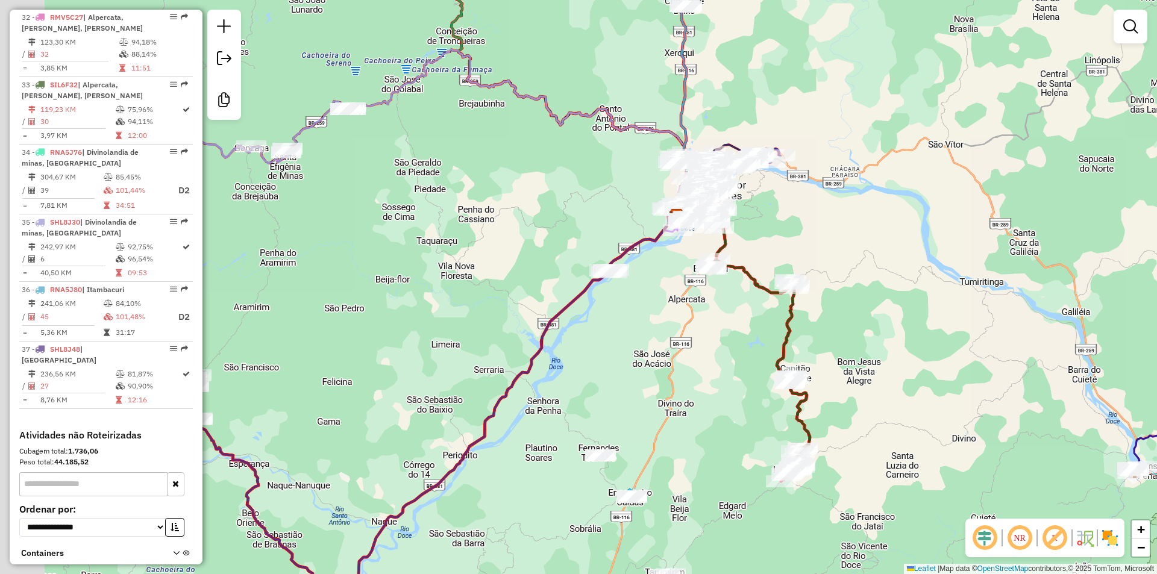
drag, startPoint x: 528, startPoint y: 385, endPoint x: 683, endPoint y: 316, distance: 170.0
click at [699, 325] on div "Janela de atendimento Grade de atendimento Capacidade Transportadoras Veículos …" at bounding box center [578, 287] width 1157 height 574
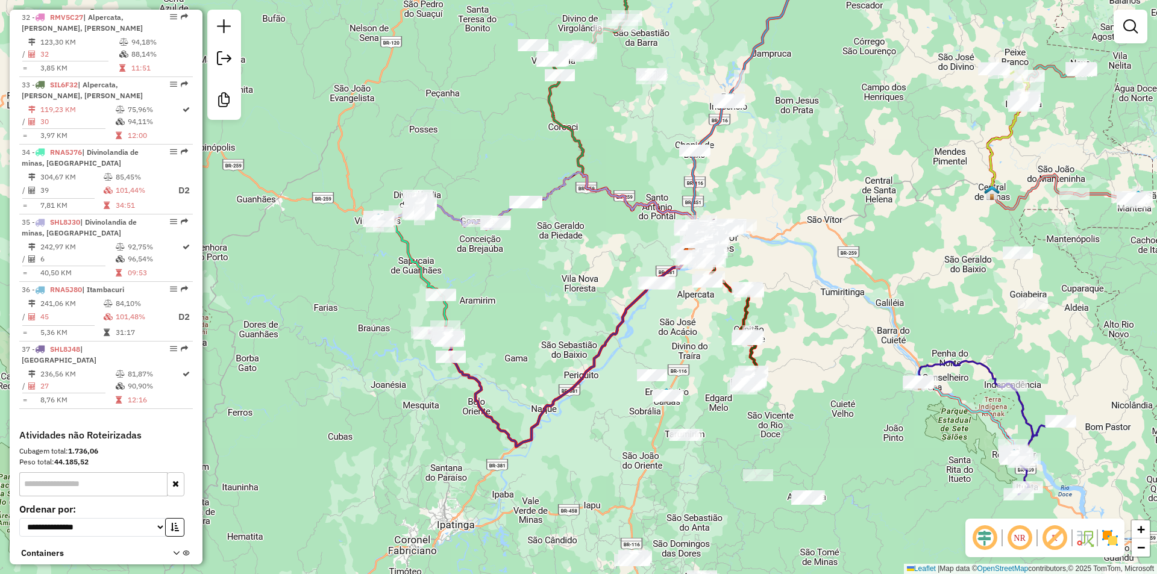
drag, startPoint x: 895, startPoint y: 295, endPoint x: 800, endPoint y: 315, distance: 97.4
click at [800, 315] on div "Rota 32 - Placa RMV5C27 34729 - RECANTO DO COBRA Janela de atendimento Grade de…" at bounding box center [578, 287] width 1157 height 574
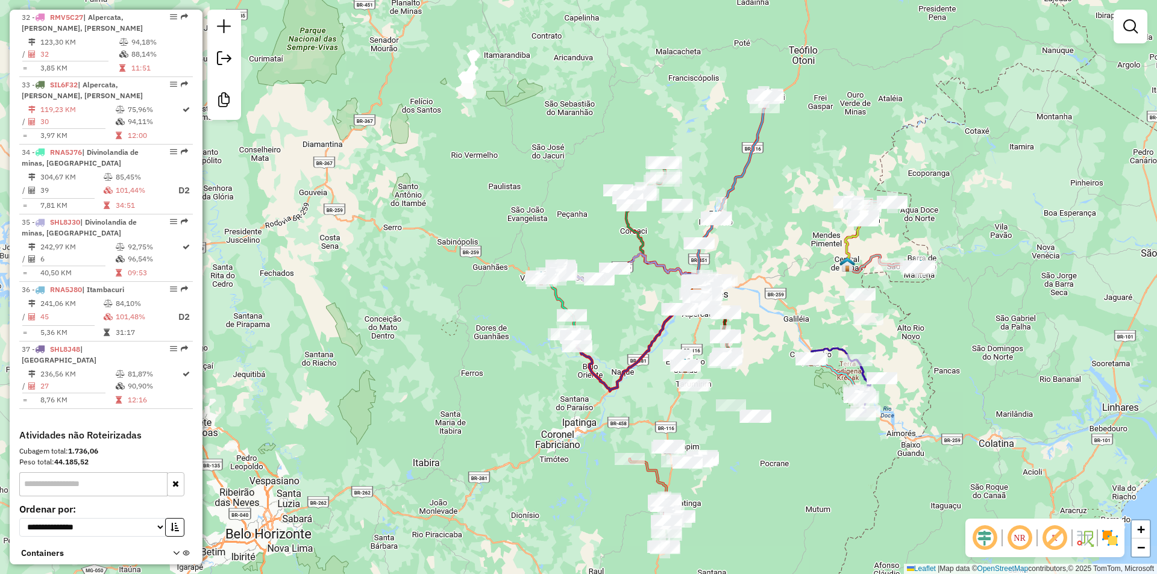
click at [751, 131] on icon at bounding box center [732, 195] width 76 height 199
select select "**********"
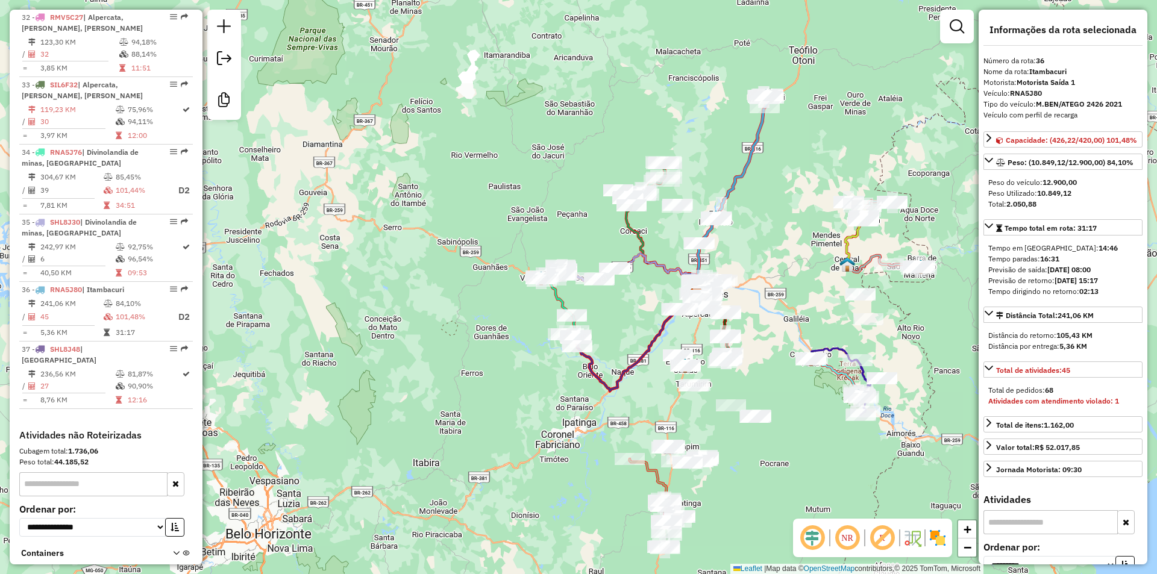
click at [647, 478] on icon at bounding box center [648, 482] width 37 height 46
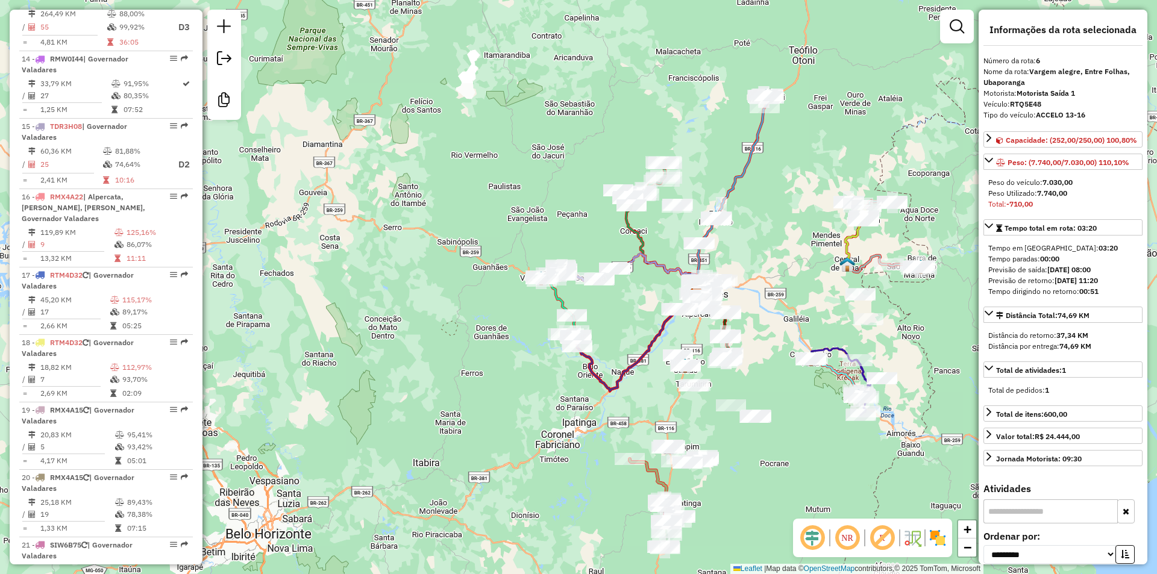
scroll to position [798, 0]
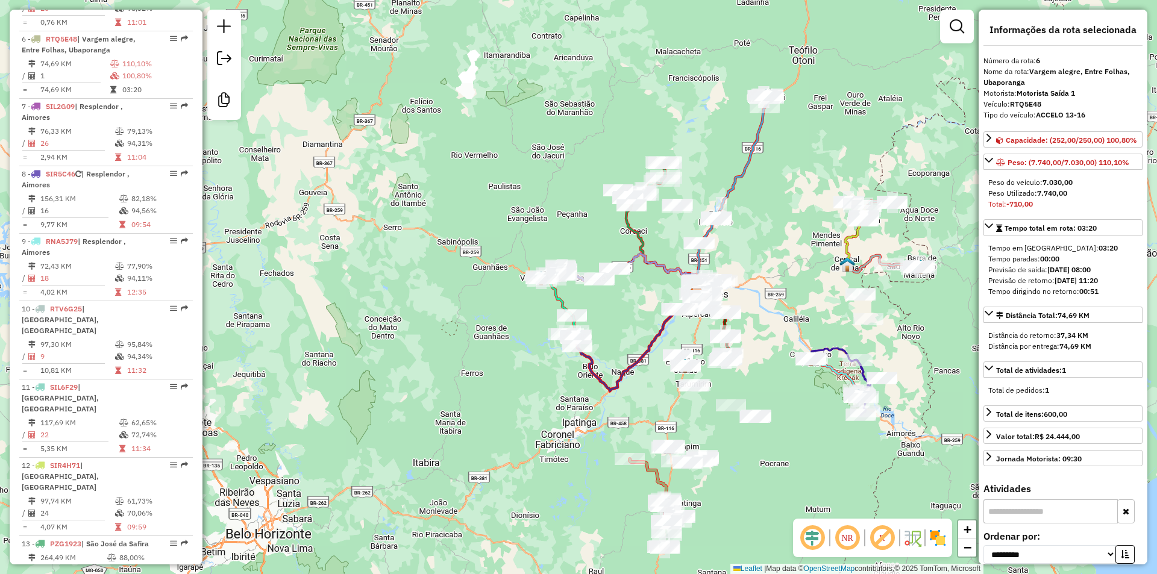
drag, startPoint x: 791, startPoint y: 462, endPoint x: 897, endPoint y: 446, distance: 107.3
click at [791, 462] on div "Janela de atendimento Grade de atendimento Capacidade Transportadoras Veículos …" at bounding box center [578, 287] width 1157 height 574
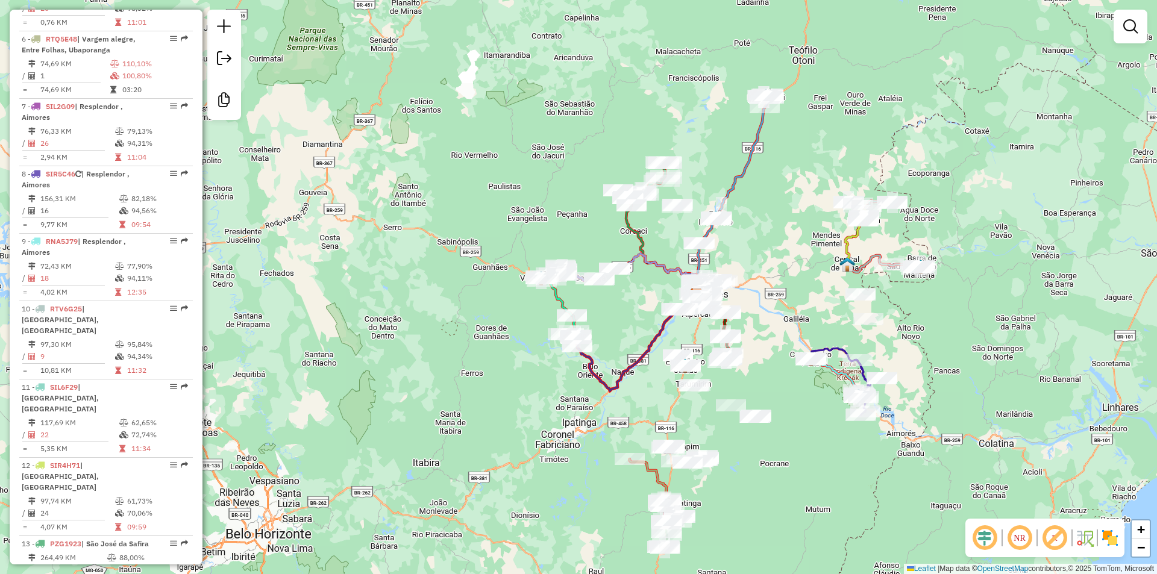
click at [345, 299] on div "Janela de atendimento Grade de atendimento Capacidade Transportadoras Veículos …" at bounding box center [578, 287] width 1157 height 574
click at [356, 387] on div "Janela de atendimento Grade de atendimento Capacidade Transportadoras Veículos …" at bounding box center [578, 287] width 1157 height 574
click at [833, 349] on icon at bounding box center [839, 373] width 57 height 51
select select "**********"
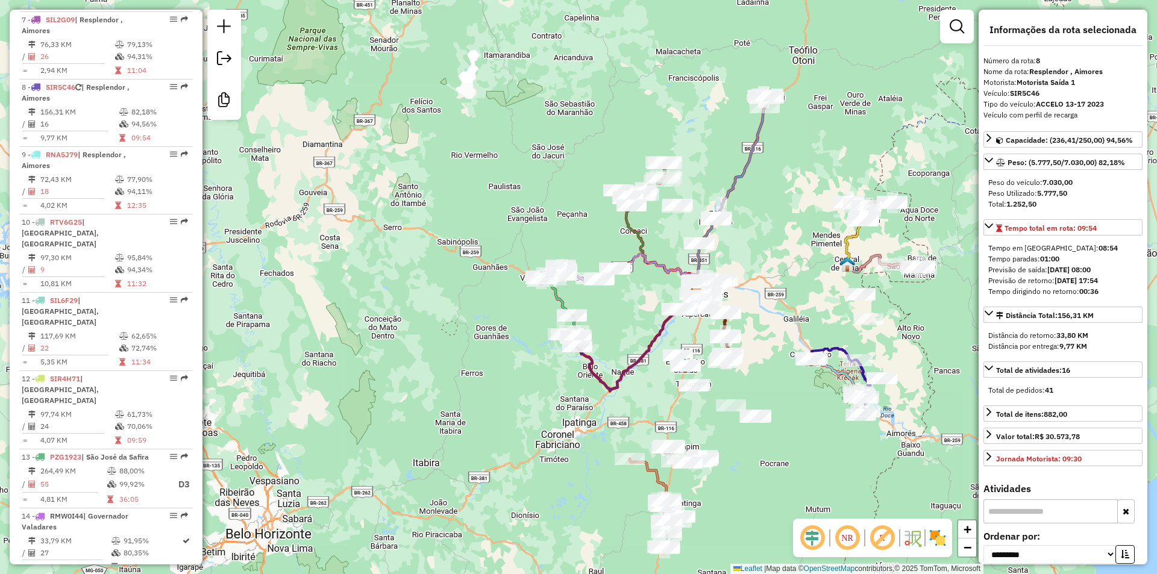
scroll to position [933, 0]
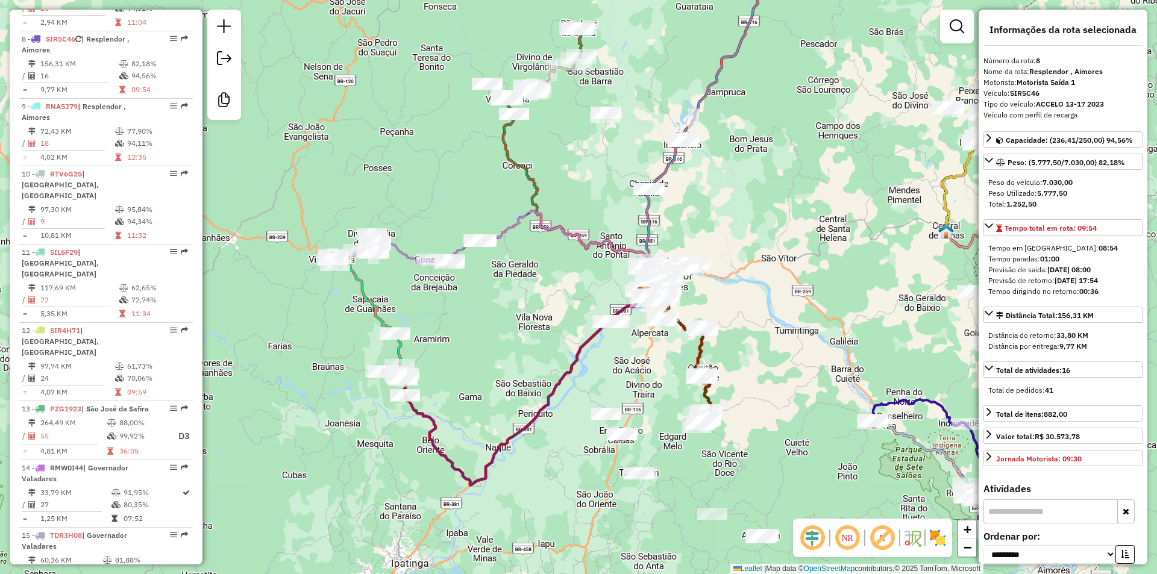
drag, startPoint x: 757, startPoint y: 313, endPoint x: 729, endPoint y: 319, distance: 29.1
click at [729, 319] on div "Janela de atendimento Grade de atendimento Capacidade Transportadoras Veículos …" at bounding box center [578, 287] width 1157 height 574
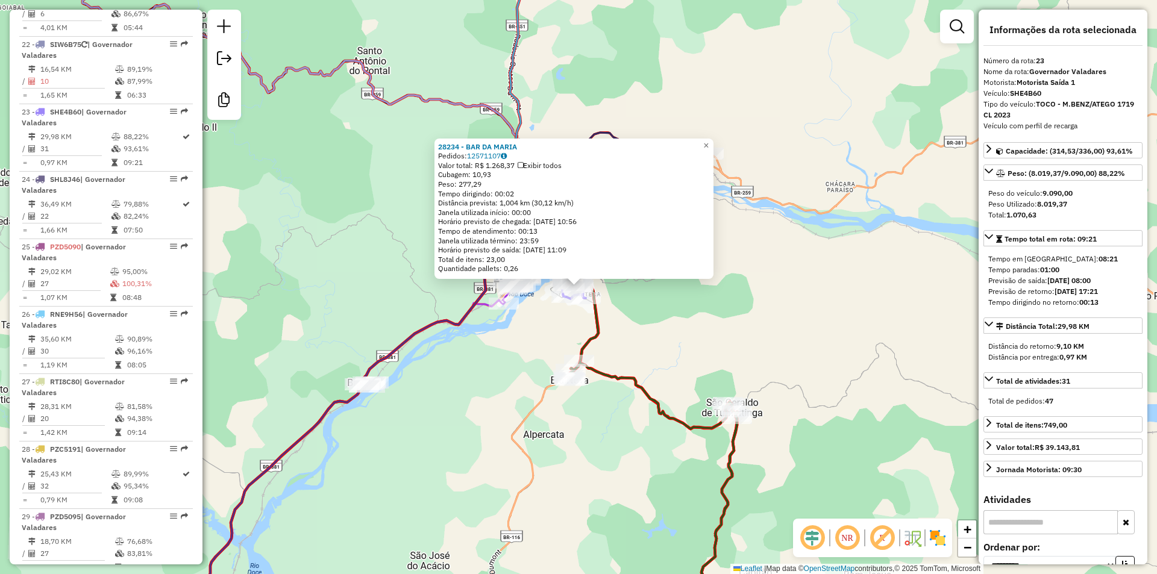
scroll to position [1961, 0]
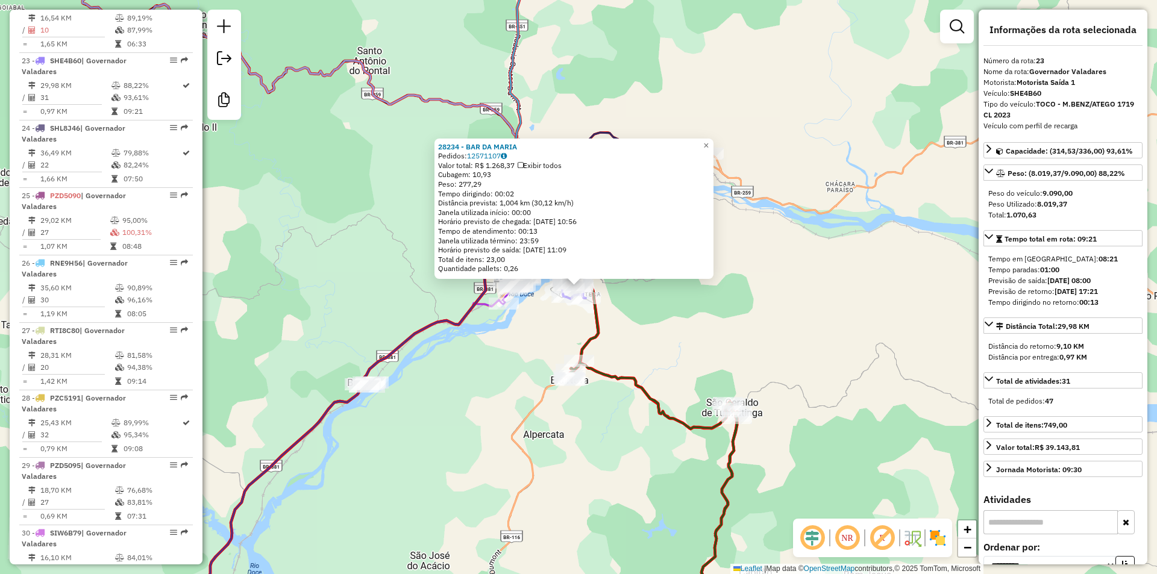
click at [658, 346] on div "28234 - BAR DA [PERSON_NAME]: 12571107 Valor total: R$ 1.268,37 Exibir todos Cu…" at bounding box center [578, 287] width 1157 height 574
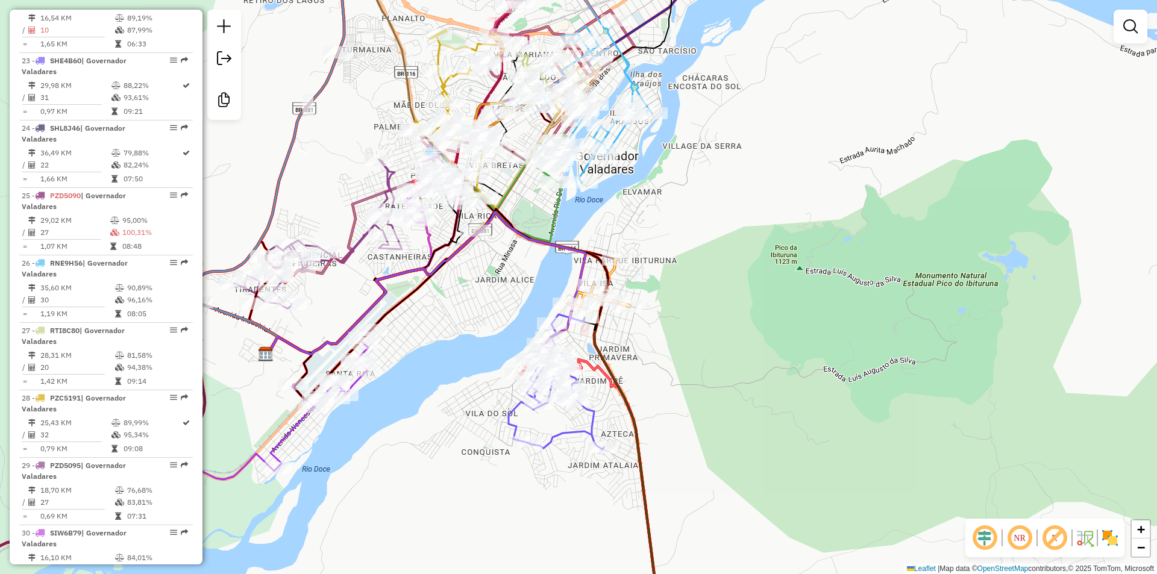
click at [608, 271] on icon at bounding box center [438, 304] width 340 height 190
select select "**********"
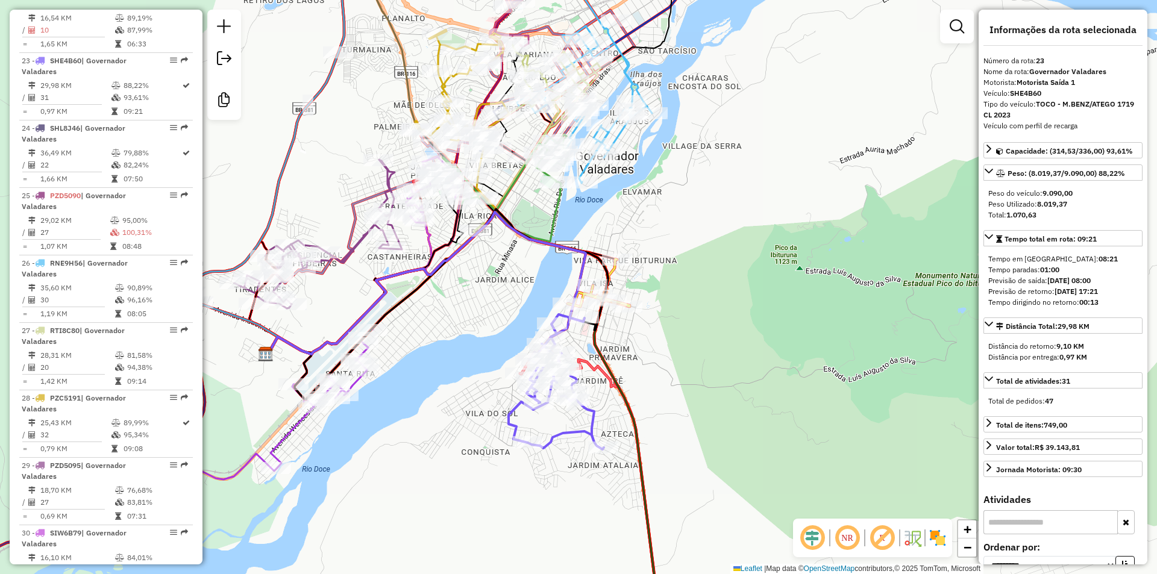
click at [728, 334] on div "Janela de atendimento Grade de atendimento Capacidade Transportadoras Veículos …" at bounding box center [578, 287] width 1157 height 574
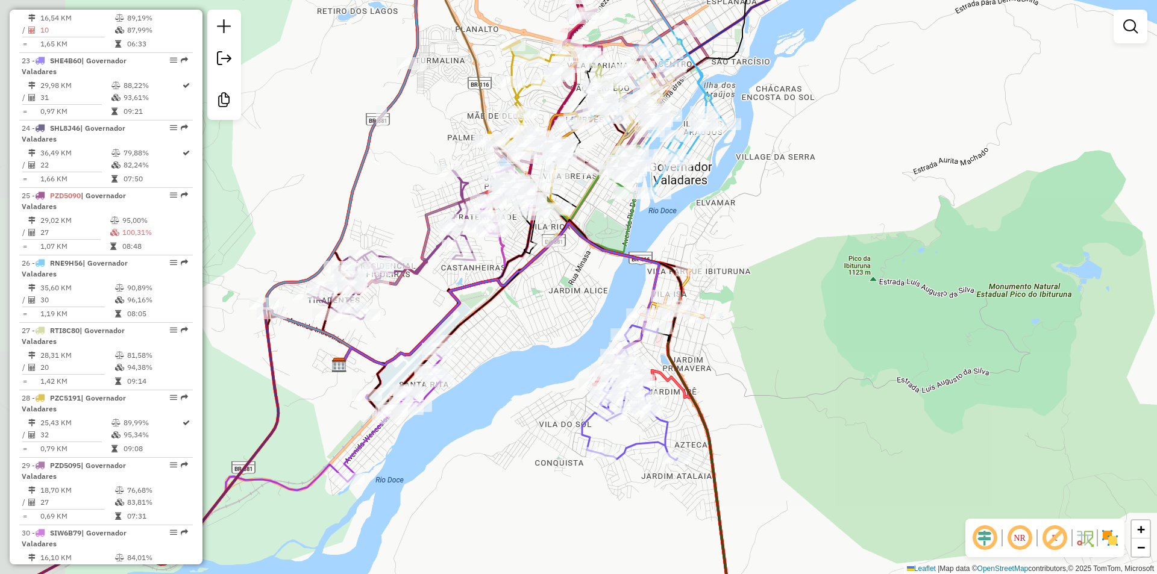
drag, startPoint x: 659, startPoint y: 231, endPoint x: 711, endPoint y: 237, distance: 52.1
click at [711, 237] on div "Janela de atendimento Grade de atendimento Capacidade Transportadoras Veículos …" at bounding box center [578, 287] width 1157 height 574
click at [634, 225] on icon at bounding box center [578, 198] width 125 height 107
select select "**********"
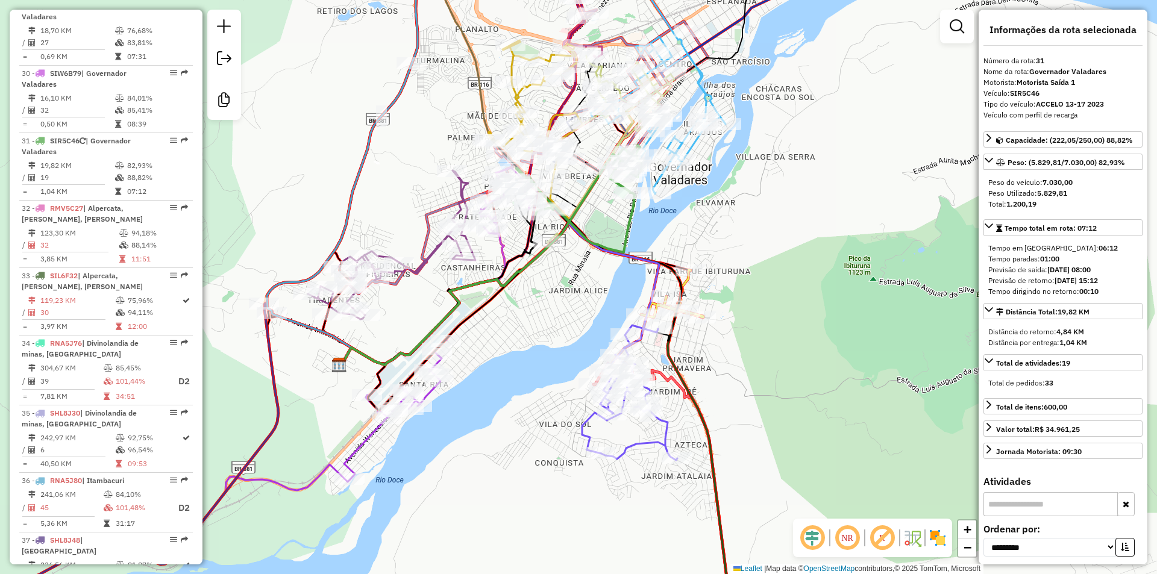
scroll to position [2501, 0]
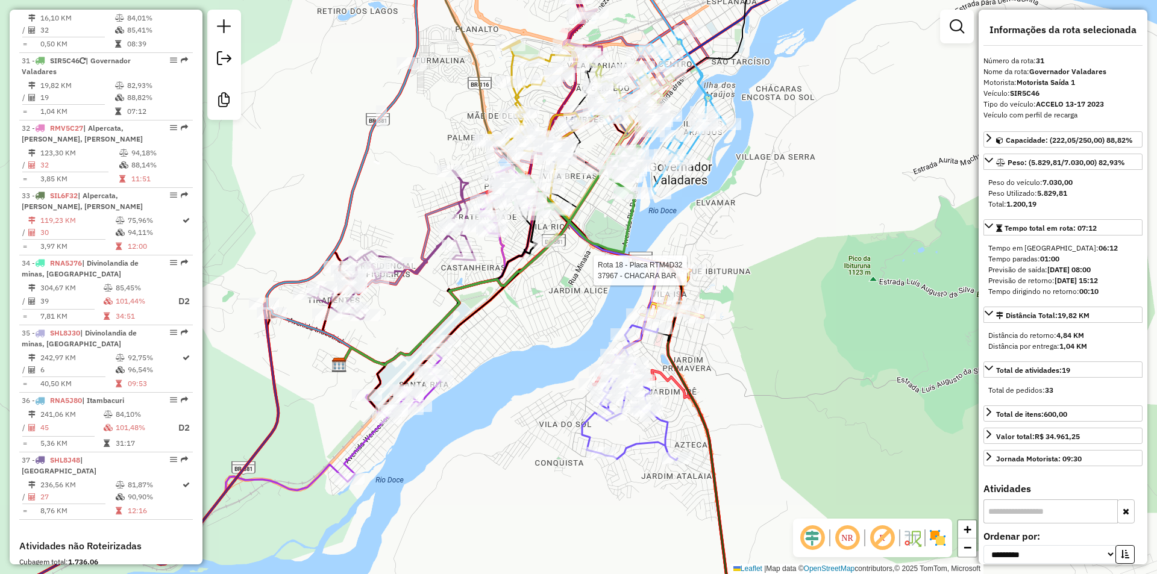
click at [693, 277] on div at bounding box center [690, 271] width 30 height 12
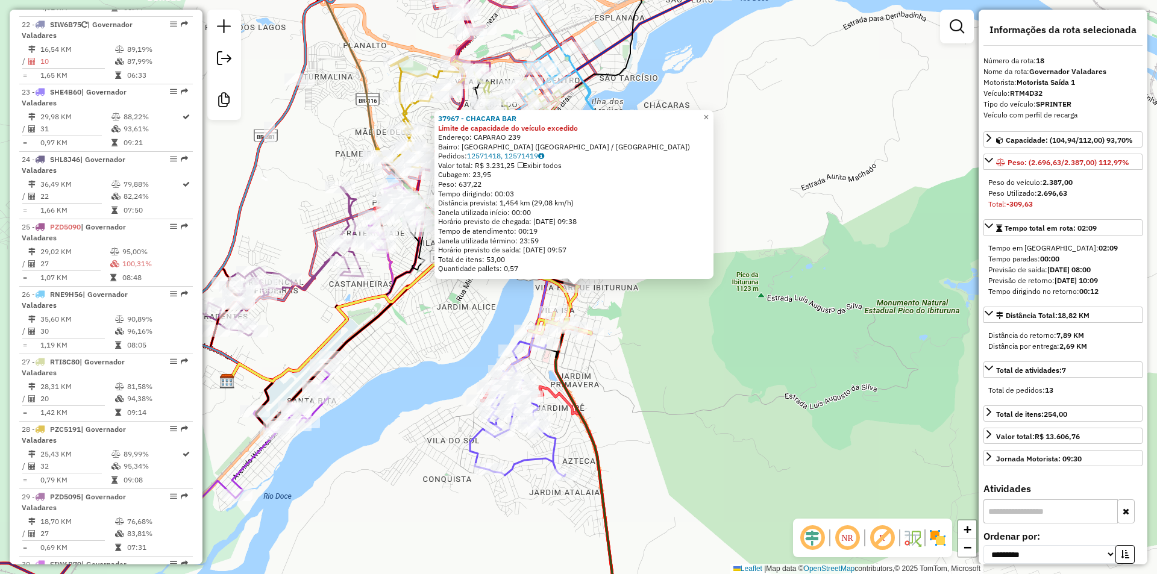
scroll to position [1624, 0]
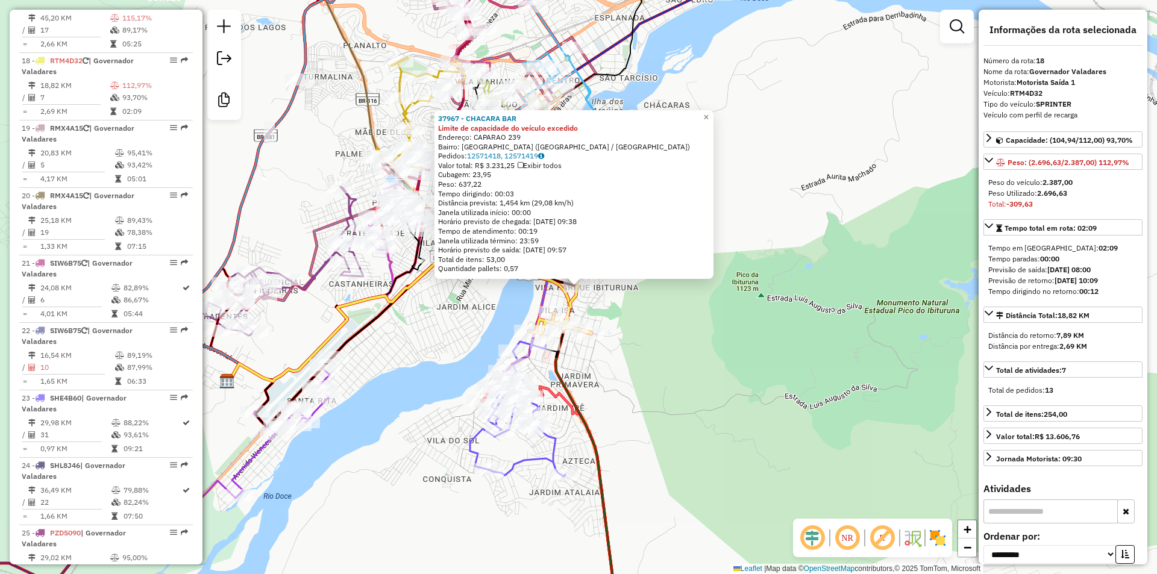
click at [418, 372] on div "Rota 18 - Placa RTM4D32 37967 - CHACARA BAR 37967 - CHACARA BAR Limite de capac…" at bounding box center [578, 287] width 1157 height 574
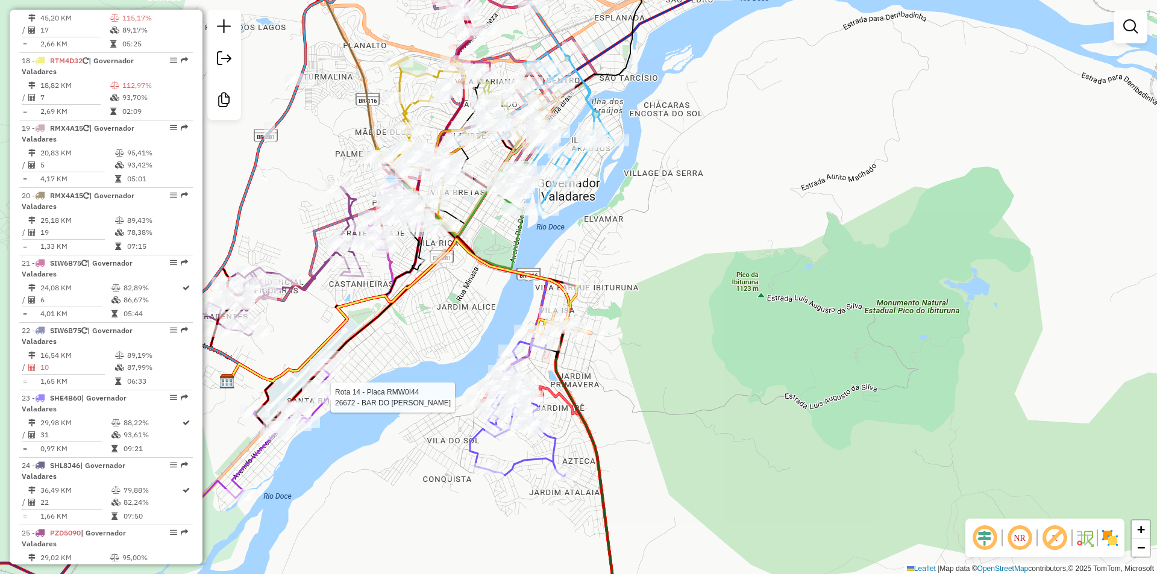
select select "**********"
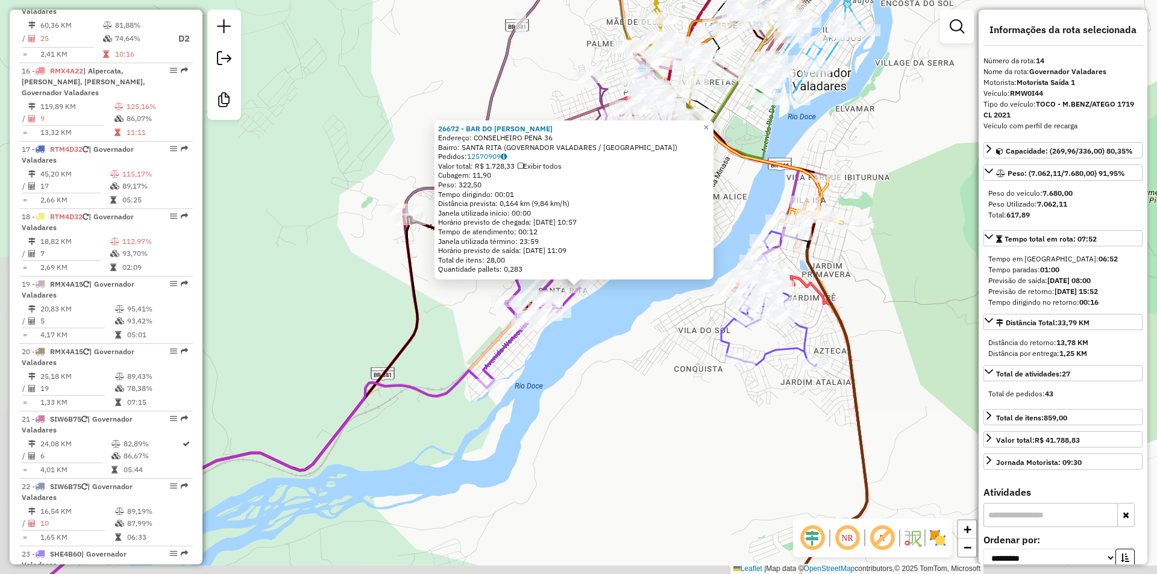
scroll to position [1340, 0]
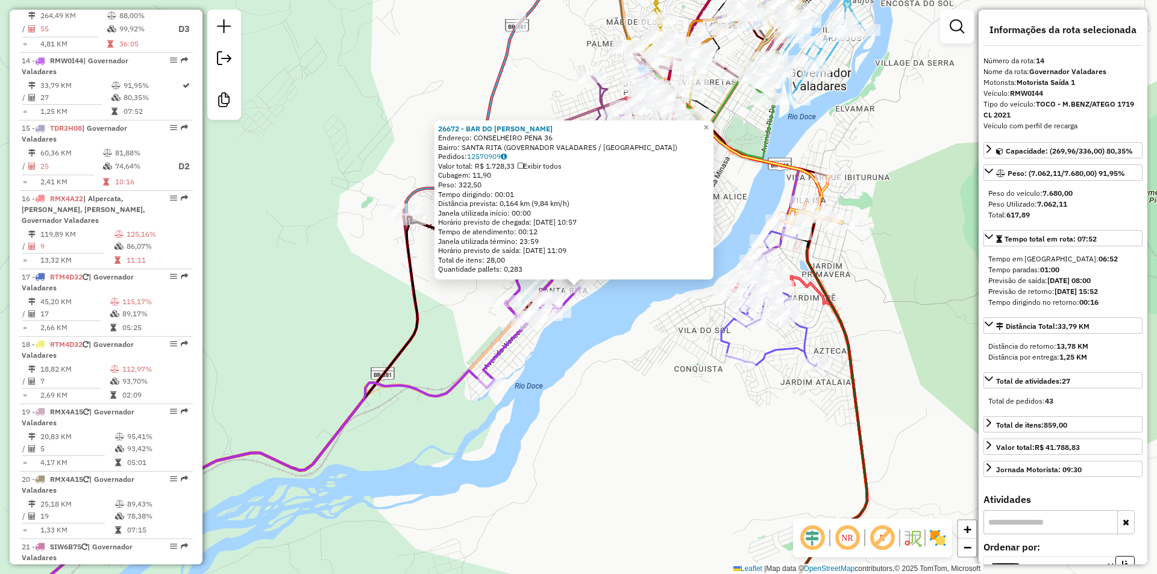
click at [622, 416] on div "26672 - BAR DO [PERSON_NAME]: CONSELHEIRO PENA 36 Bairro: [GEOGRAPHIC_DATA] ([G…" at bounding box center [578, 287] width 1157 height 574
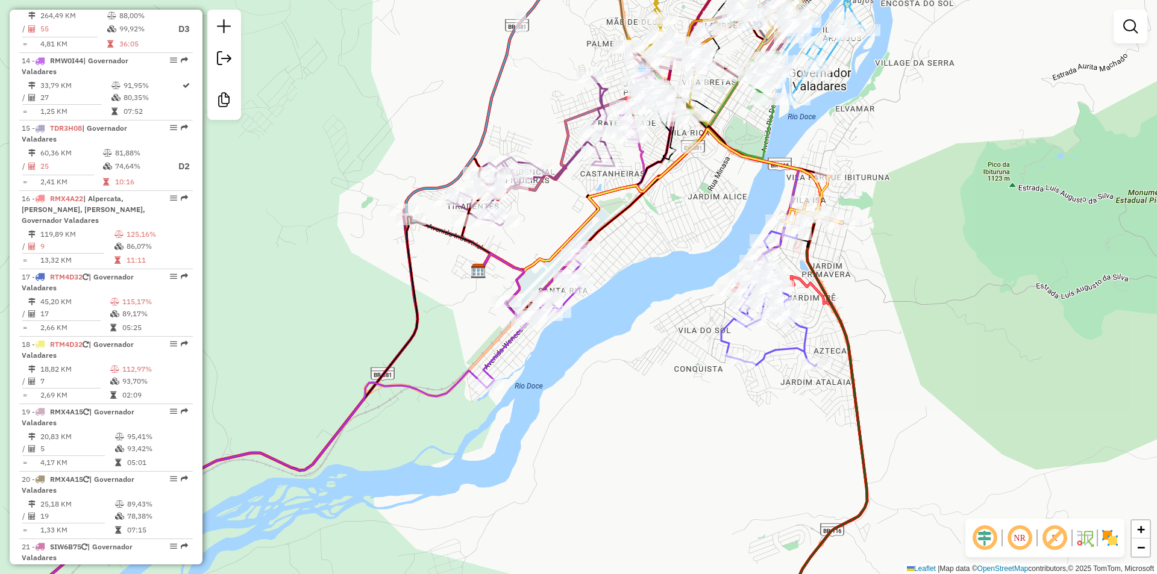
drag, startPoint x: 852, startPoint y: 176, endPoint x: 791, endPoint y: 375, distance: 208.1
click at [795, 375] on div "Janela de atendimento Grade de atendimento Capacidade Transportadoras Veículos …" at bounding box center [578, 287] width 1157 height 574
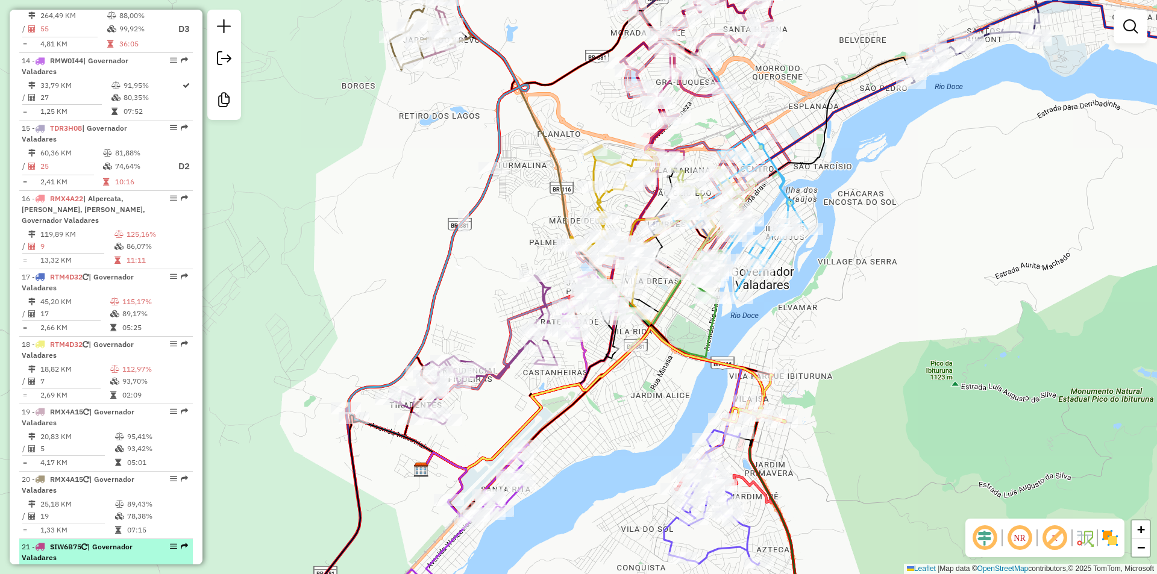
click at [149, 574] on td "86,67%" at bounding box center [152, 584] width 58 height 12
select select "**********"
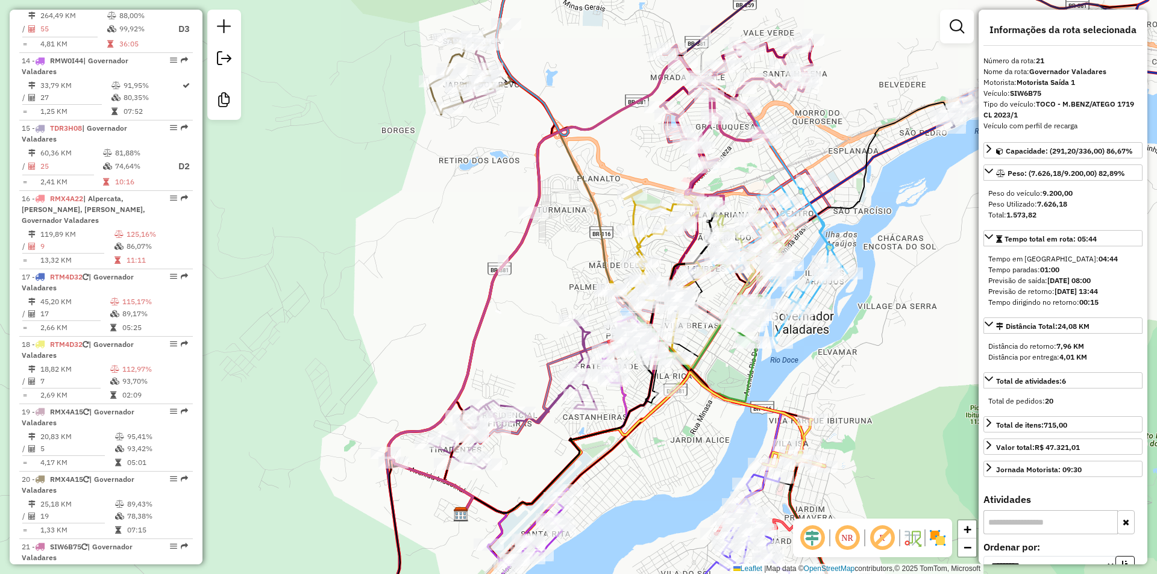
click at [611, 524] on div "Rota 14 - Placa RMW0I44 9805 - STATUS MOTEL Janela de atendimento Grade de aten…" at bounding box center [578, 287] width 1157 height 574
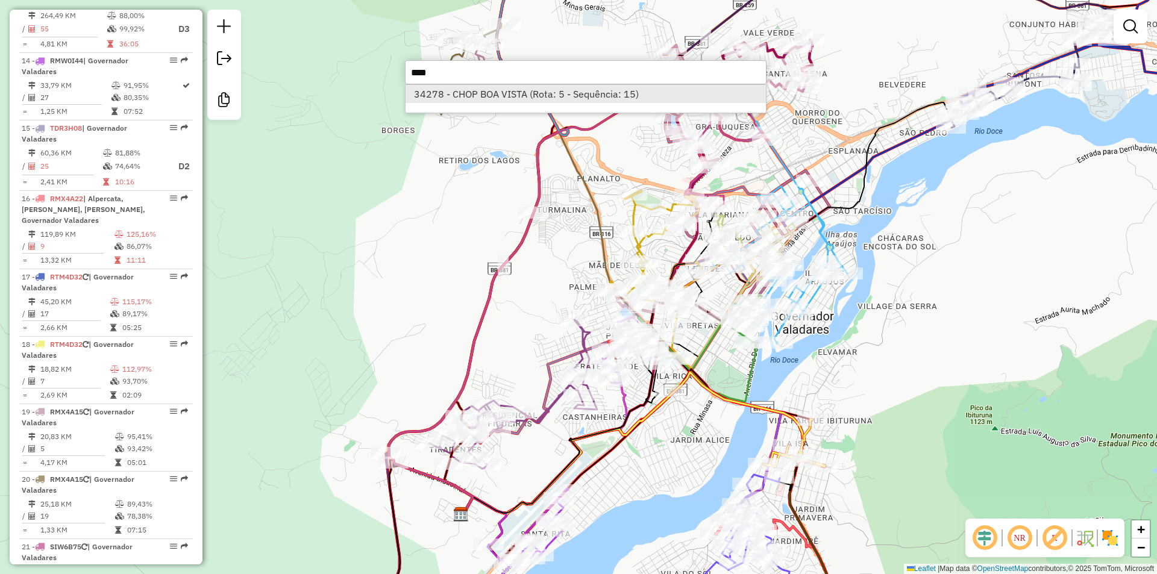
type input "****"
click at [557, 100] on li "34278 - CHOP BOA VISTA (Rota: 5 - Sequência: 15)" at bounding box center [586, 94] width 360 height 18
select select "**********"
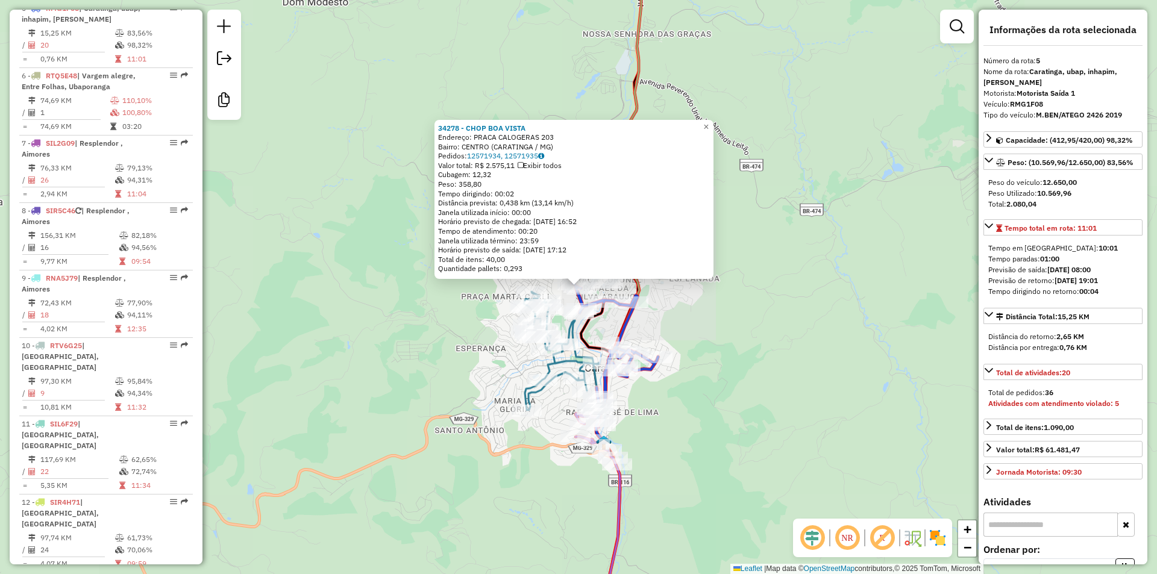
scroll to position [730, 0]
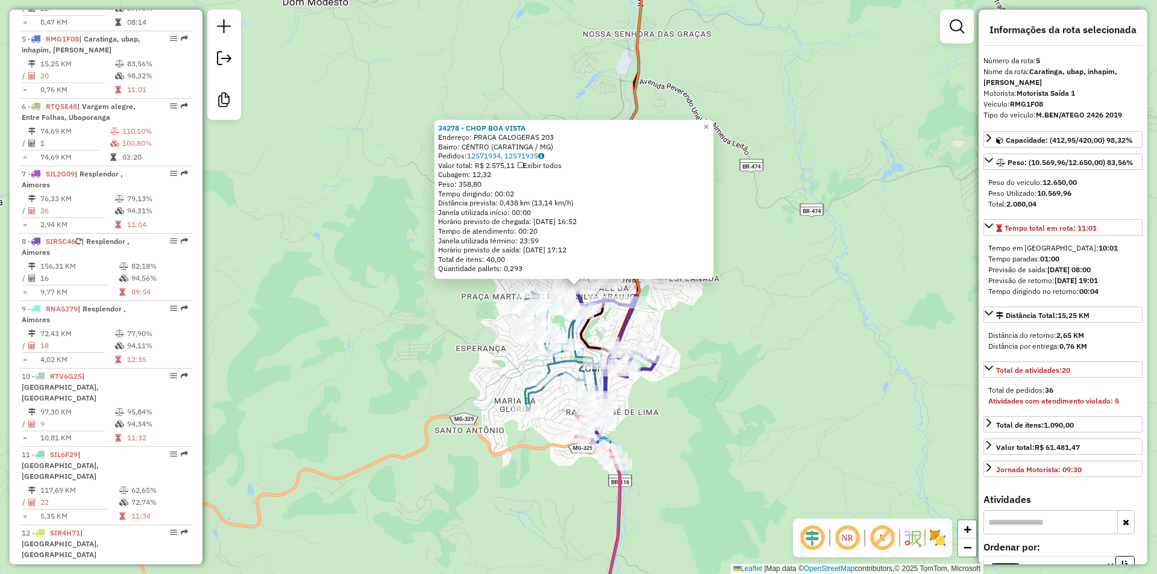
click at [870, 401] on div "34278 - CHOP BOA VISTA Endereço: PRACA CALOGERAS 203 Bairro: CENTRO (CARATINGA …" at bounding box center [578, 287] width 1157 height 574
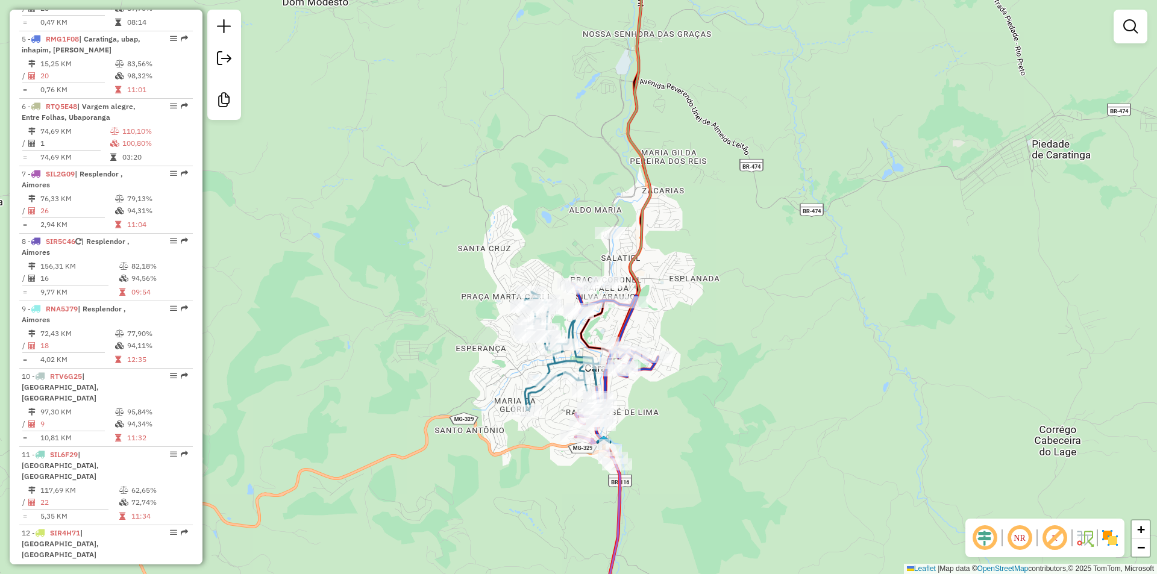
click at [719, 351] on div "Janela de atendimento Grade de atendimento Capacidade Transportadoras Veículos …" at bounding box center [578, 287] width 1157 height 574
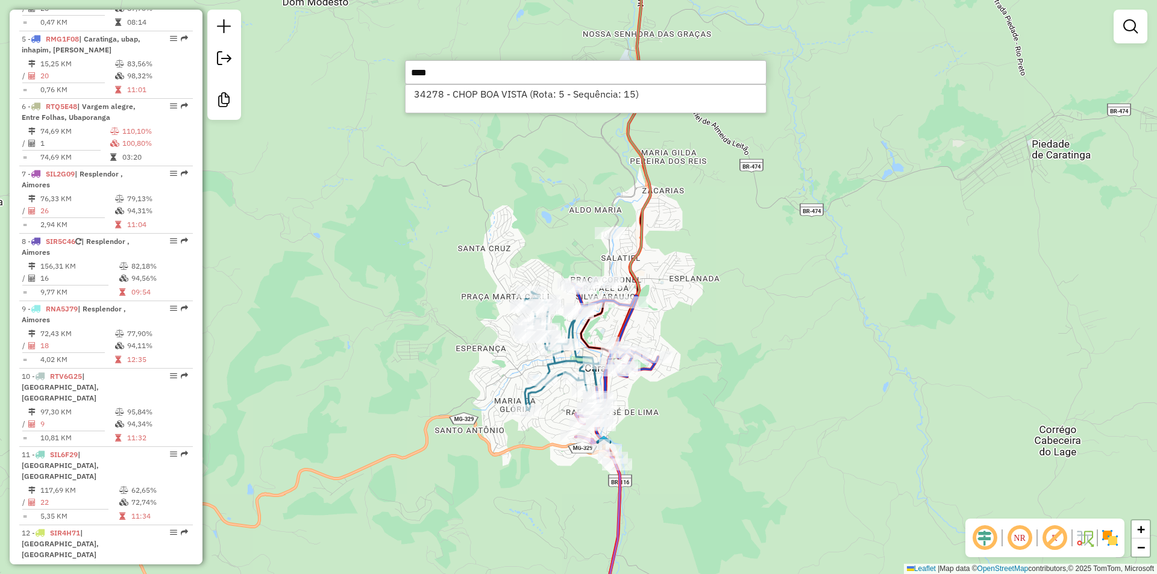
type input "****"
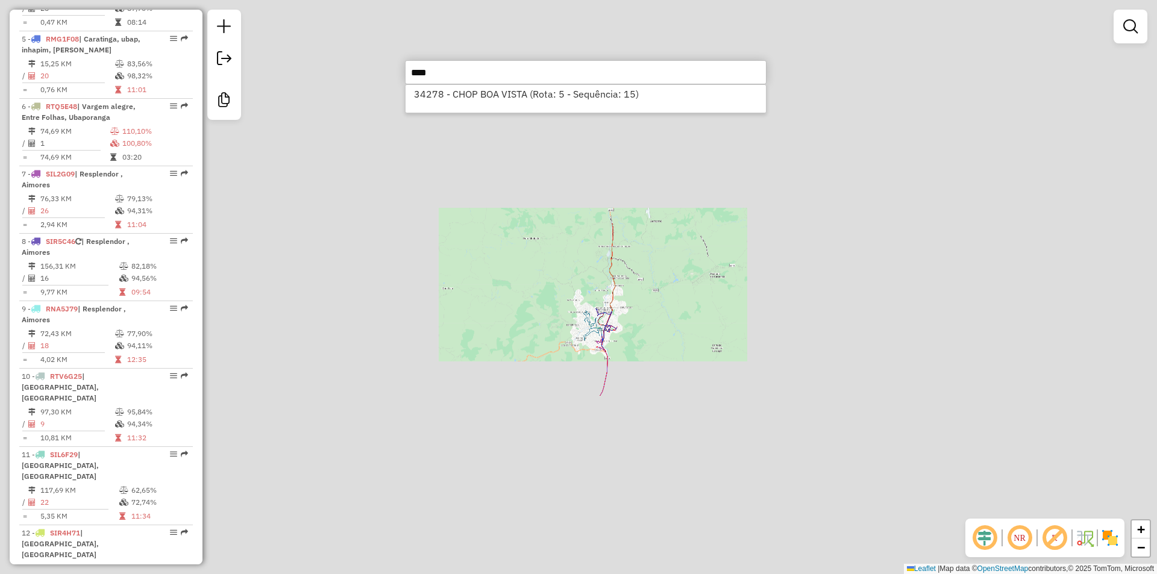
click at [755, 287] on div "Janela de atendimento Grade de atendimento Capacidade Transportadoras Veículos …" at bounding box center [578, 287] width 1157 height 574
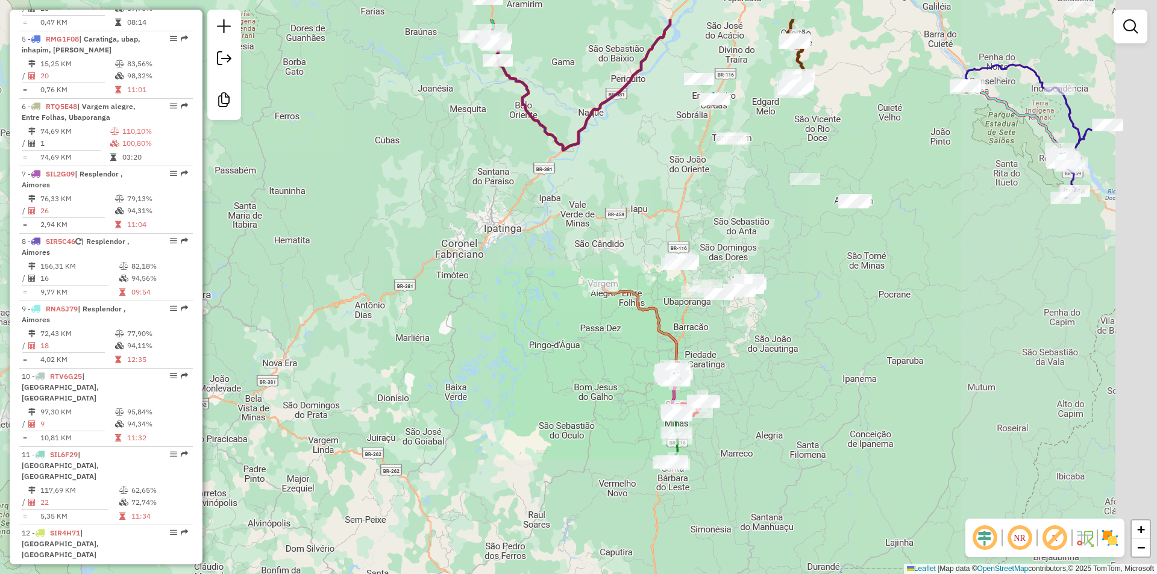
drag, startPoint x: 786, startPoint y: 230, endPoint x: 695, endPoint y: 377, distance: 173.4
click at [695, 377] on div "Janela de atendimento Grade de atendimento Capacidade Transportadoras Veículos …" at bounding box center [578, 287] width 1157 height 574
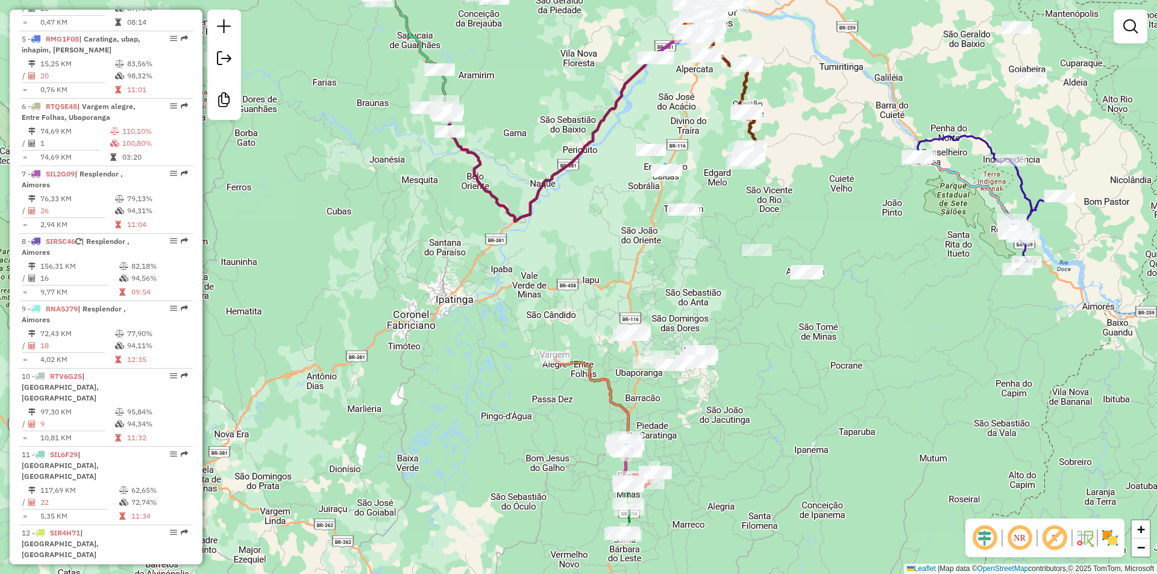
drag, startPoint x: 793, startPoint y: 75, endPoint x: 780, endPoint y: 162, distance: 88.3
click at [781, 161] on div "Janela de atendimento Grade de atendimento Capacidade Transportadoras Veículos …" at bounding box center [578, 287] width 1157 height 574
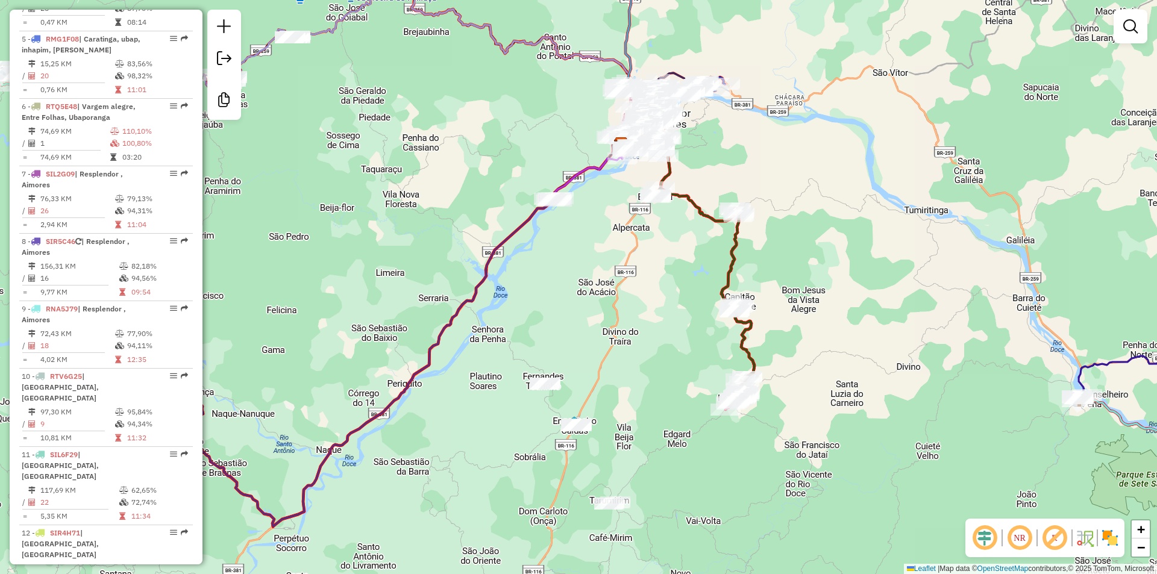
click at [644, 337] on div "Janela de atendimento Grade de atendimento Capacidade Transportadoras Veículos …" at bounding box center [578, 287] width 1157 height 574
click at [408, 233] on div "Janela de atendimento Grade de atendimento Capacidade Transportadoras Veículos …" at bounding box center [578, 287] width 1157 height 574
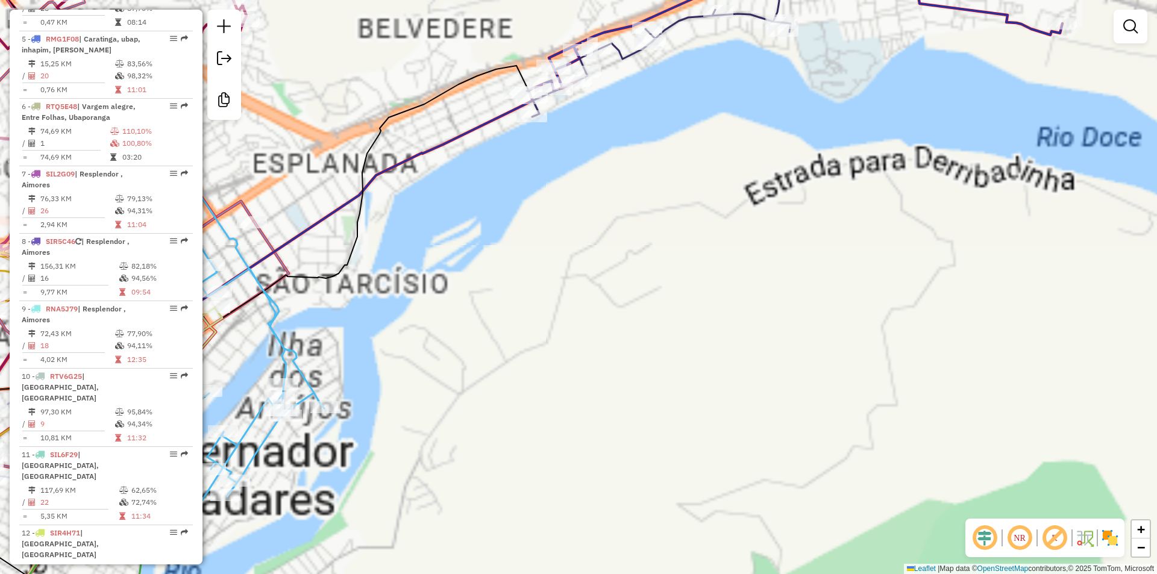
click at [509, 395] on div "Janela de atendimento Grade de atendimento Capacidade Transportadoras Veículos …" at bounding box center [578, 287] width 1157 height 574
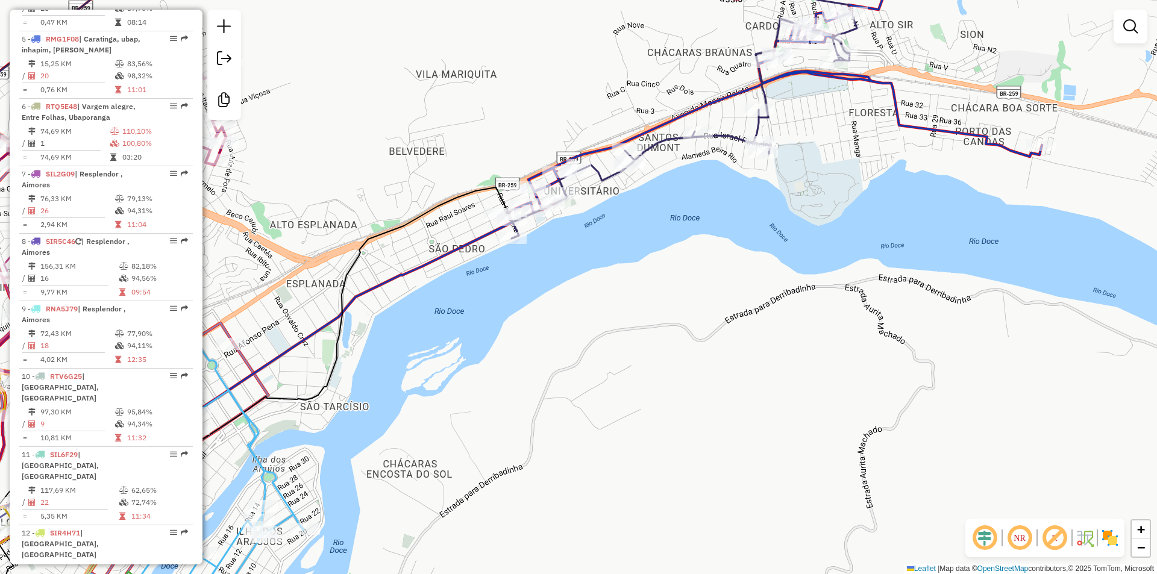
click at [953, 278] on div "Janela de atendimento Grade de atendimento Capacidade Transportadoras Veículos …" at bounding box center [578, 287] width 1157 height 574
drag, startPoint x: 931, startPoint y: 239, endPoint x: 883, endPoint y: 358, distance: 128.1
click at [883, 358] on div "Janela de atendimento Grade de atendimento Capacidade Transportadoras Veículos …" at bounding box center [578, 287] width 1157 height 574
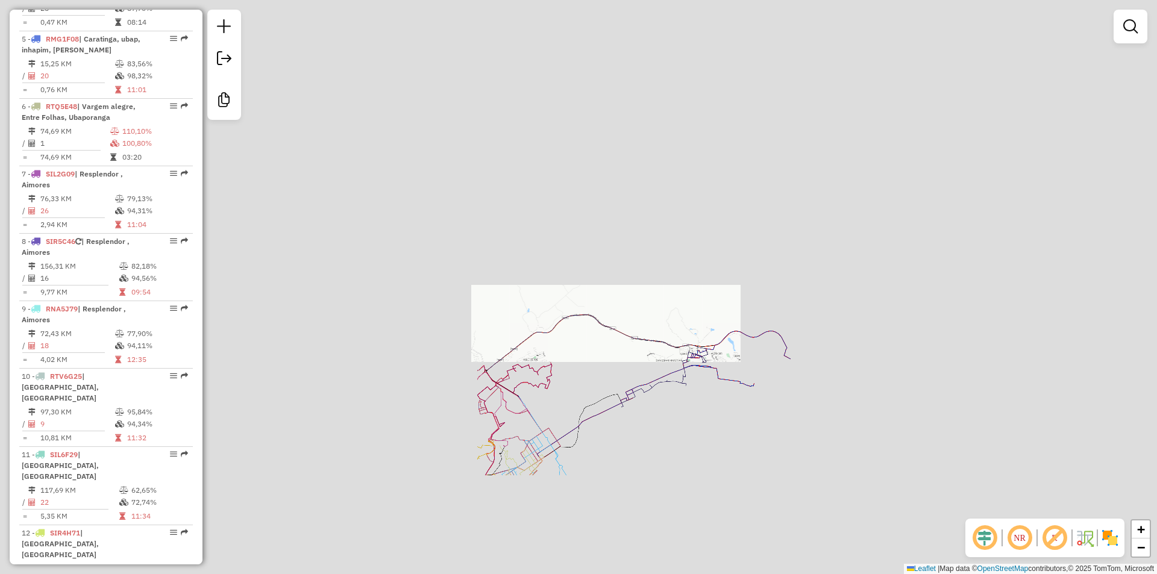
click at [668, 465] on div "Janela de atendimento Grade de atendimento Capacidade Transportadoras Veículos …" at bounding box center [578, 287] width 1157 height 574
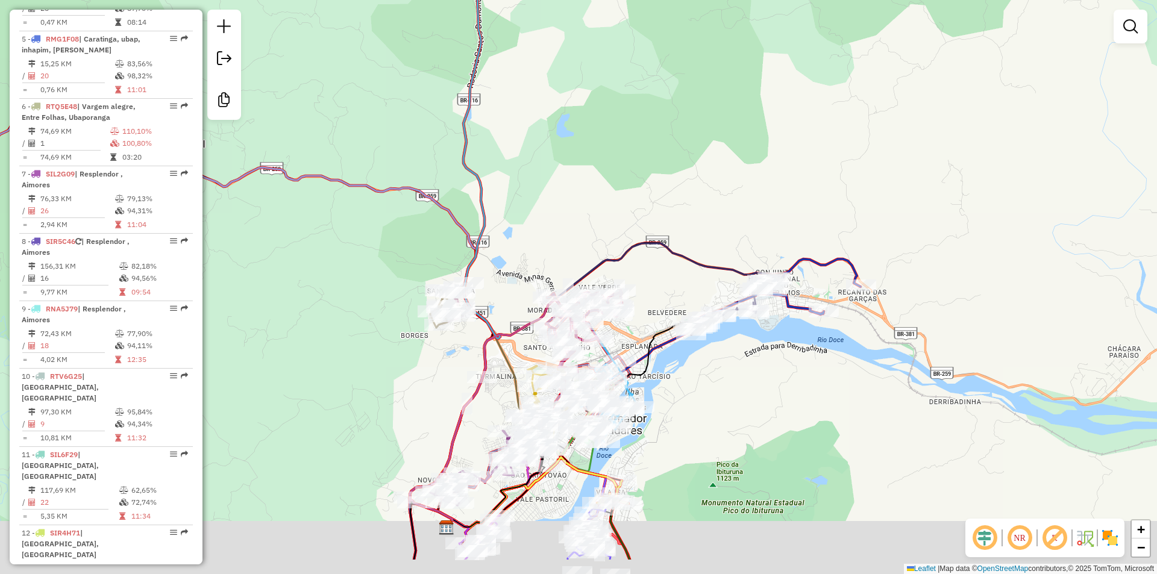
drag, startPoint x: 685, startPoint y: 493, endPoint x: 754, endPoint y: 421, distance: 100.6
click at [754, 421] on div "Janela de atendimento Grade de atendimento Capacidade Transportadoras Veículos …" at bounding box center [578, 287] width 1157 height 574
